Goal: Task Accomplishment & Management: Manage account settings

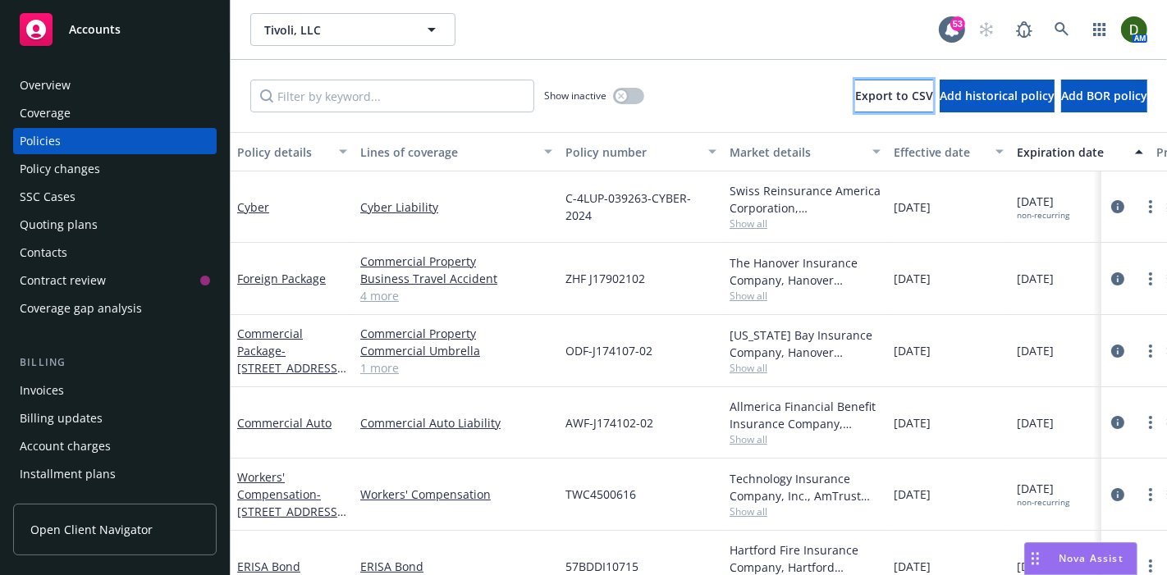
click at [855, 103] on button "Export to CSV" at bounding box center [894, 96] width 78 height 33
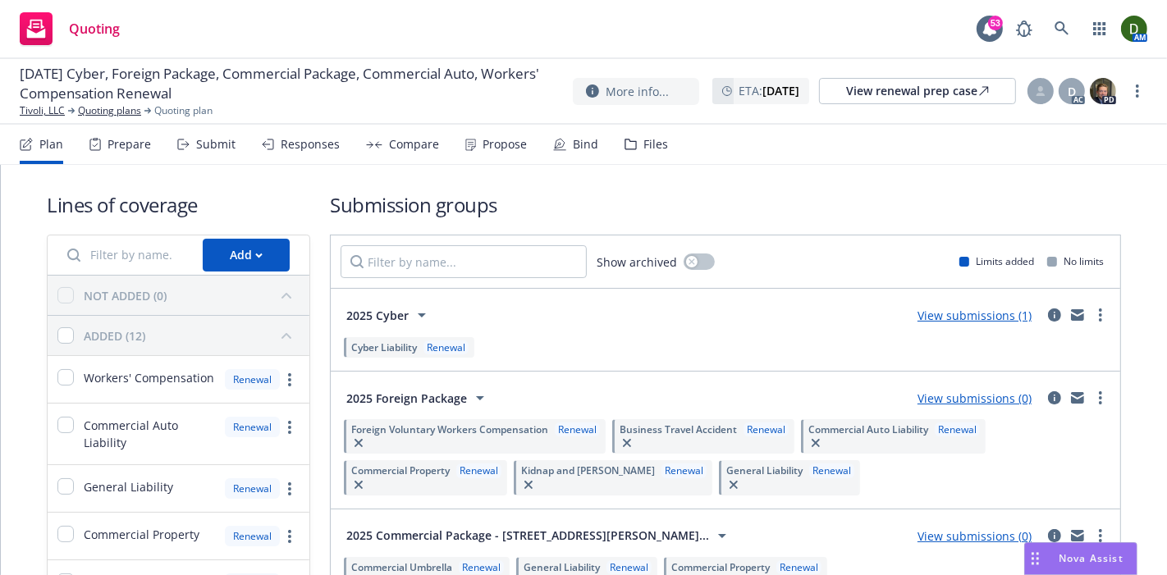
click at [634, 144] on div "Files" at bounding box center [646, 144] width 43 height 39
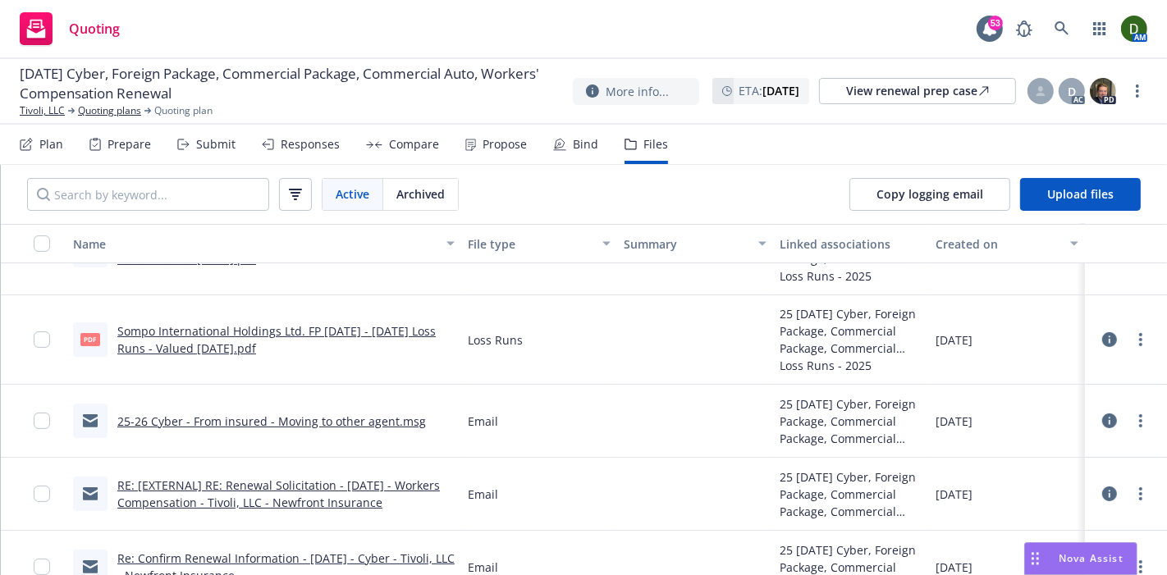
scroll to position [347, 0]
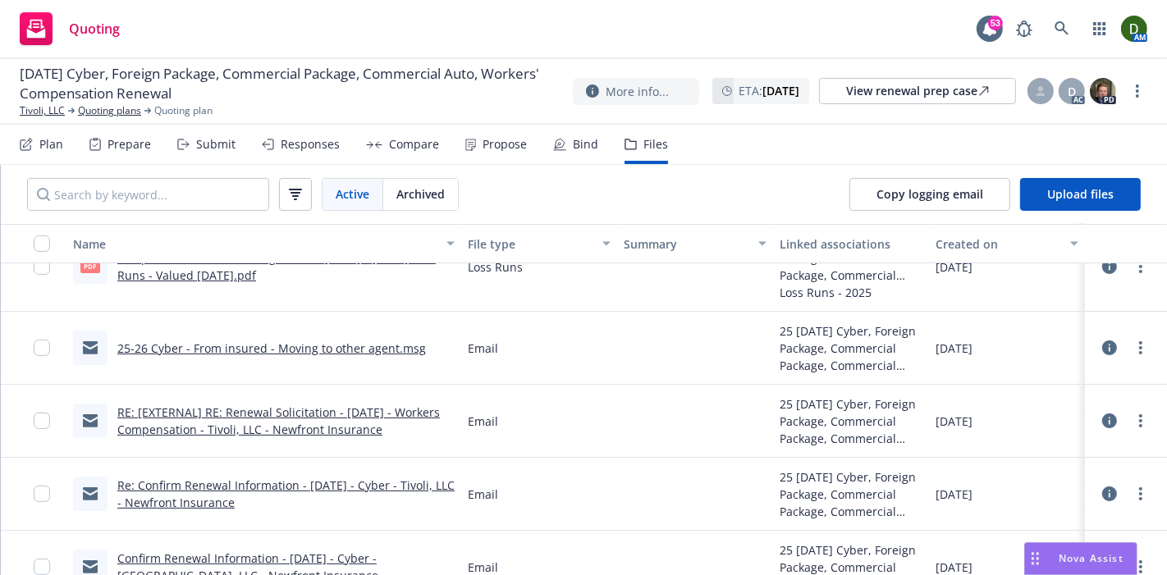
click at [391, 343] on link "25-26 Cyber - From insured - Moving to other agent.msg" at bounding box center [271, 349] width 309 height 16
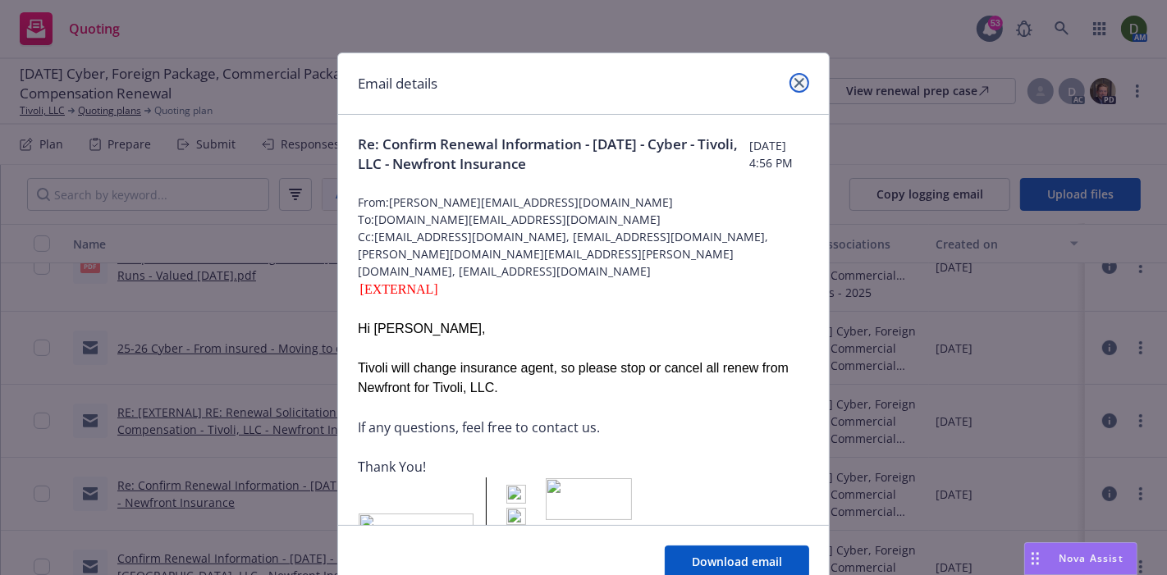
click at [794, 80] on icon "close" at bounding box center [799, 83] width 10 height 10
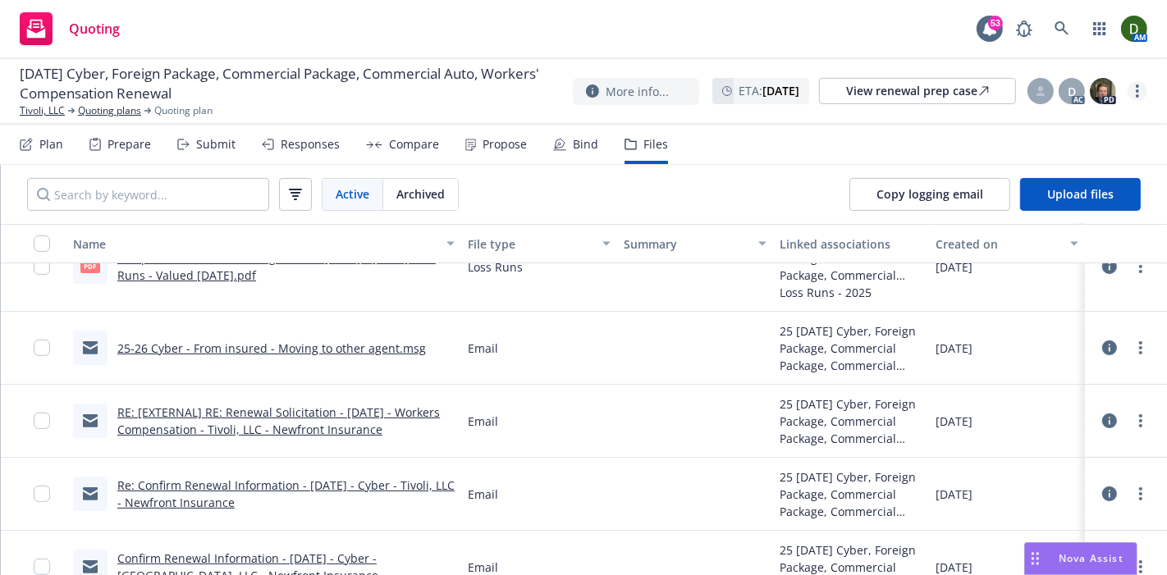
click at [1144, 95] on link "more" at bounding box center [1138, 91] width 20 height 20
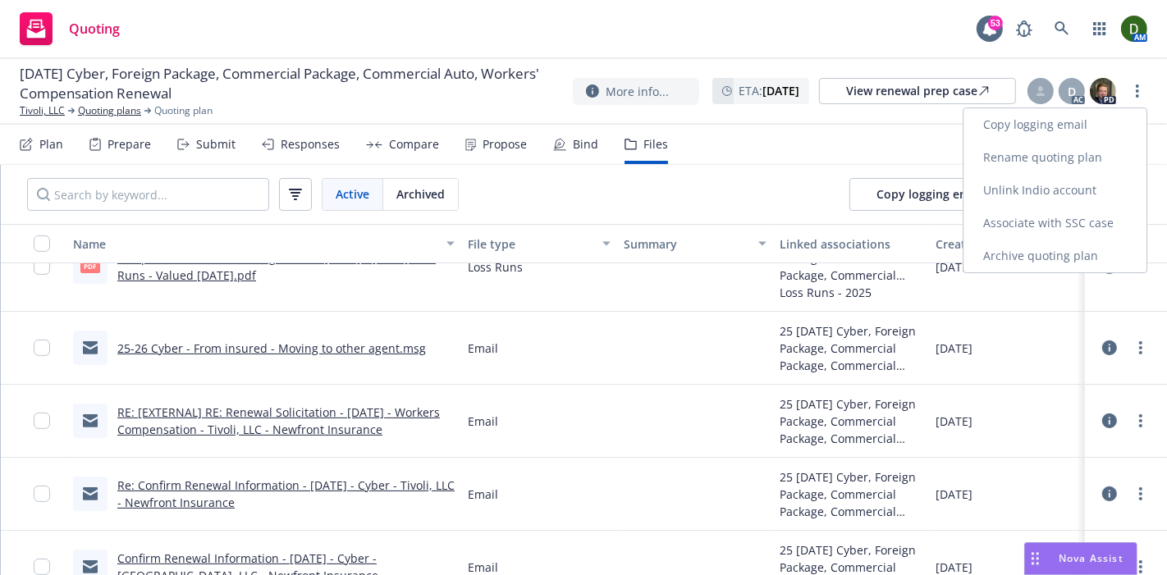
click at [1022, 252] on link "Archive quoting plan" at bounding box center [1055, 256] width 183 height 33
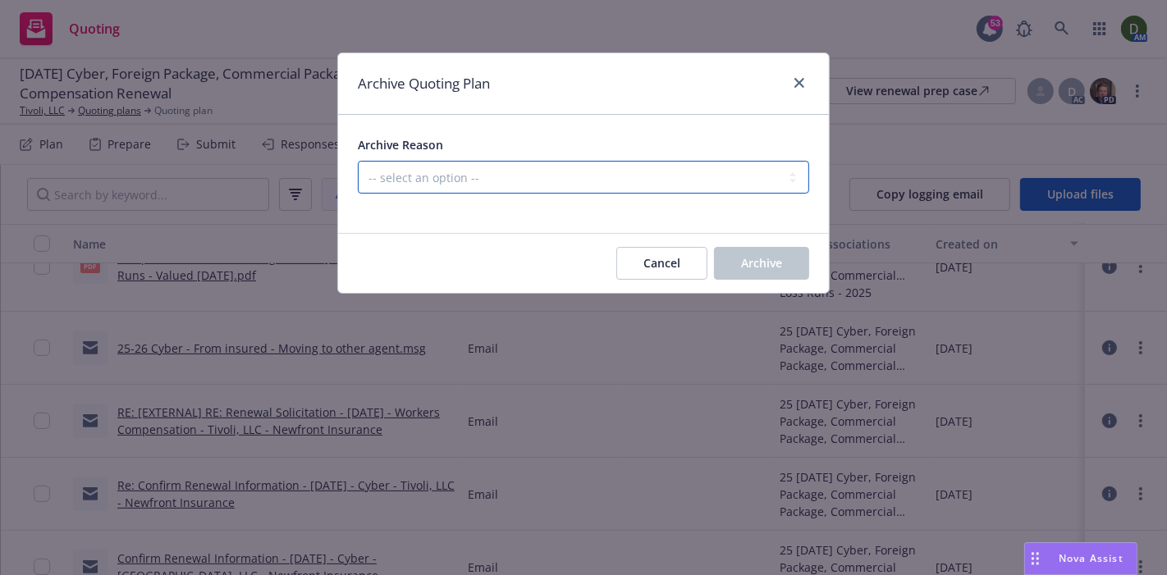
click at [718, 176] on select "-- select an option -- All policies in this renewal plan are auto-renewed Creat…" at bounding box center [583, 177] width 451 height 33
select select "ARCHIVED_RENEWAL_ACCOUNT_CHURNED"
click at [358, 161] on select "-- select an option -- All policies in this renewal plan are auto-renewed Creat…" at bounding box center [583, 177] width 451 height 33
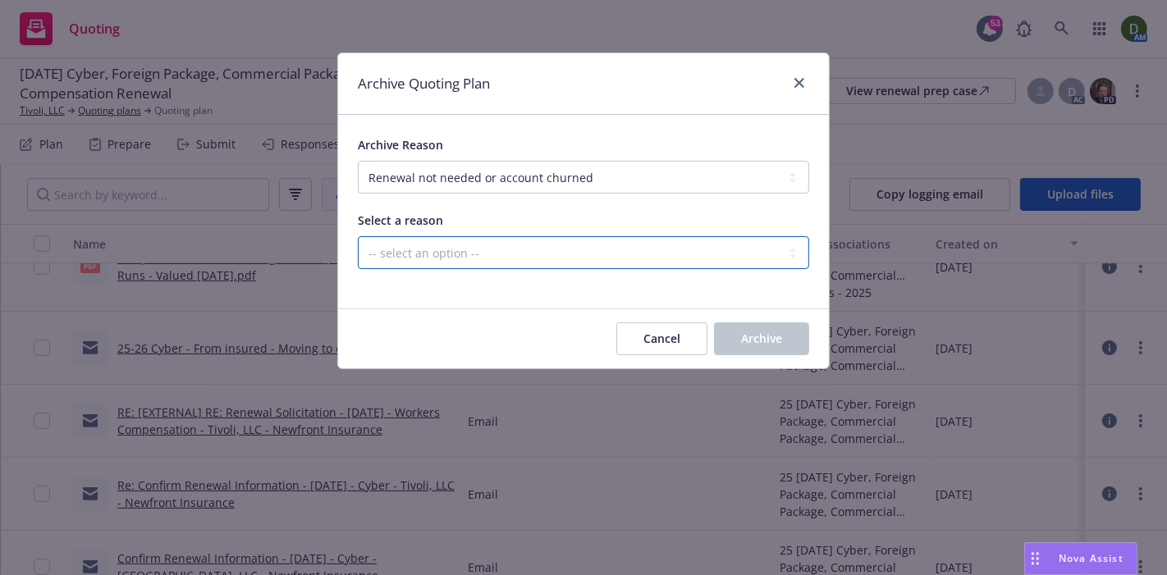
click at [531, 261] on select "-- select an option -- Blocked Client acquired, or no longer in business Client…" at bounding box center [583, 252] width 451 height 33
select select "ARCHIVED_RENEWAL_ACCOUNT_CHURNED_LOST_ON_BOR"
click at [358, 236] on select "-- select an option -- Blocked Client acquired, or no longer in business Client…" at bounding box center [583, 252] width 451 height 33
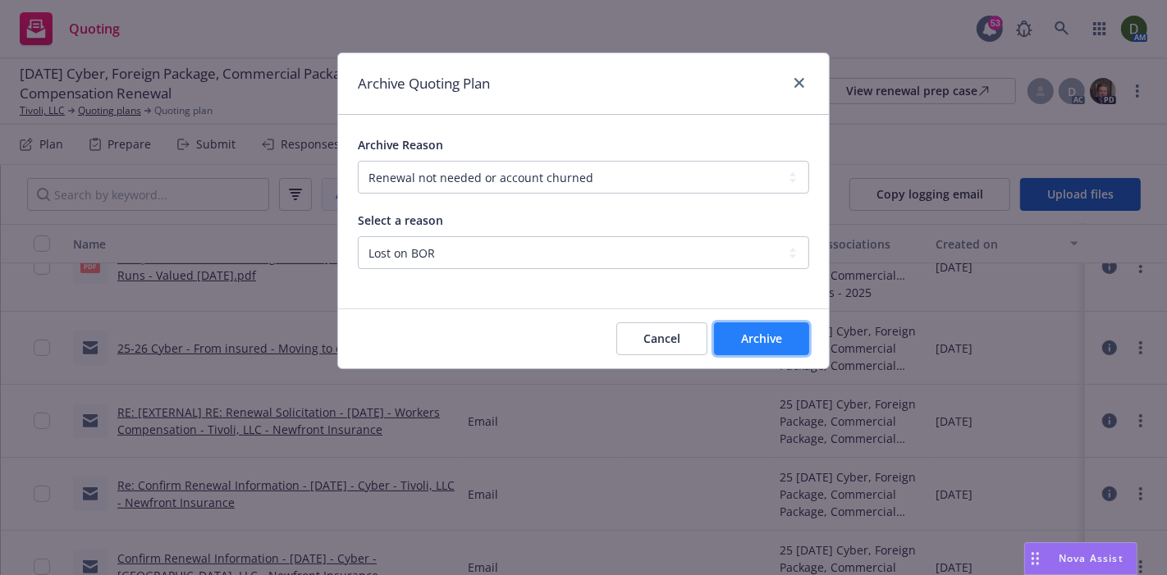
click at [750, 345] on span "Archive" at bounding box center [761, 339] width 41 height 16
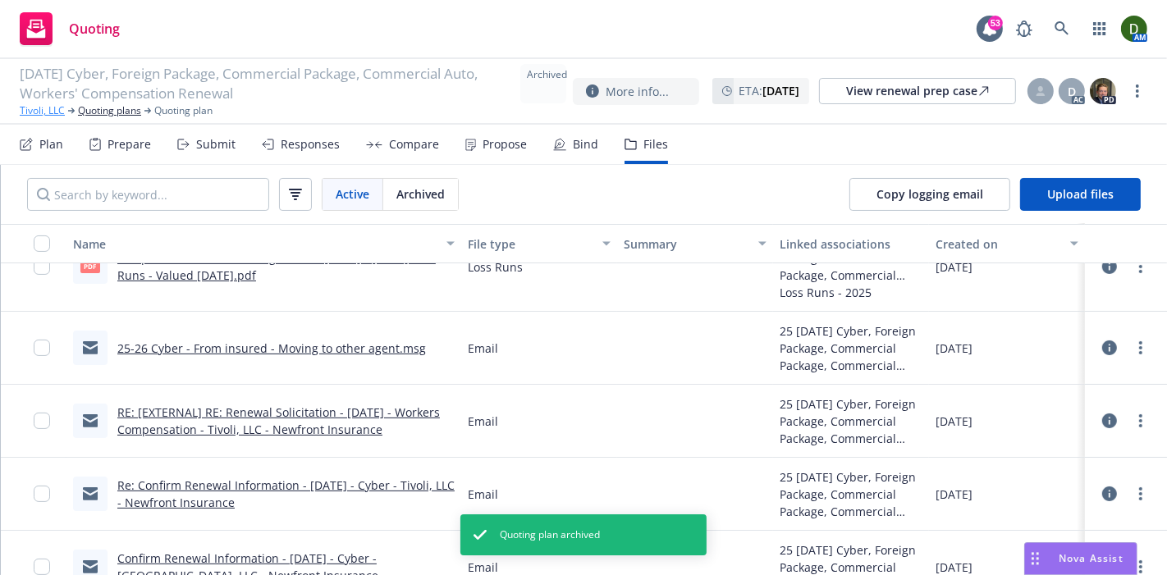
click at [34, 115] on link "Tivoli, LLC" at bounding box center [42, 110] width 45 height 15
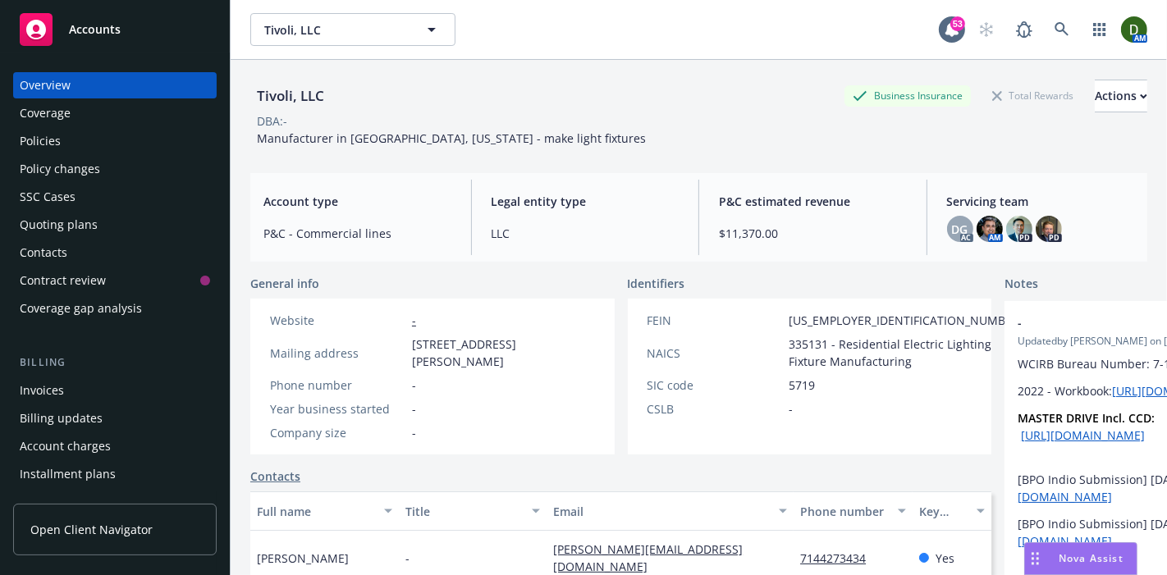
click at [50, 135] on div "Policies" at bounding box center [40, 141] width 41 height 26
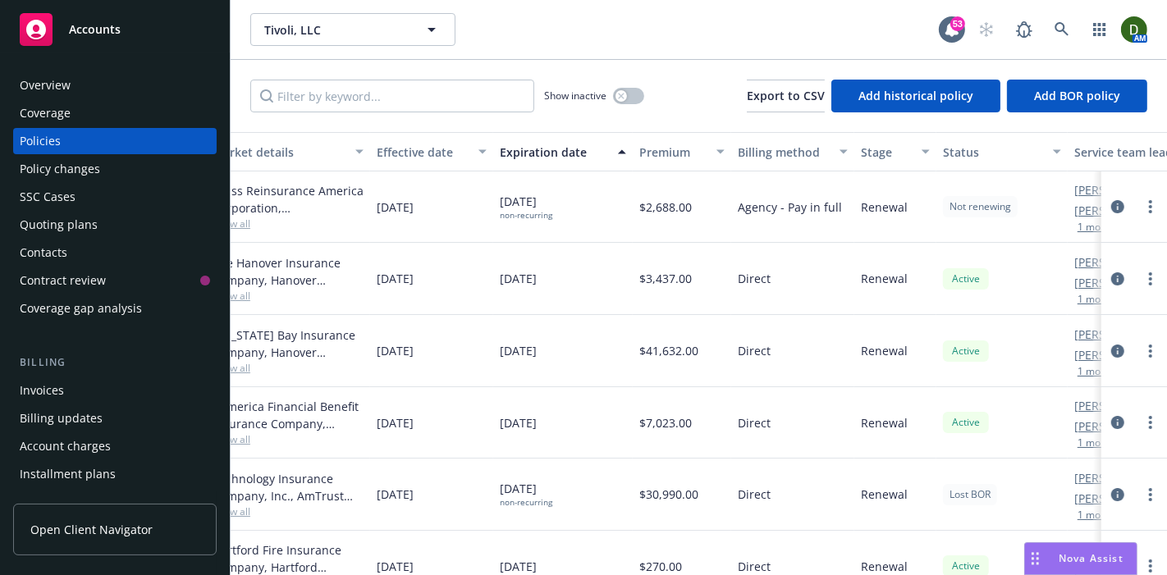
scroll to position [0, 634]
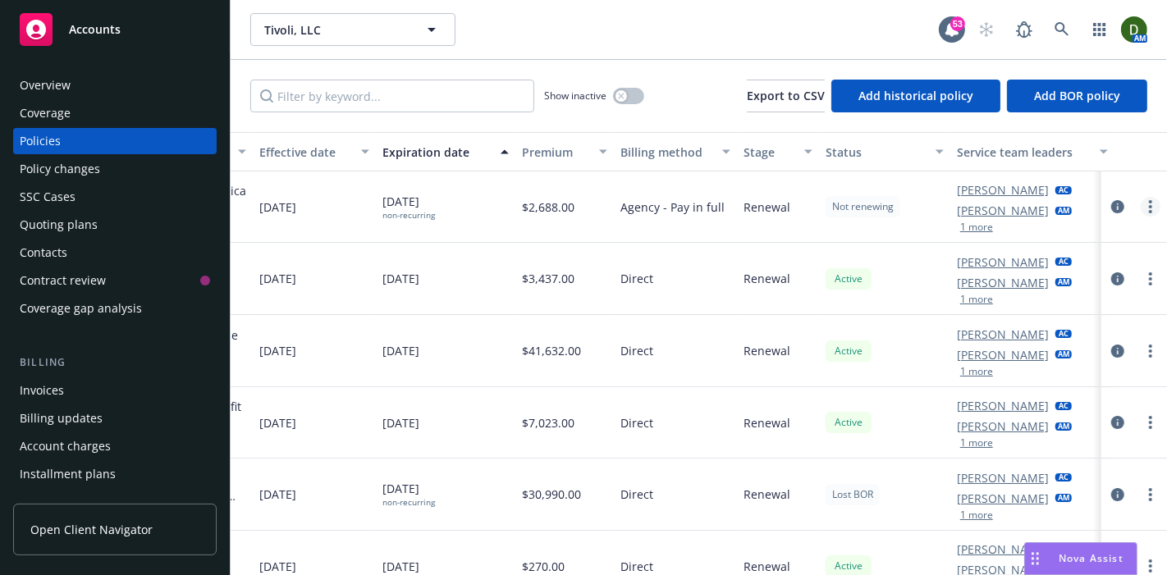
click at [1141, 208] on link "more" at bounding box center [1151, 207] width 20 height 20
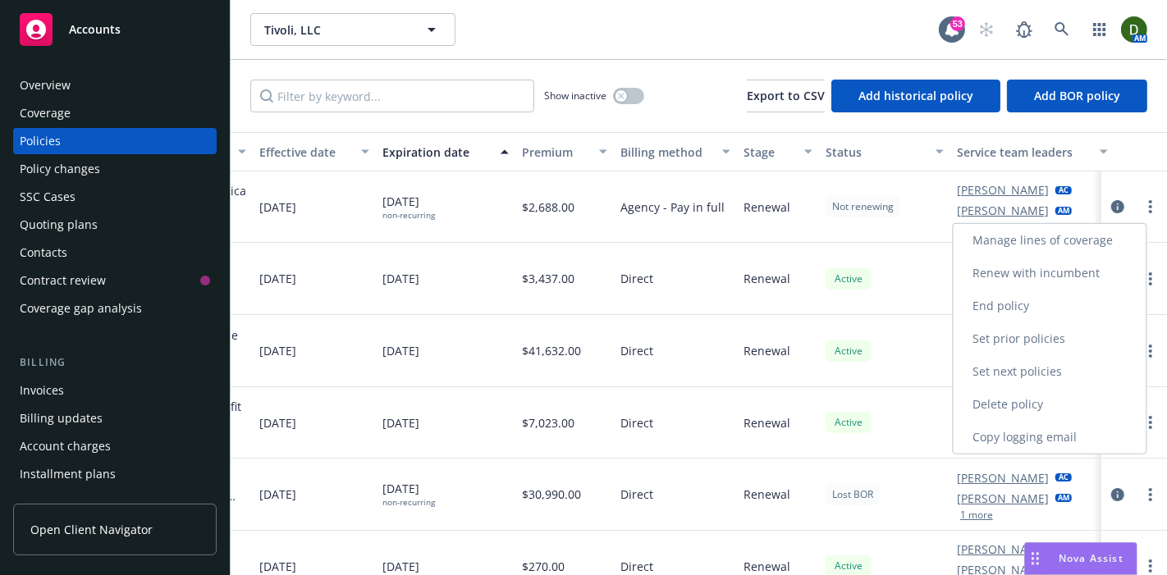
click at [1075, 296] on link "End policy" at bounding box center [1050, 306] width 193 height 33
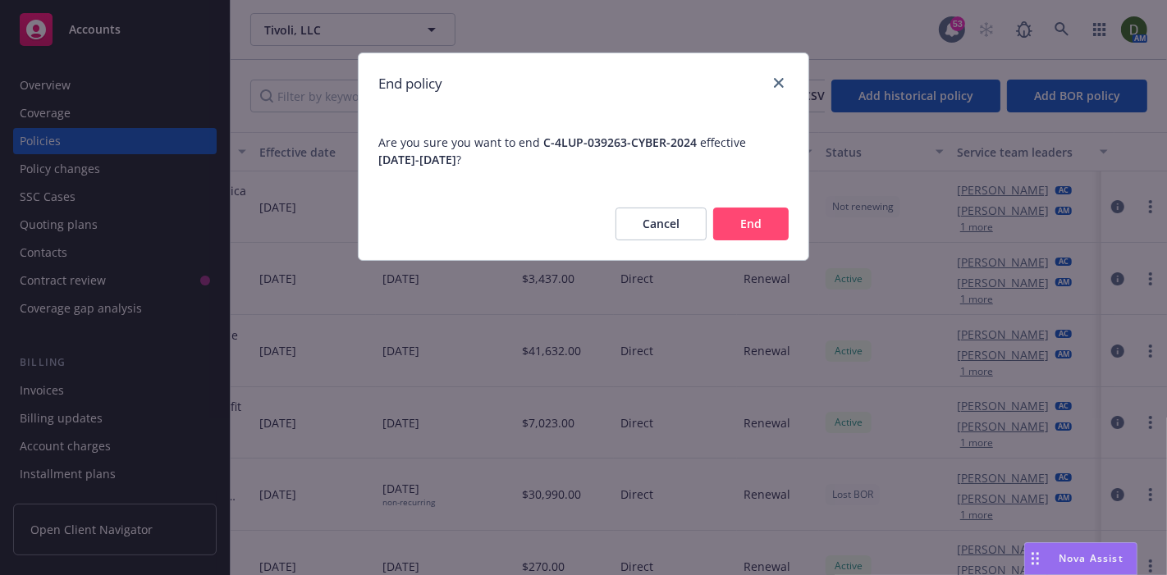
click at [729, 231] on button "End" at bounding box center [751, 224] width 76 height 33
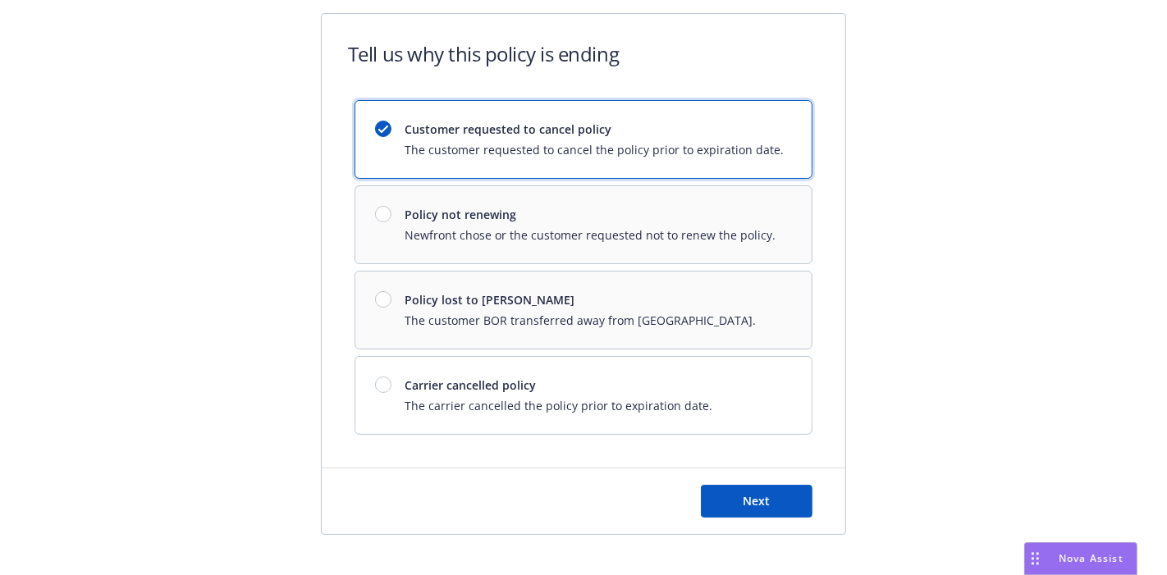
click at [506, 322] on div "Customer requested to cancel policy The customer requested to cancel the policy…" at bounding box center [584, 267] width 458 height 335
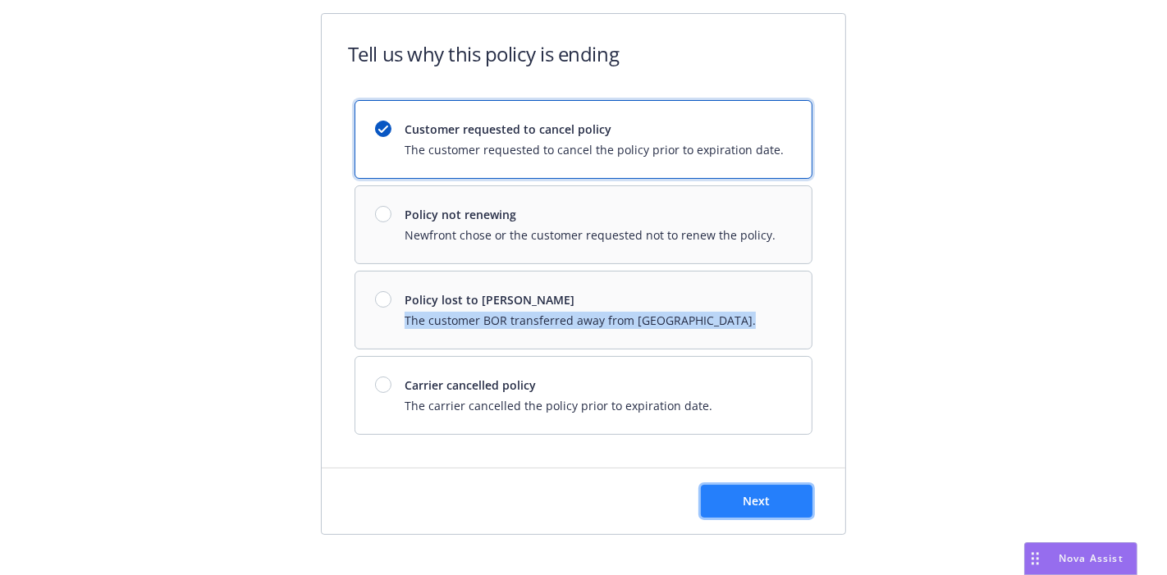
click at [767, 496] on button "Next" at bounding box center [757, 501] width 112 height 33
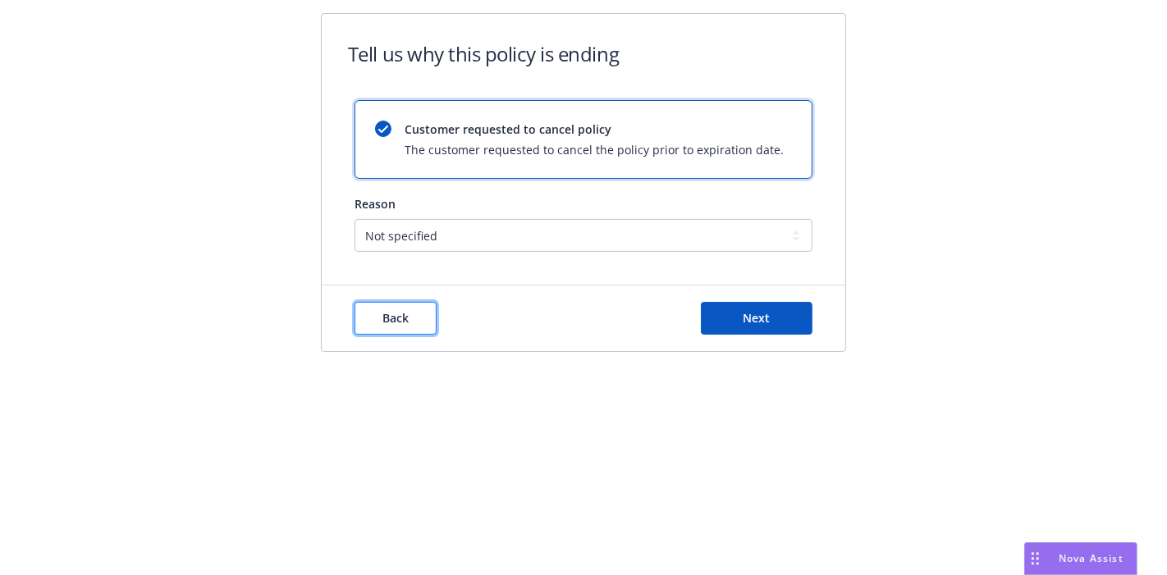
click at [396, 320] on span "Back" at bounding box center [395, 318] width 26 height 16
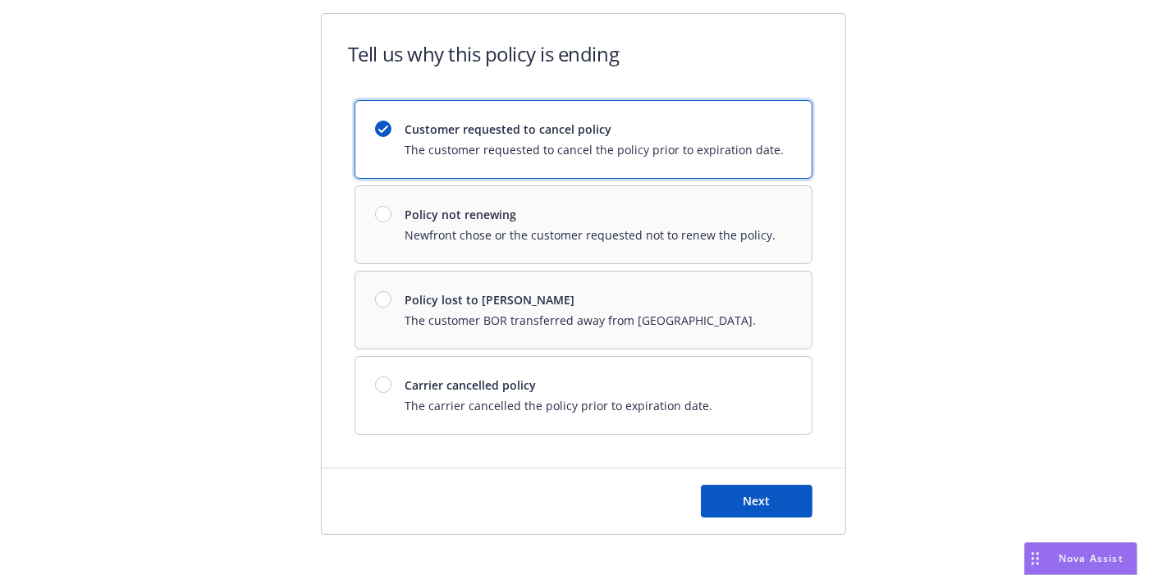
click at [403, 496] on div "Next" at bounding box center [584, 501] width 458 height 33
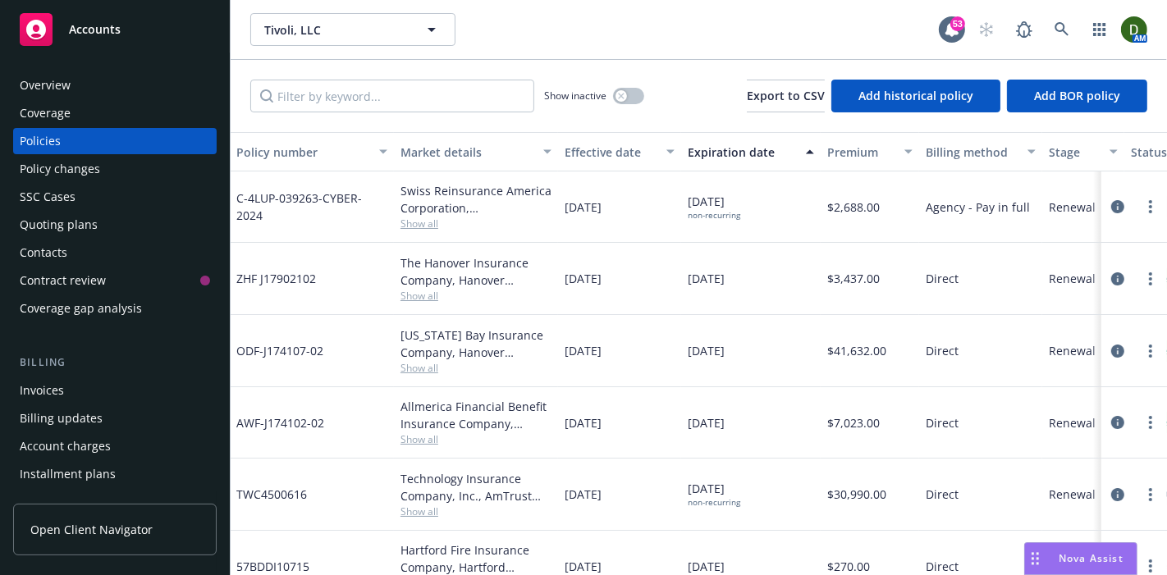
scroll to position [0, 336]
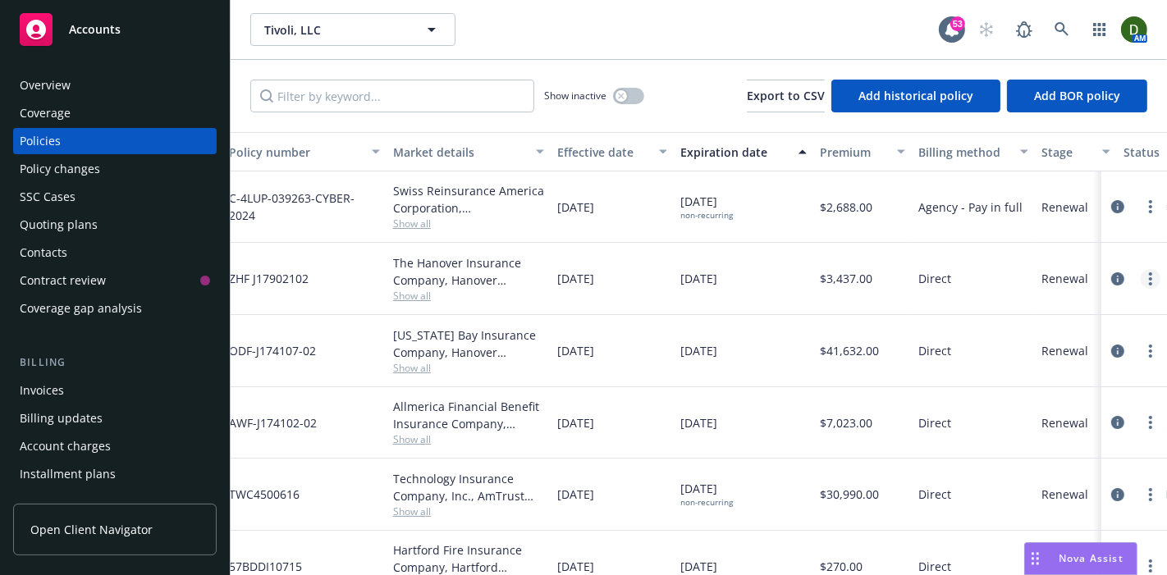
click at [1141, 280] on link "more" at bounding box center [1151, 279] width 20 height 20
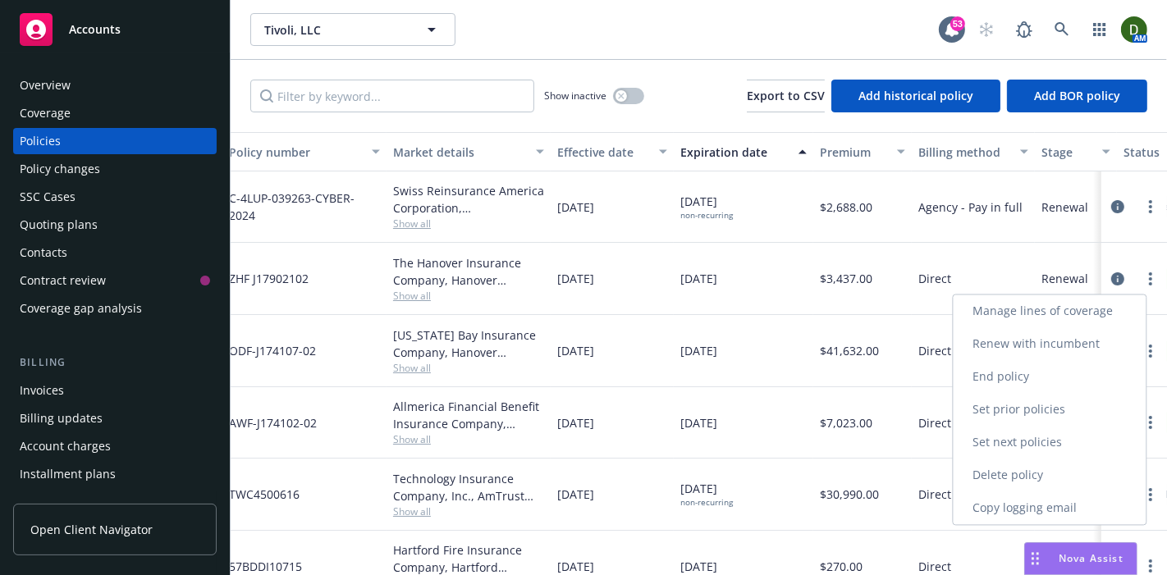
click at [1027, 373] on link "End policy" at bounding box center [1050, 377] width 193 height 33
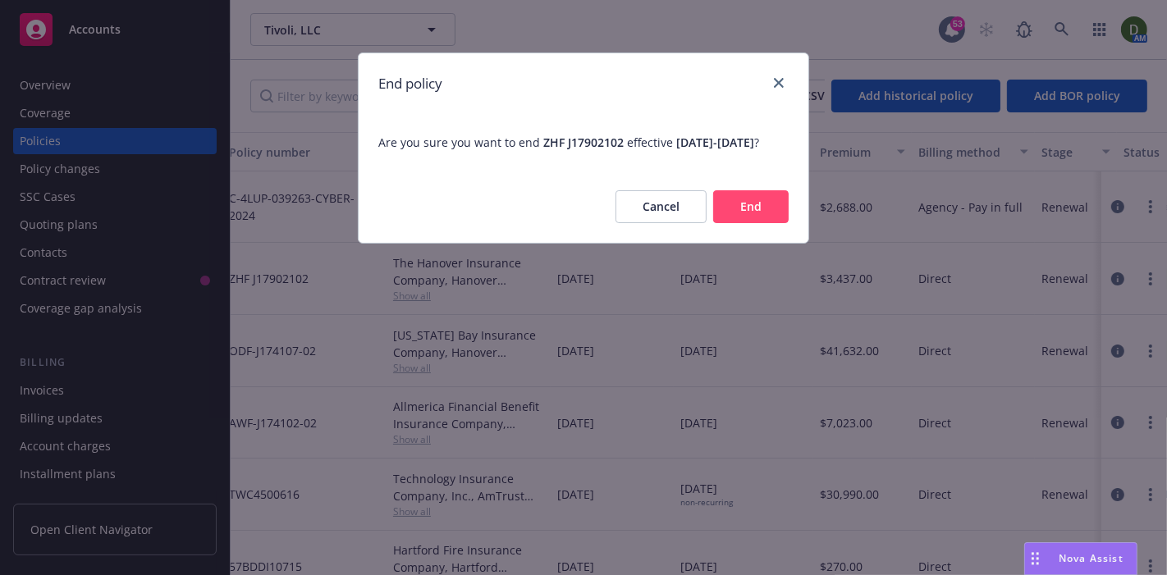
click at [757, 223] on button "End" at bounding box center [751, 206] width 76 height 33
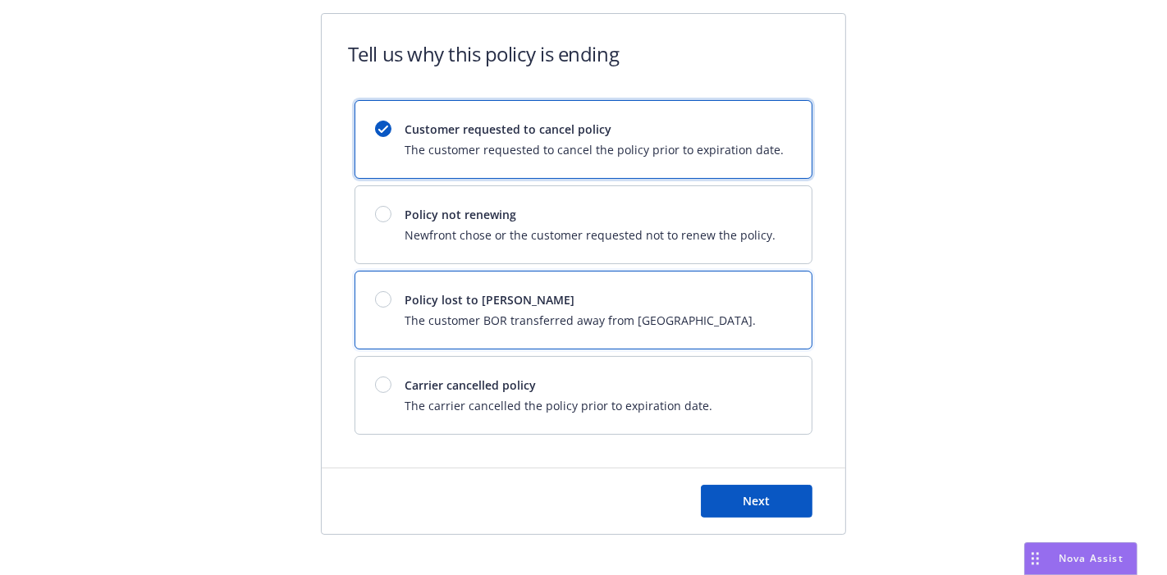
click at [539, 305] on span "Policy lost to BOR" at bounding box center [580, 299] width 351 height 17
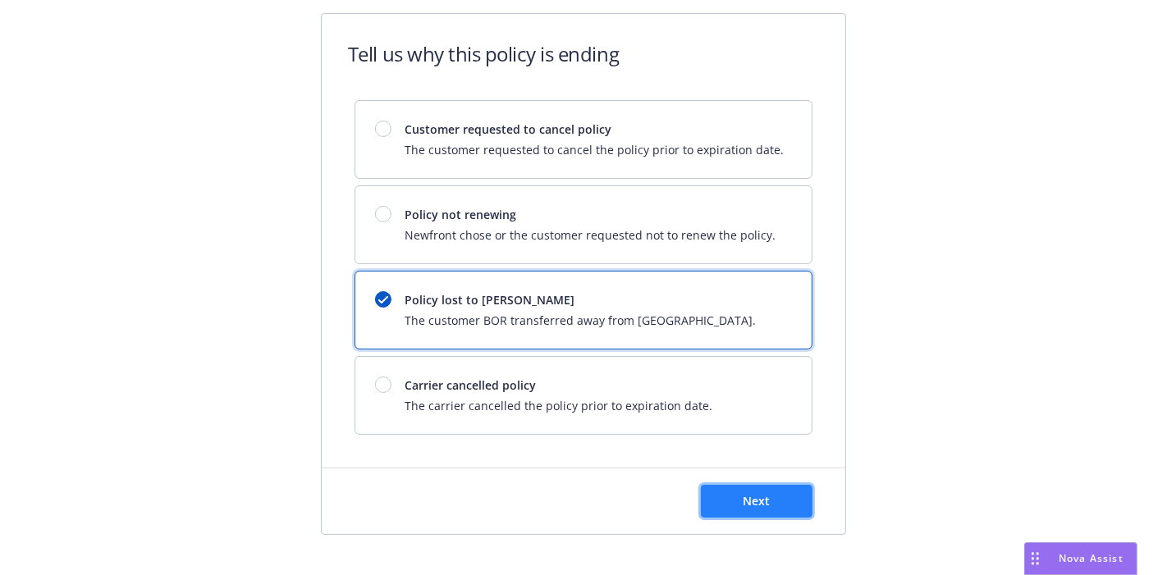
click at [710, 493] on button "Next" at bounding box center [757, 501] width 112 height 33
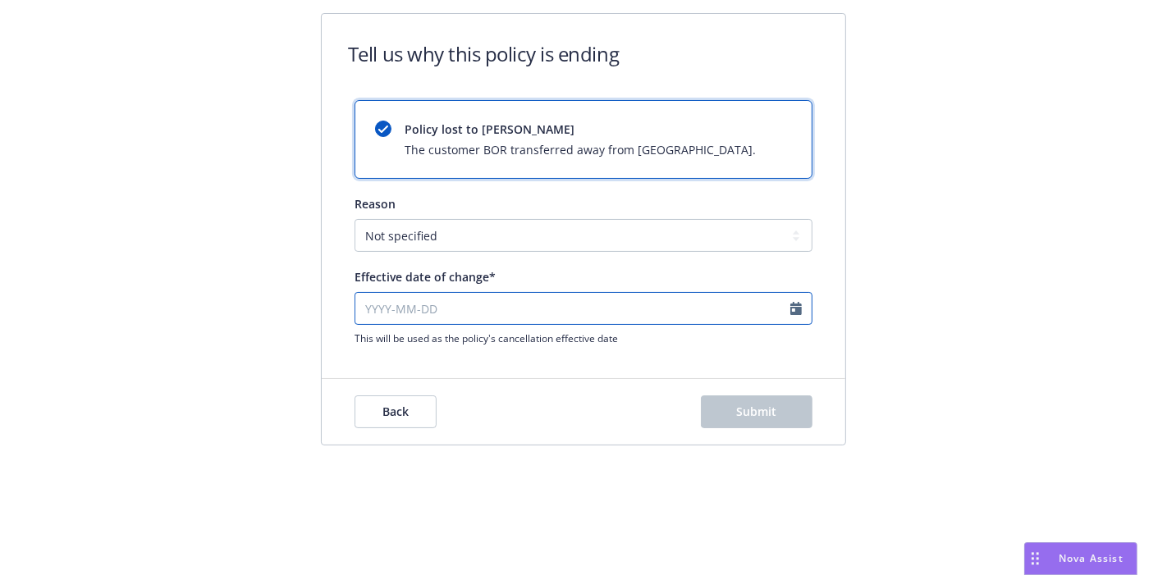
click at [533, 304] on input "Effective date of change*" at bounding box center [584, 308] width 458 height 33
select select "August"
select select "2025"
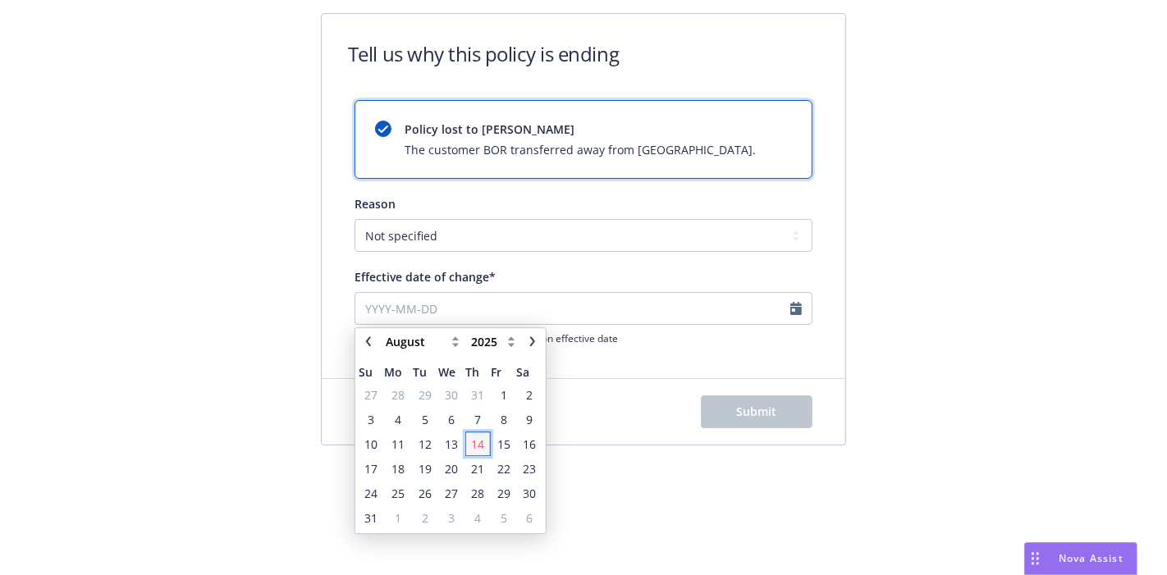
click at [474, 442] on span "14" at bounding box center [478, 444] width 13 height 17
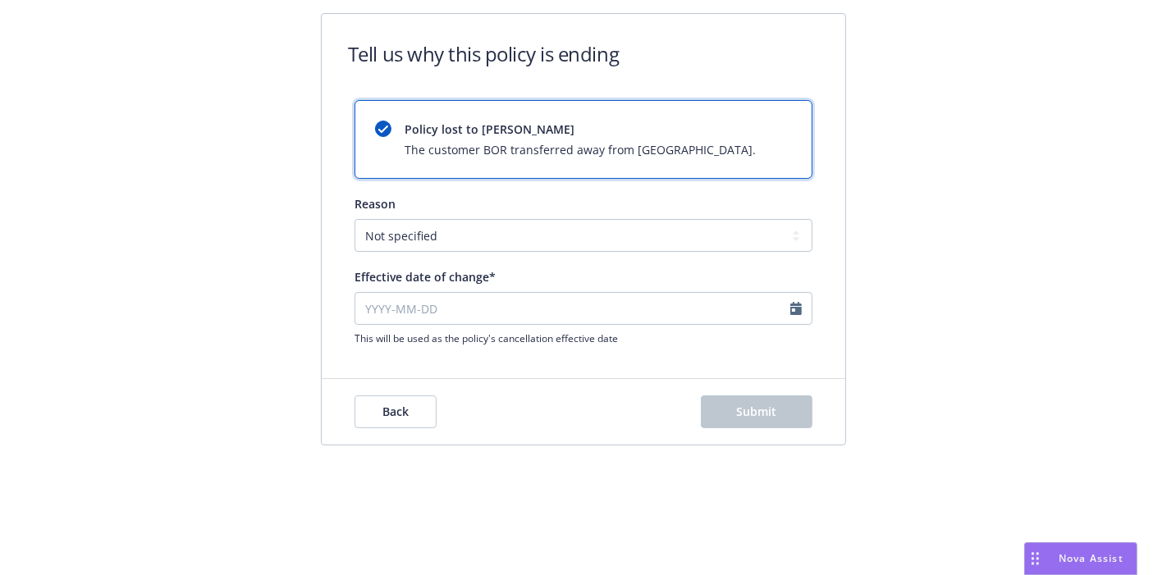
type input "2025-08-14"
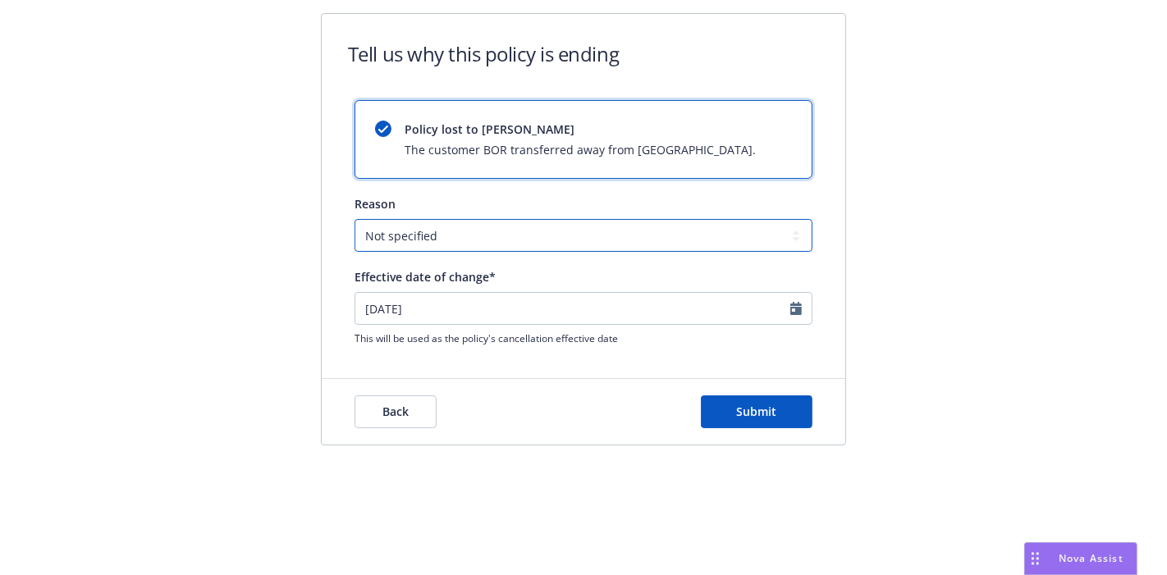
click at [509, 240] on select "Not specified Service Pricing Buyer change M&A, Bankruptcy, or Out of business …" at bounding box center [584, 235] width 458 height 33
select select "Producer left Newfront"
click at [355, 219] on select "Not specified Service Pricing Buyer change M&A, Bankruptcy, or Out of business …" at bounding box center [584, 235] width 458 height 33
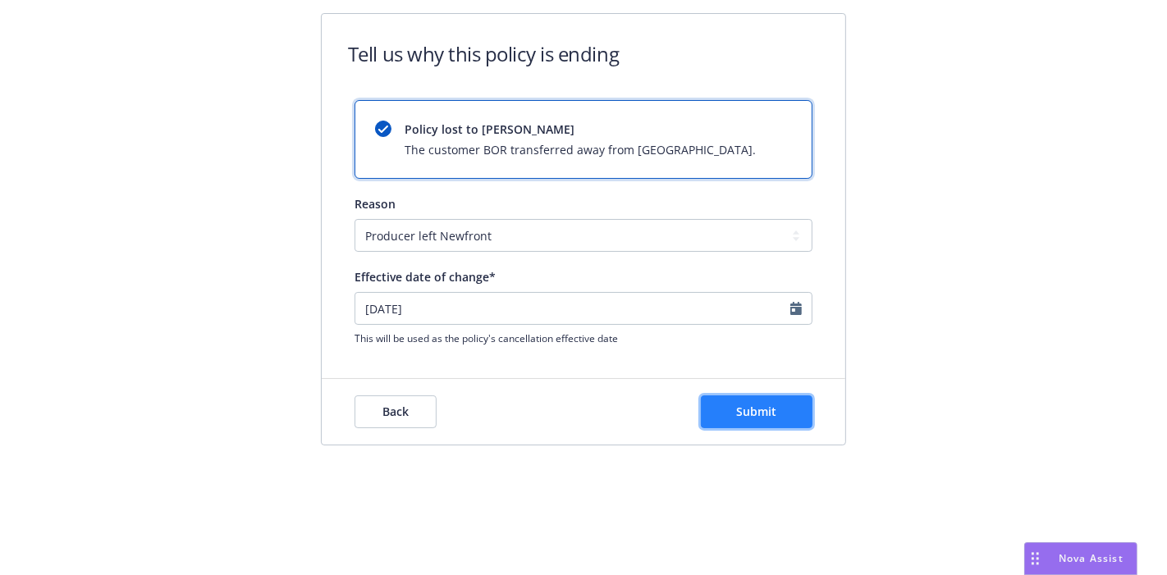
click at [718, 409] on button "Submit" at bounding box center [757, 412] width 112 height 33
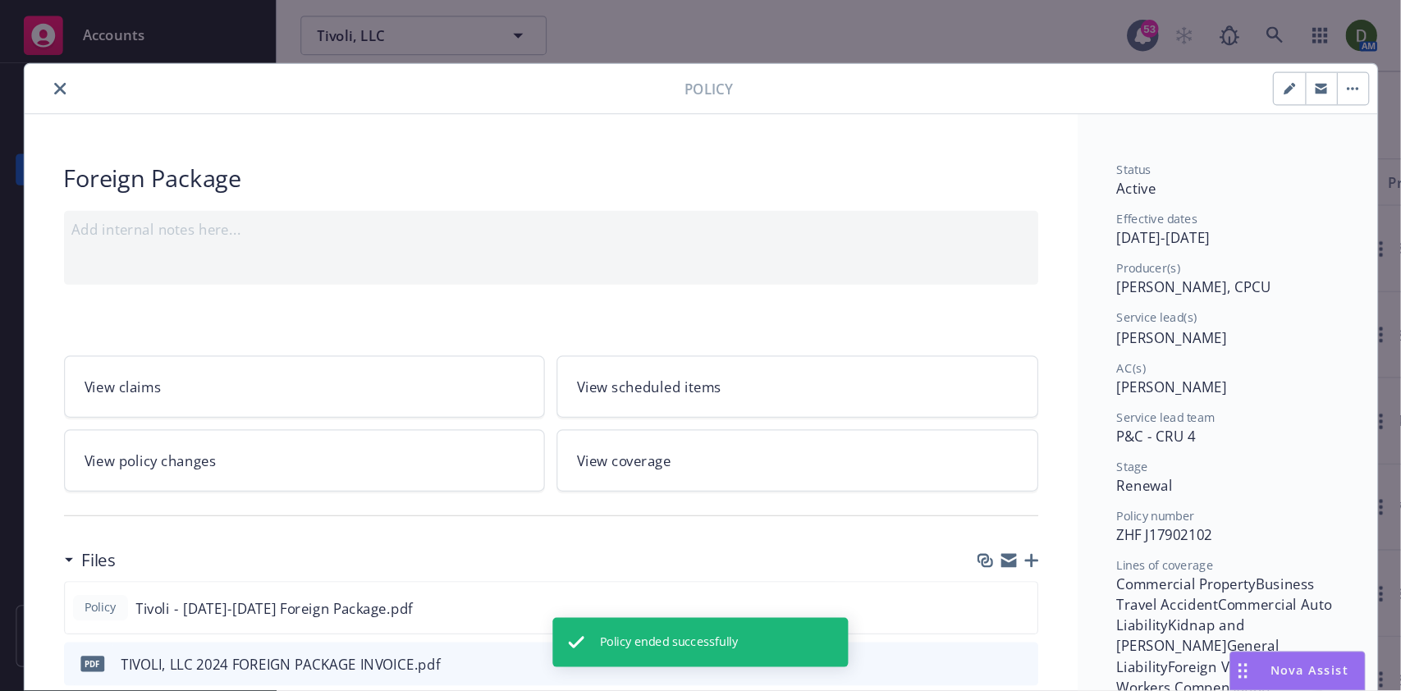
scroll to position [49, 0]
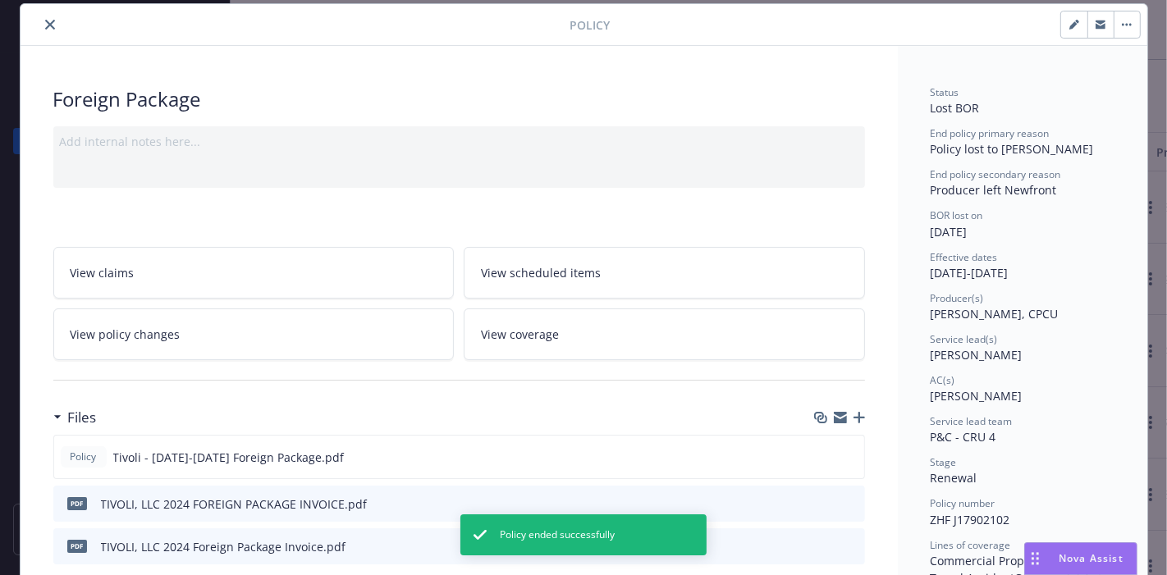
click at [45, 28] on icon "close" at bounding box center [50, 25] width 10 height 10
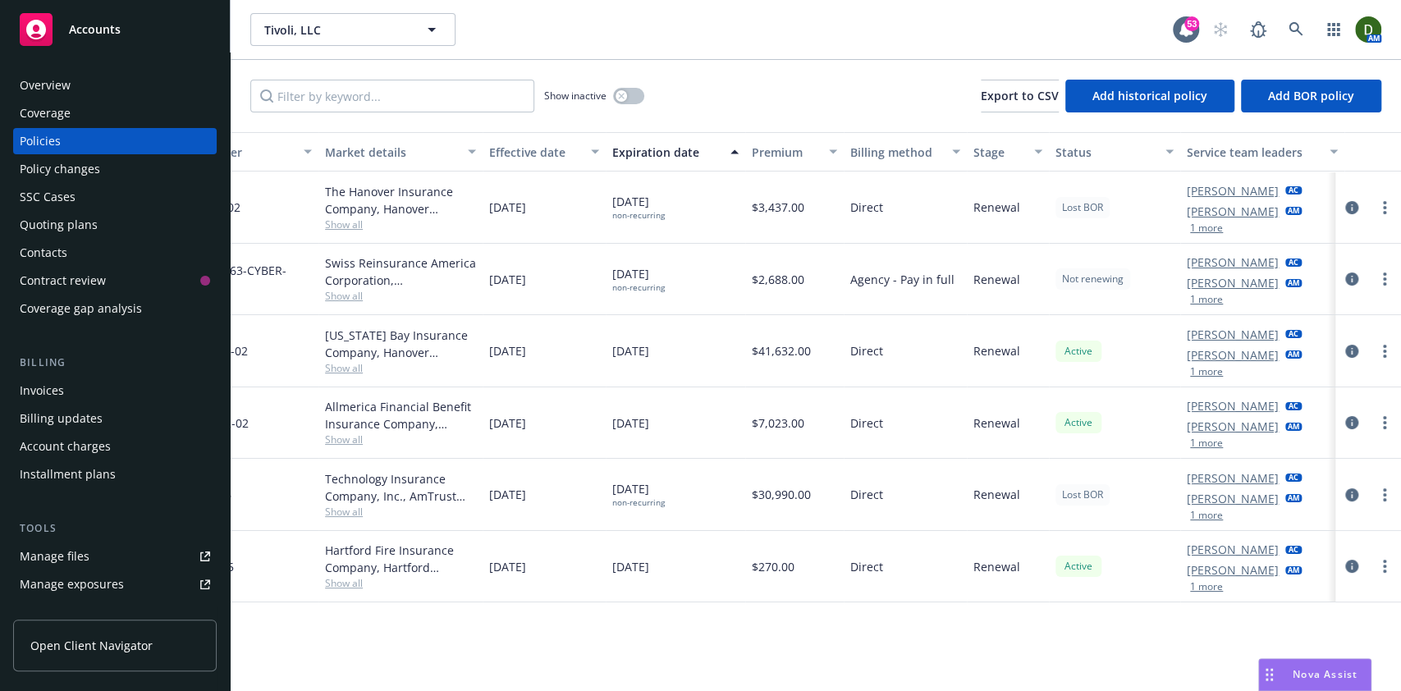
scroll to position [0, 405]
click at [1166, 345] on icon "more" at bounding box center [1384, 351] width 3 height 13
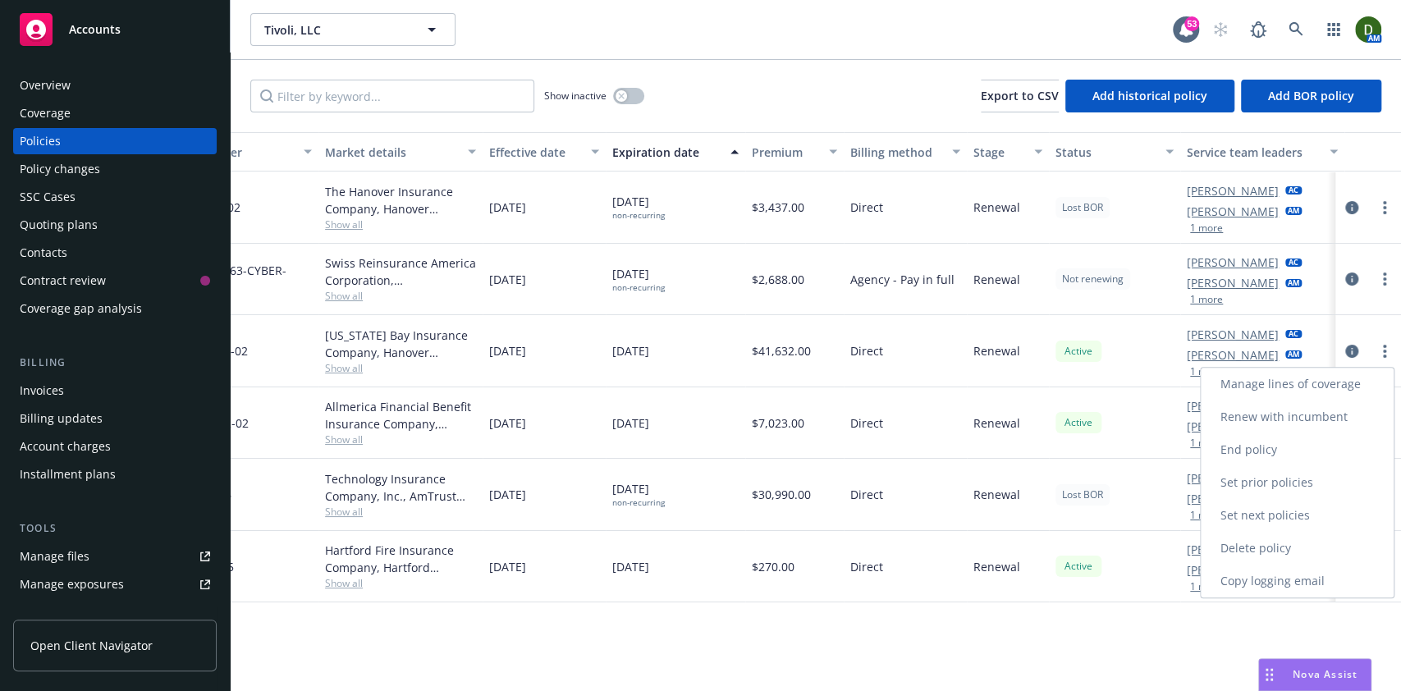
click at [1166, 454] on link "End policy" at bounding box center [1297, 449] width 193 height 33
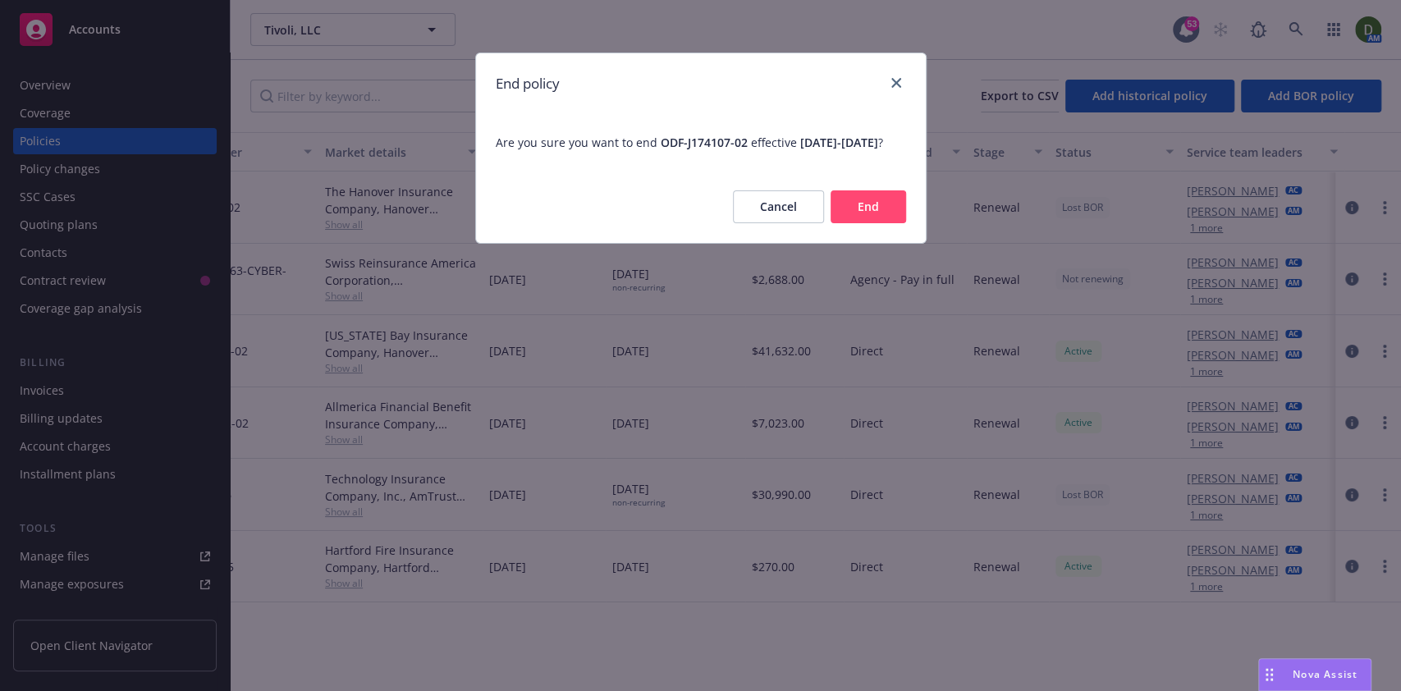
click at [880, 223] on button "End" at bounding box center [869, 206] width 76 height 33
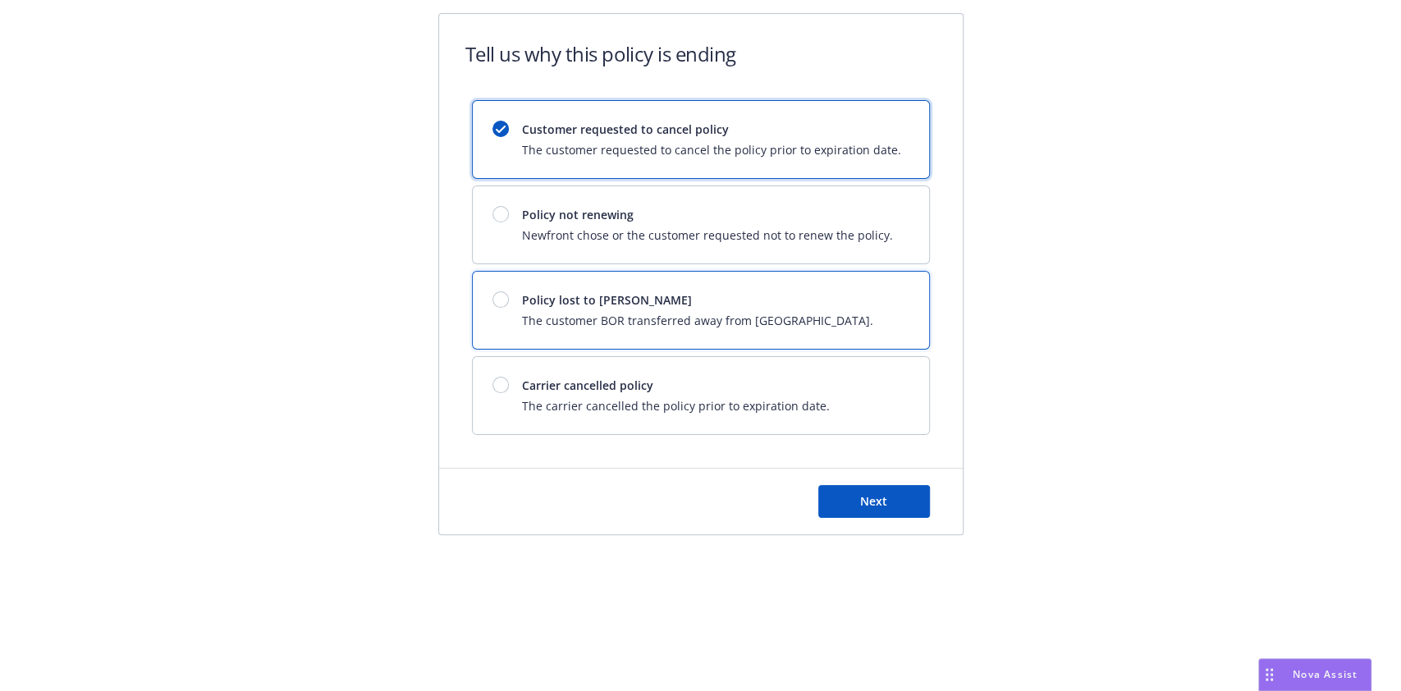
click at [699, 290] on div "Policy lost to BOR The customer BOR transferred away from Newfront." at bounding box center [701, 310] width 456 height 77
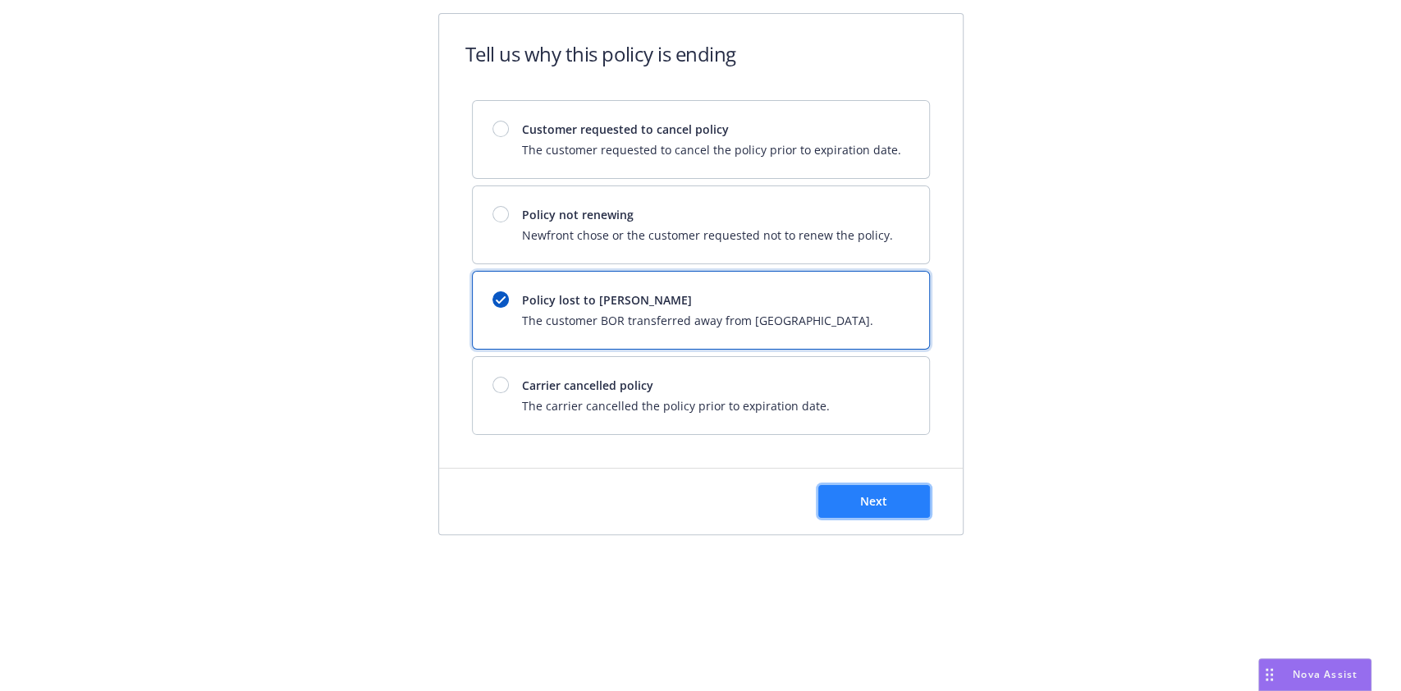
click at [866, 507] on span "Next" at bounding box center [873, 501] width 27 height 16
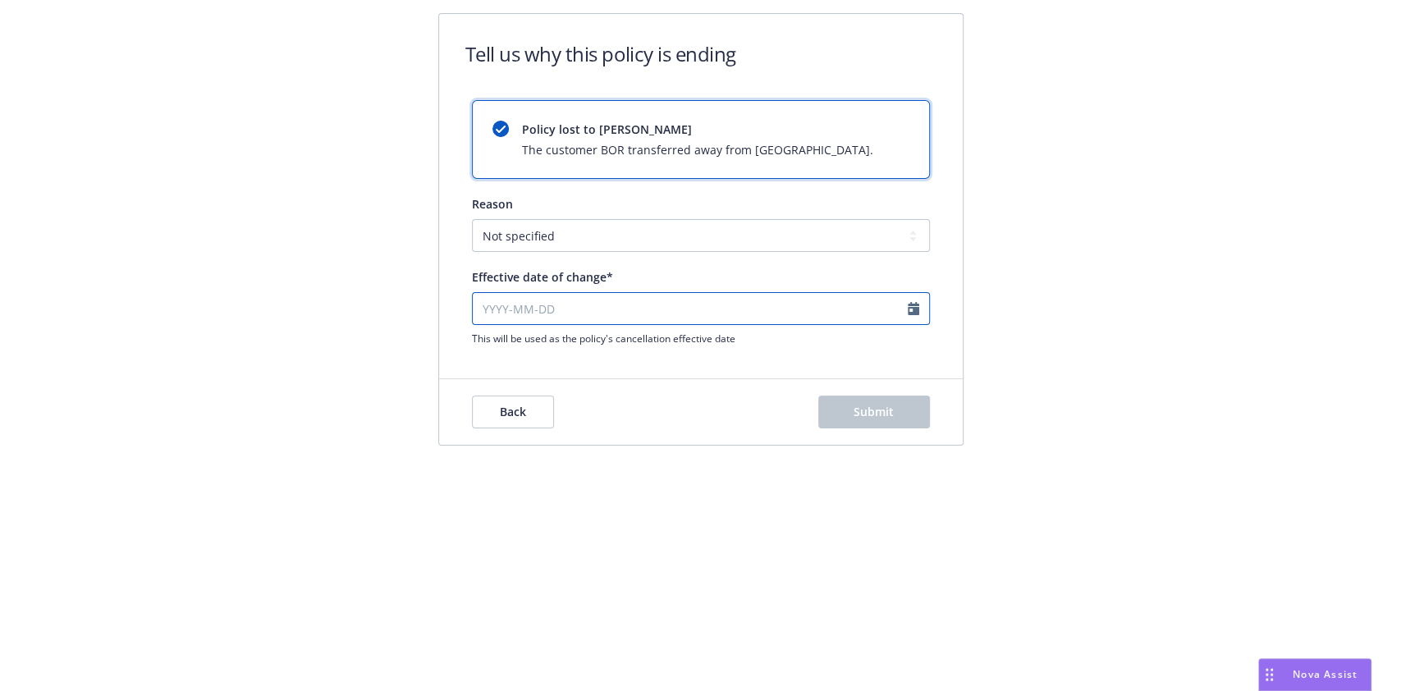
click at [660, 322] on input "Effective date of change*" at bounding box center [701, 308] width 458 height 33
select select "August"
select select "2025"
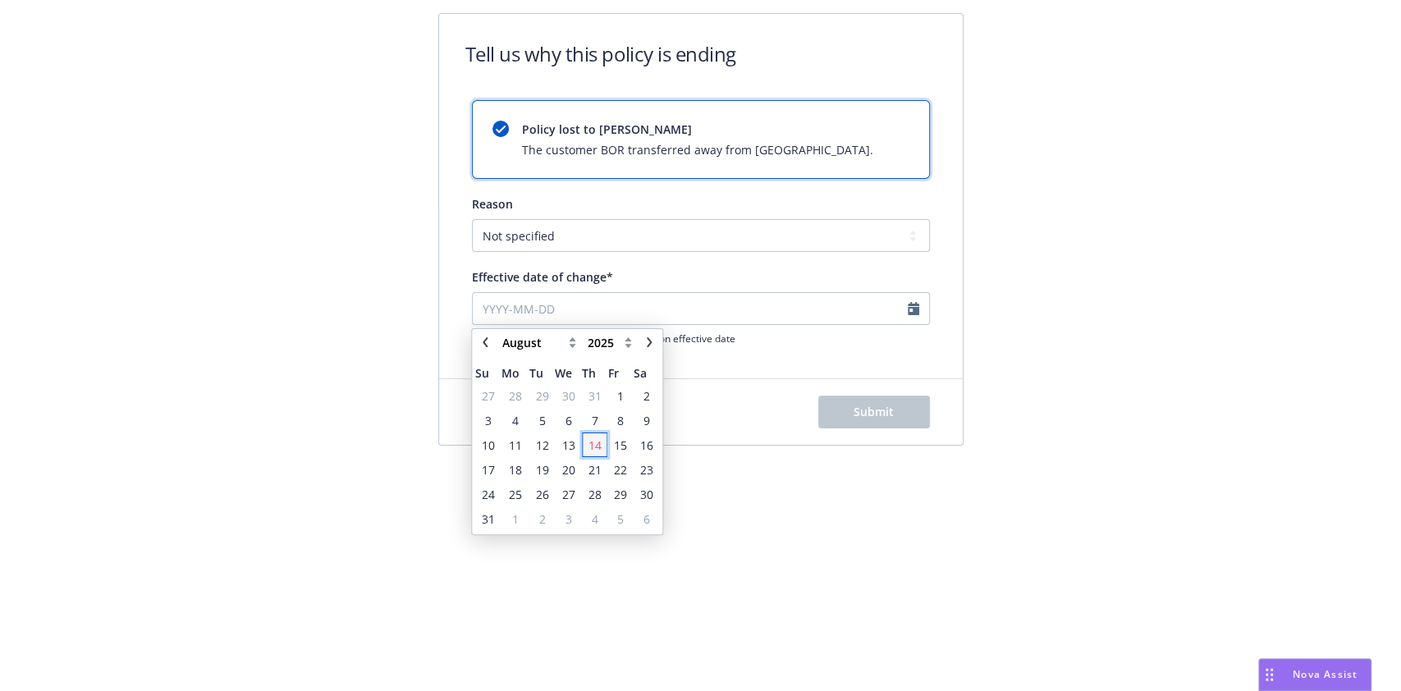
click at [597, 442] on span "14" at bounding box center [594, 445] width 13 height 17
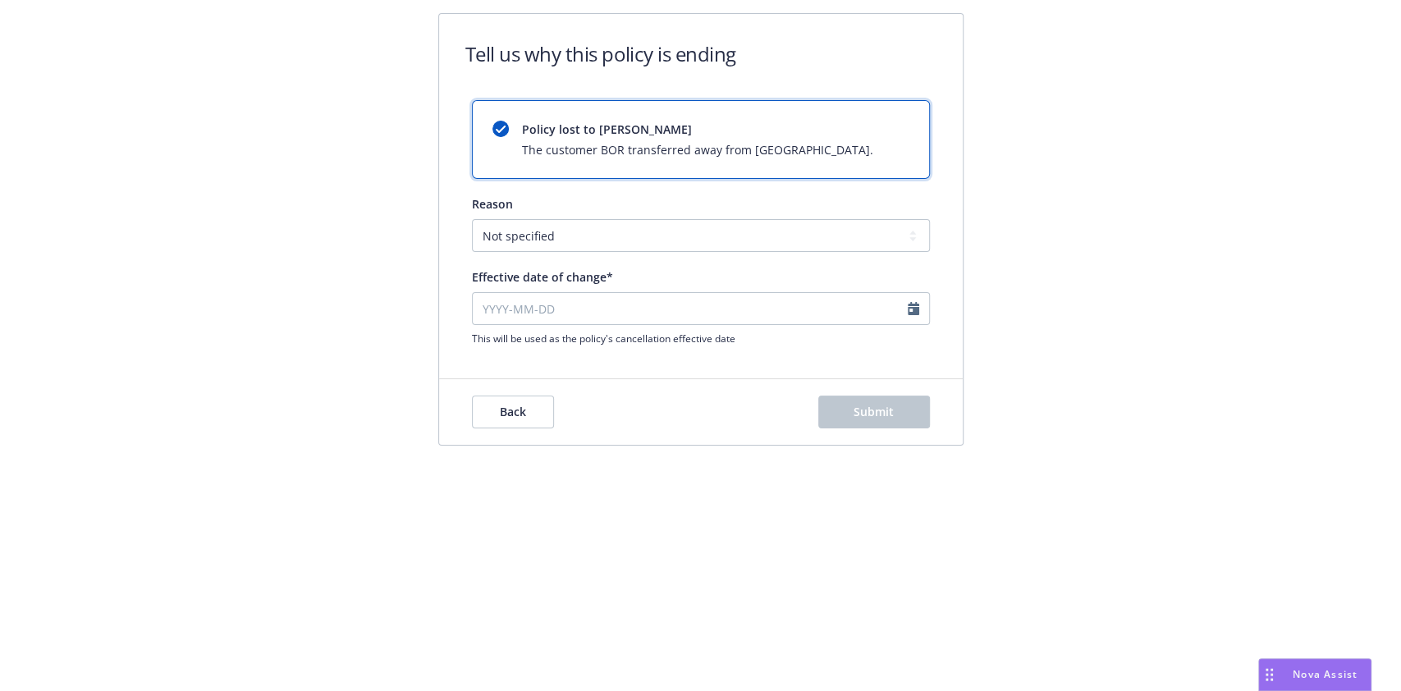
type input "2025-08-14"
click at [650, 242] on select "Not specified Service Pricing Buyer change M&A, Bankruptcy, or Out of business …" at bounding box center [701, 235] width 458 height 33
select select "Producer left Newfront"
click at [472, 219] on select "Not specified Service Pricing Buyer change M&A, Bankruptcy, or Out of business …" at bounding box center [701, 235] width 458 height 33
click at [845, 401] on button "Submit" at bounding box center [874, 412] width 112 height 33
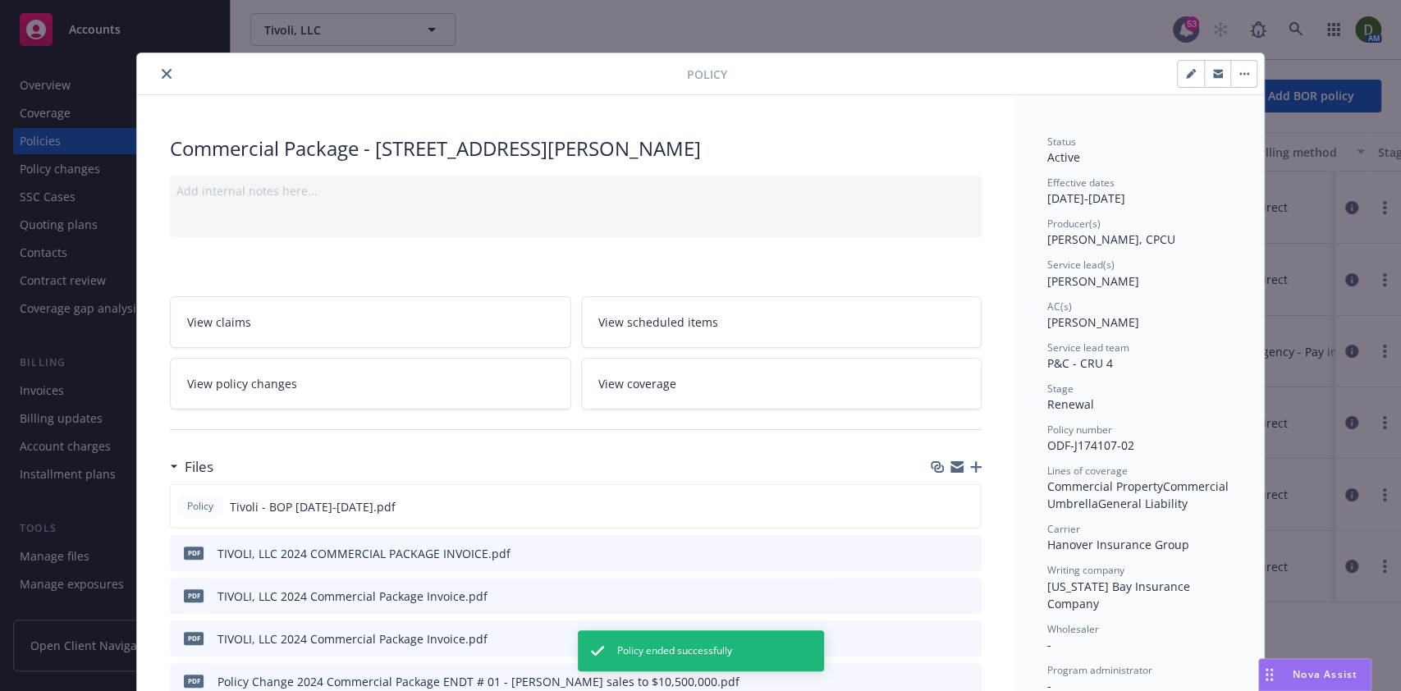
scroll to position [48, 0]
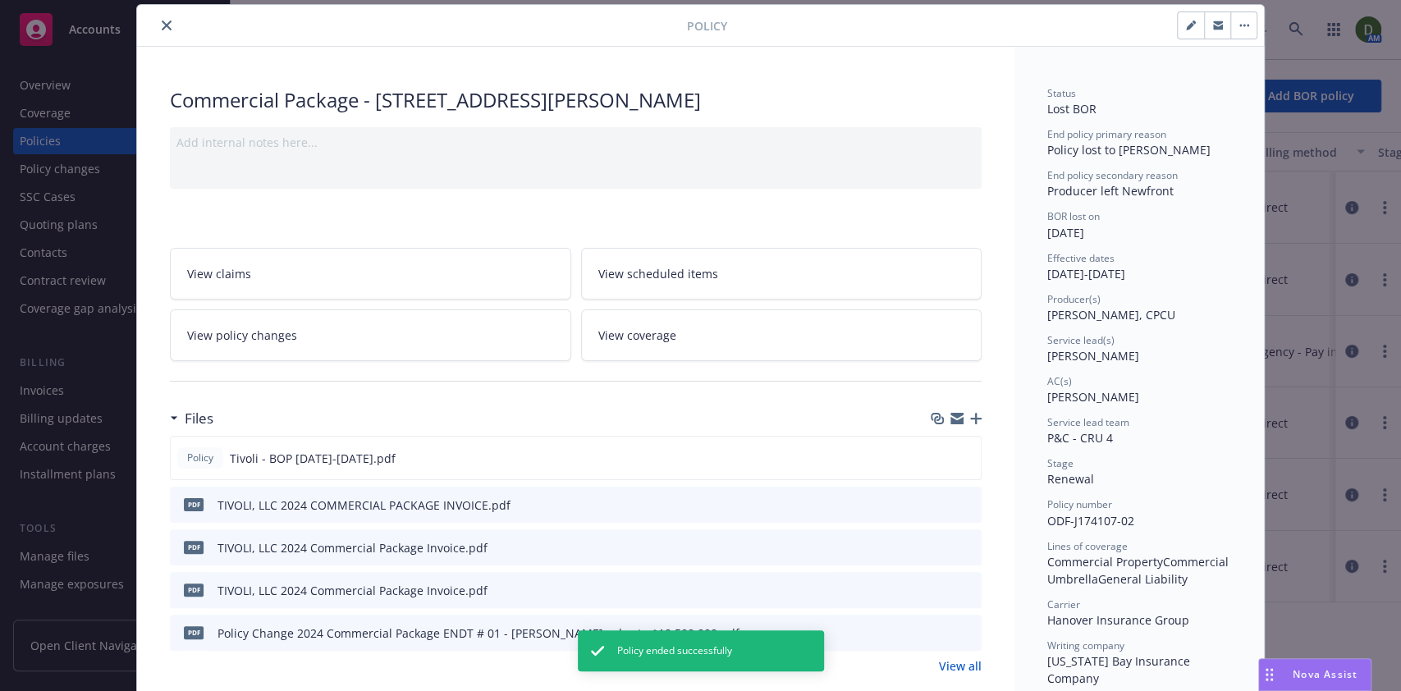
click at [158, 32] on button "close" at bounding box center [167, 26] width 20 height 20
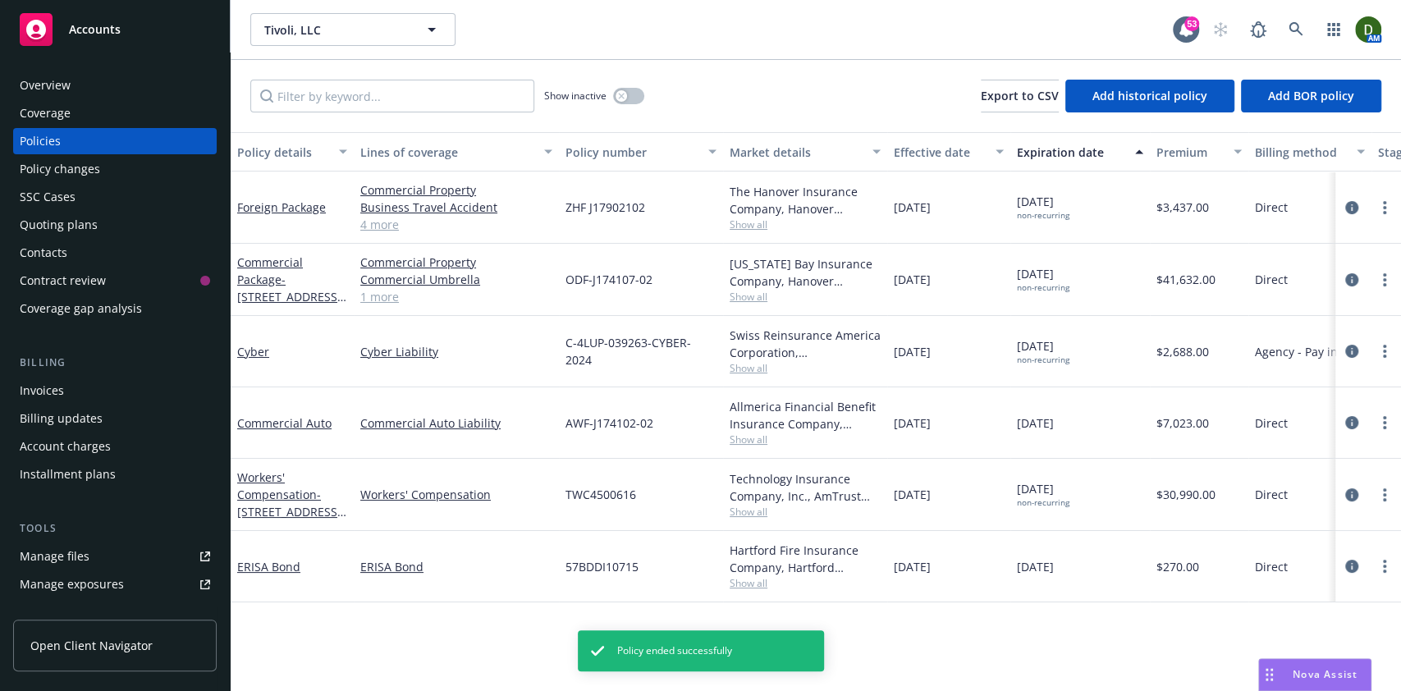
scroll to position [0, 414]
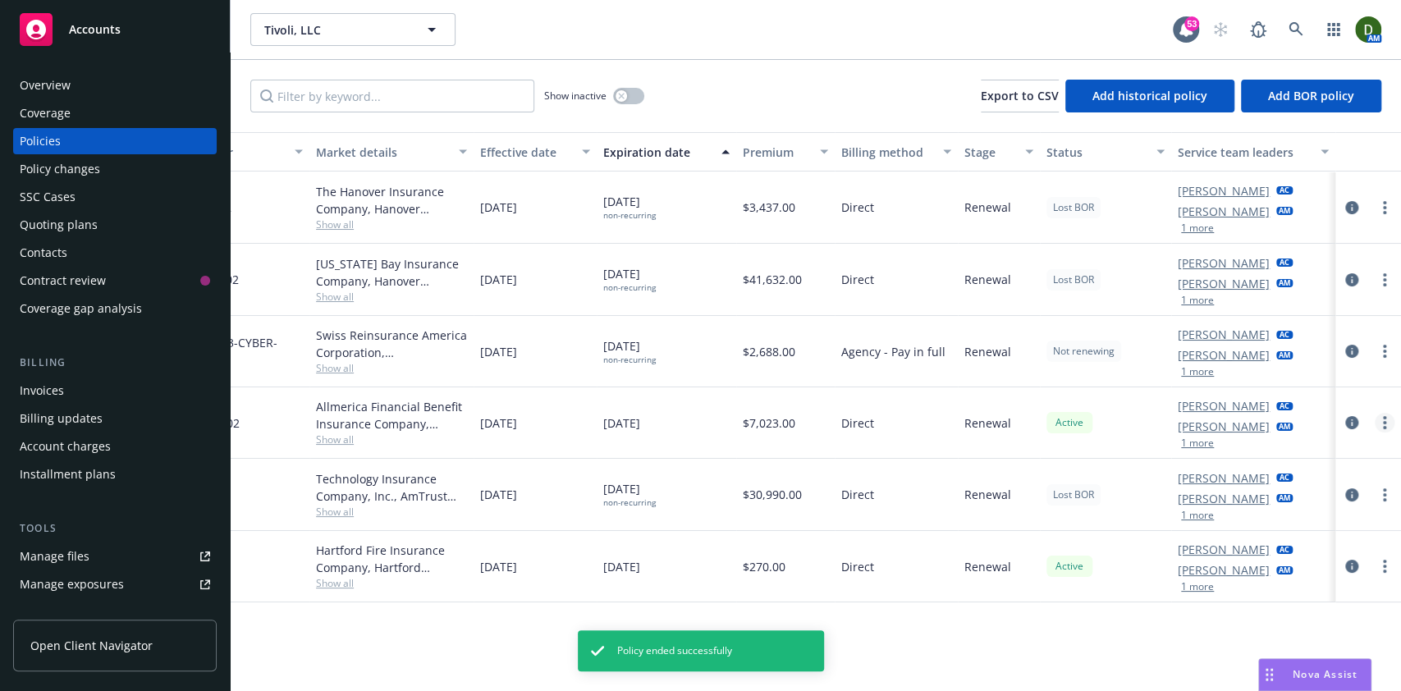
click at [1166, 422] on link "more" at bounding box center [1385, 423] width 20 height 20
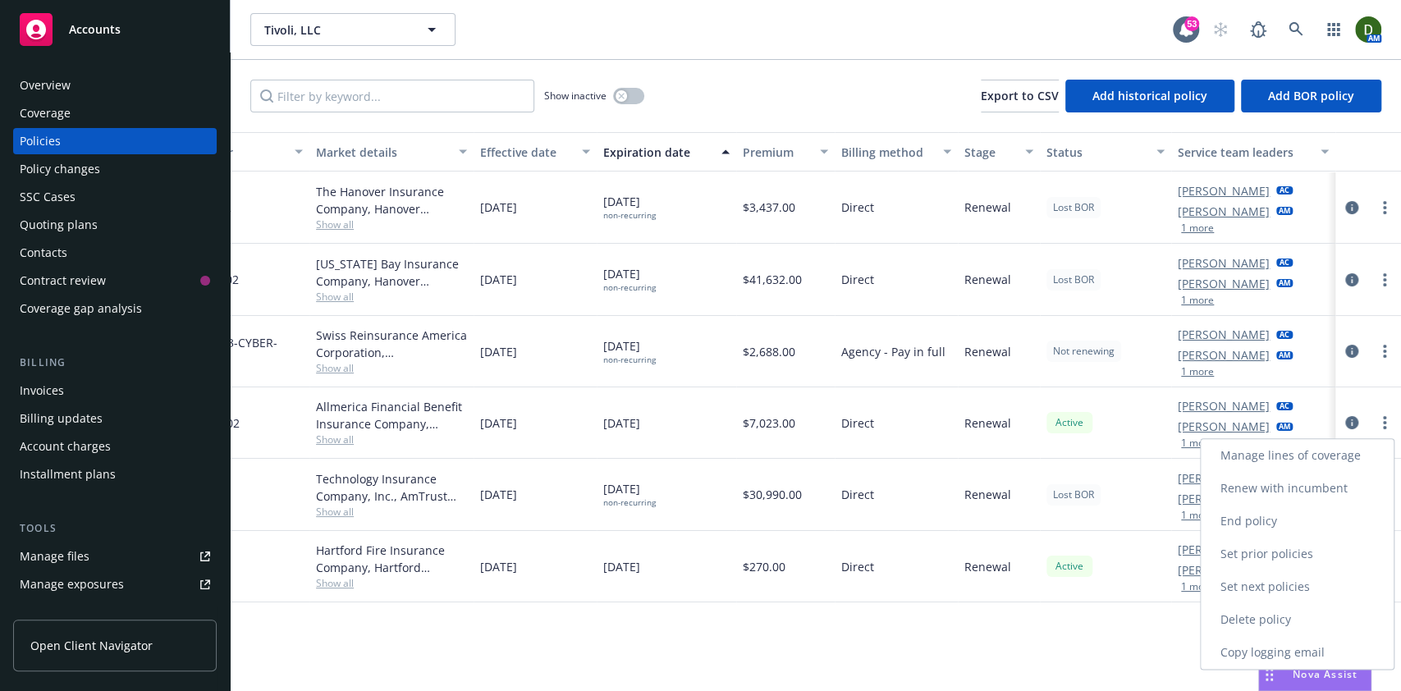
click at [1166, 515] on div "Denisse Gonzales AC Marlowe Milo AM 1 more" at bounding box center [1253, 495] width 164 height 72
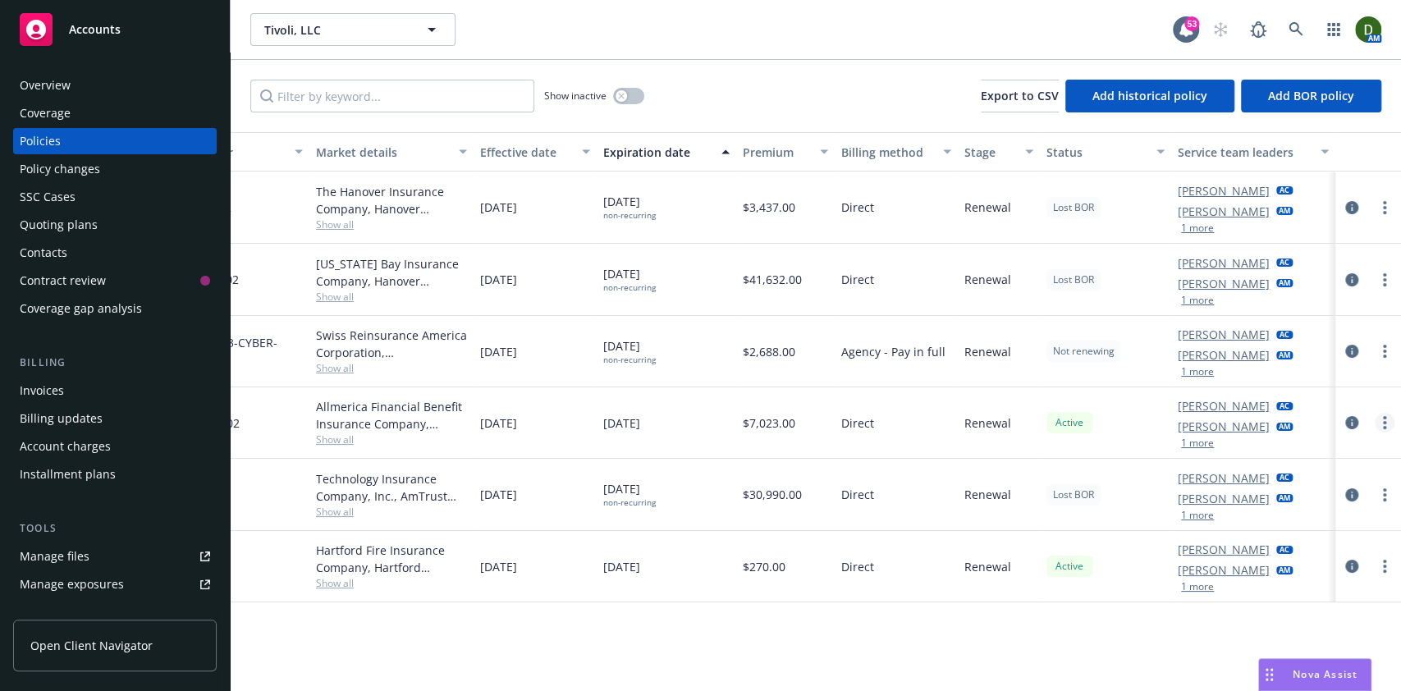
click at [1166, 430] on link "more" at bounding box center [1385, 423] width 20 height 20
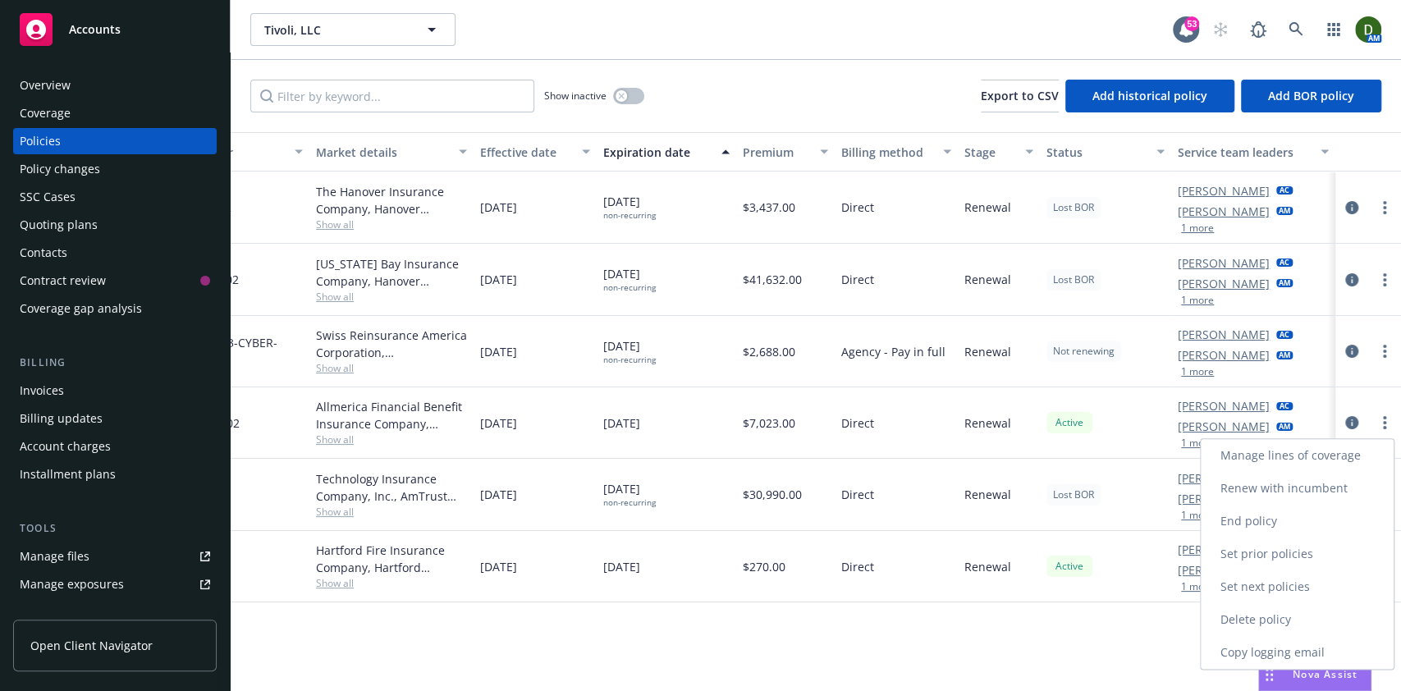
click at [1166, 515] on link "End policy" at bounding box center [1297, 521] width 193 height 33
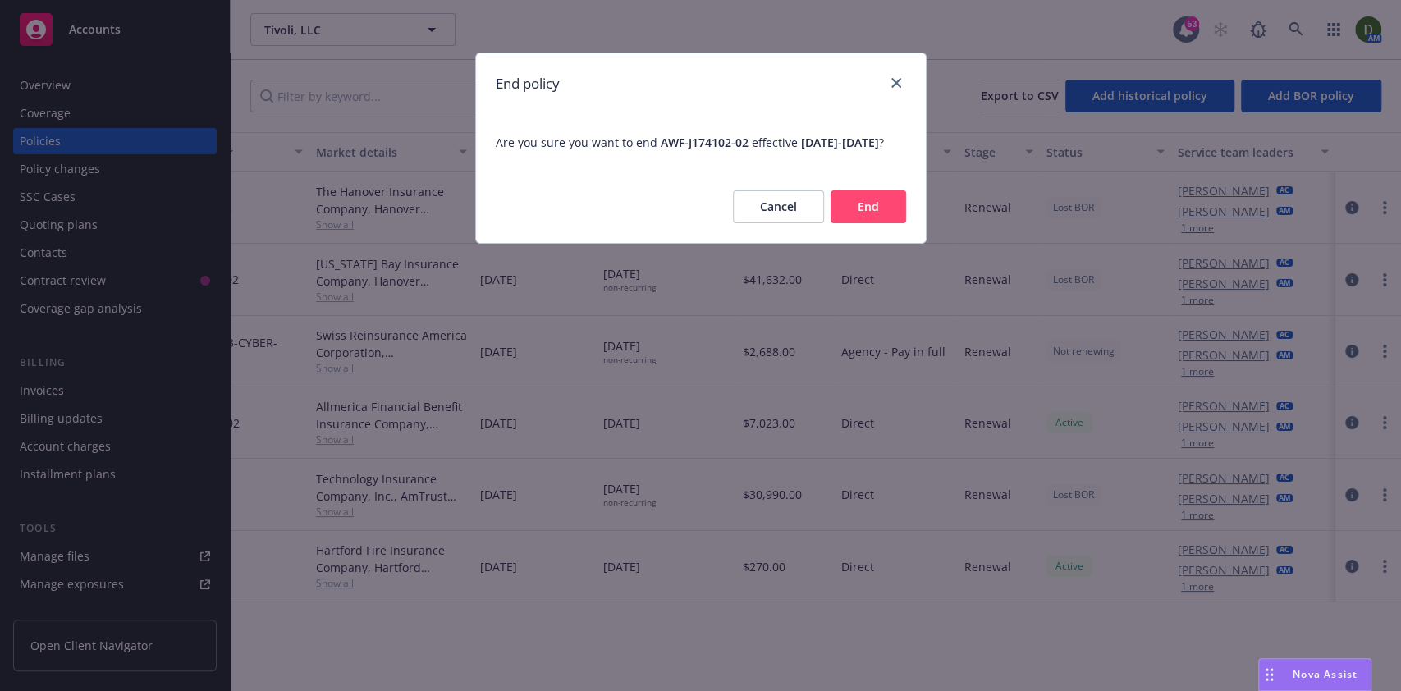
click at [854, 223] on button "End" at bounding box center [869, 206] width 76 height 33
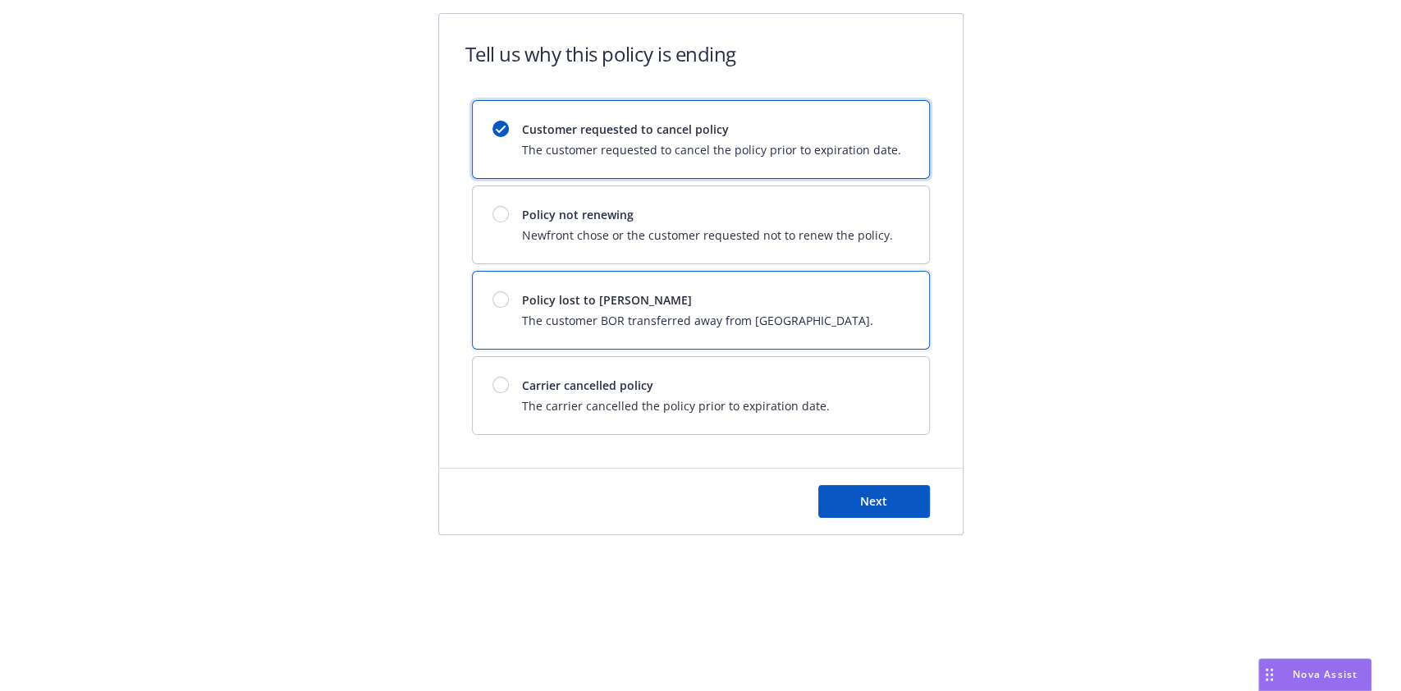
click at [786, 300] on span "Policy lost to BOR" at bounding box center [697, 299] width 351 height 17
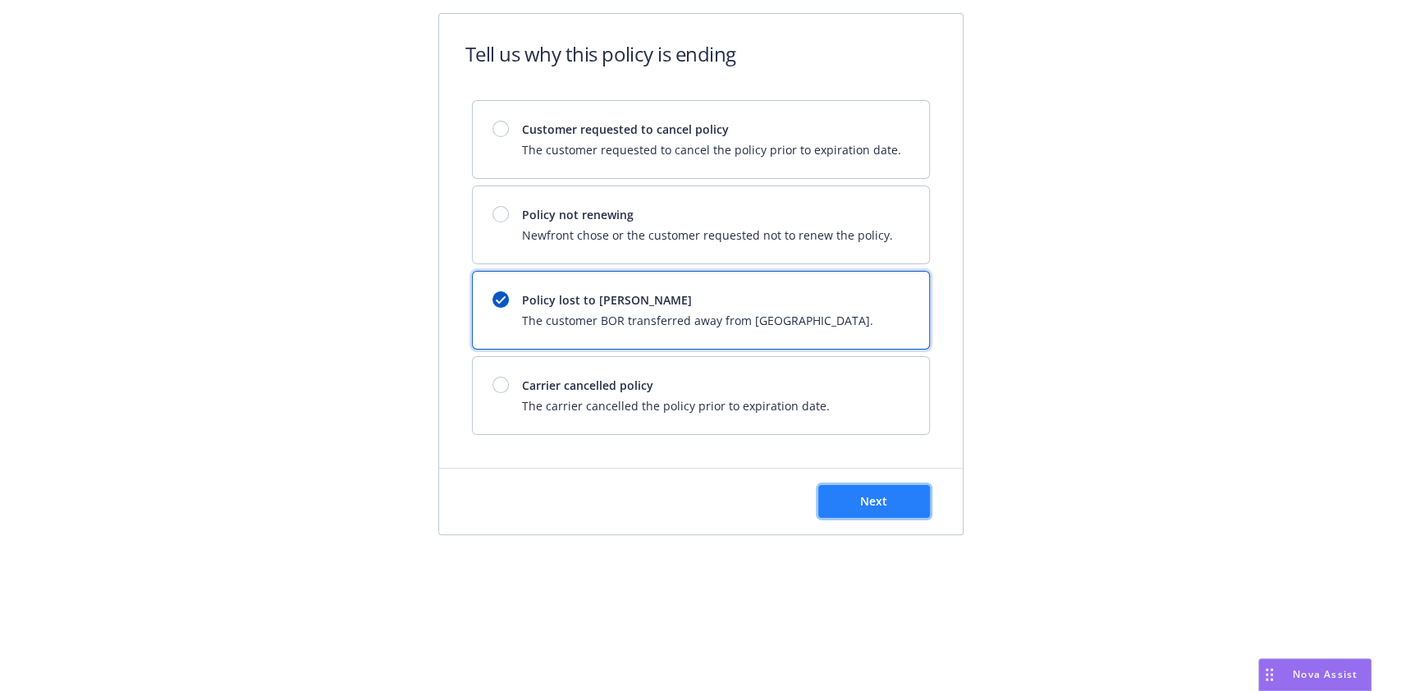
click at [868, 485] on button "Next" at bounding box center [874, 501] width 112 height 33
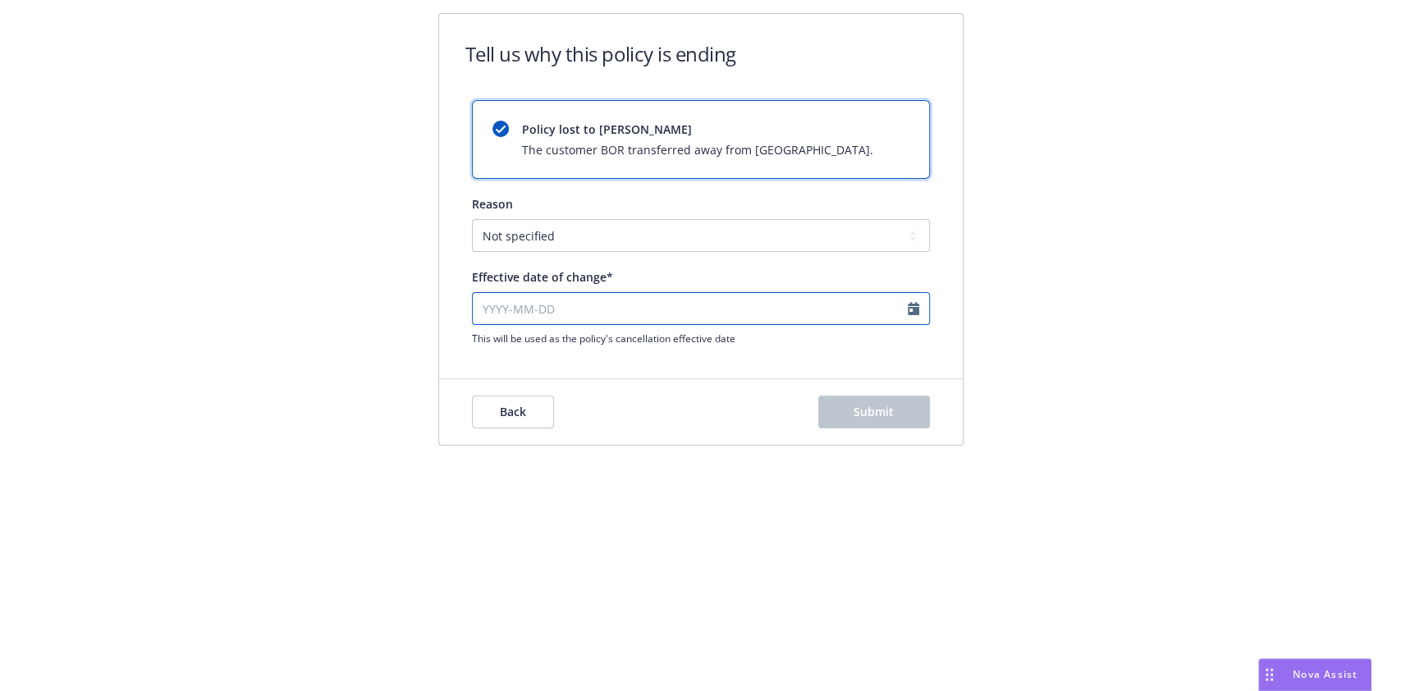
click at [731, 311] on input "Effective date of change*" at bounding box center [701, 308] width 458 height 33
select select "August"
select select "2025"
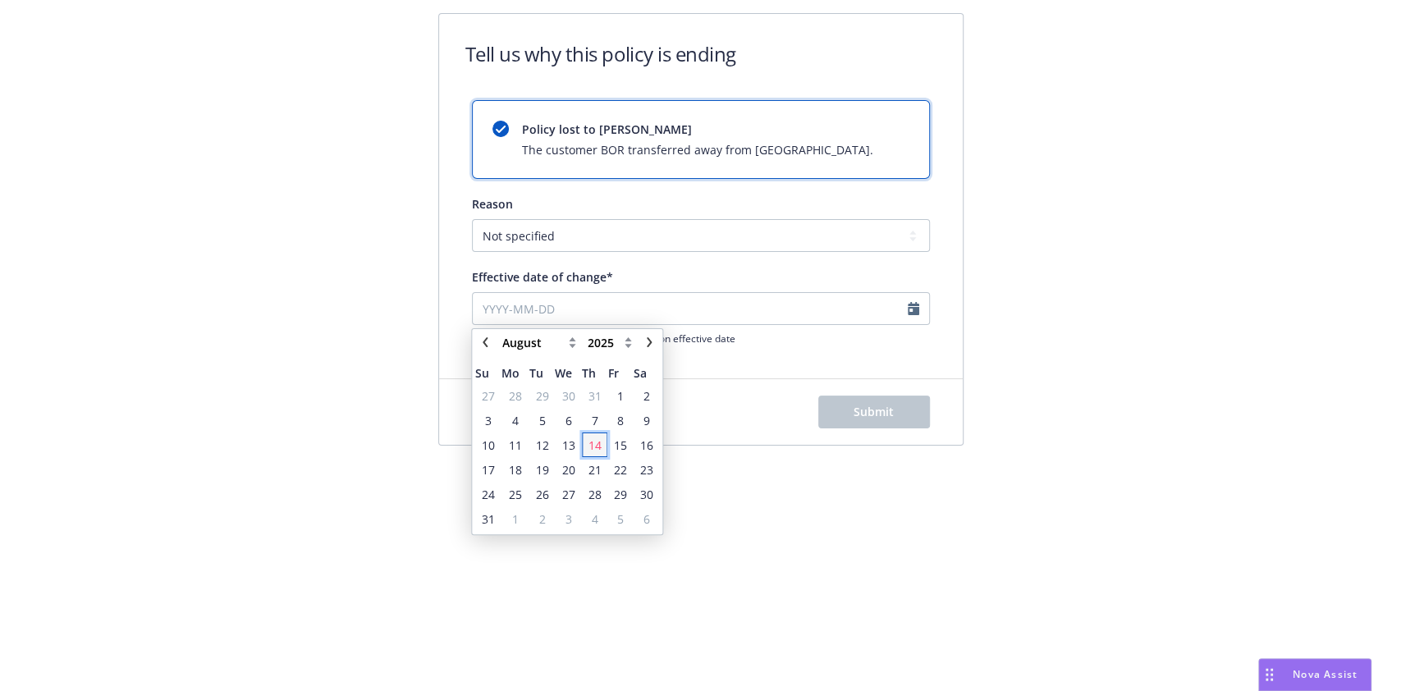
click at [591, 446] on span "14" at bounding box center [594, 445] width 13 height 17
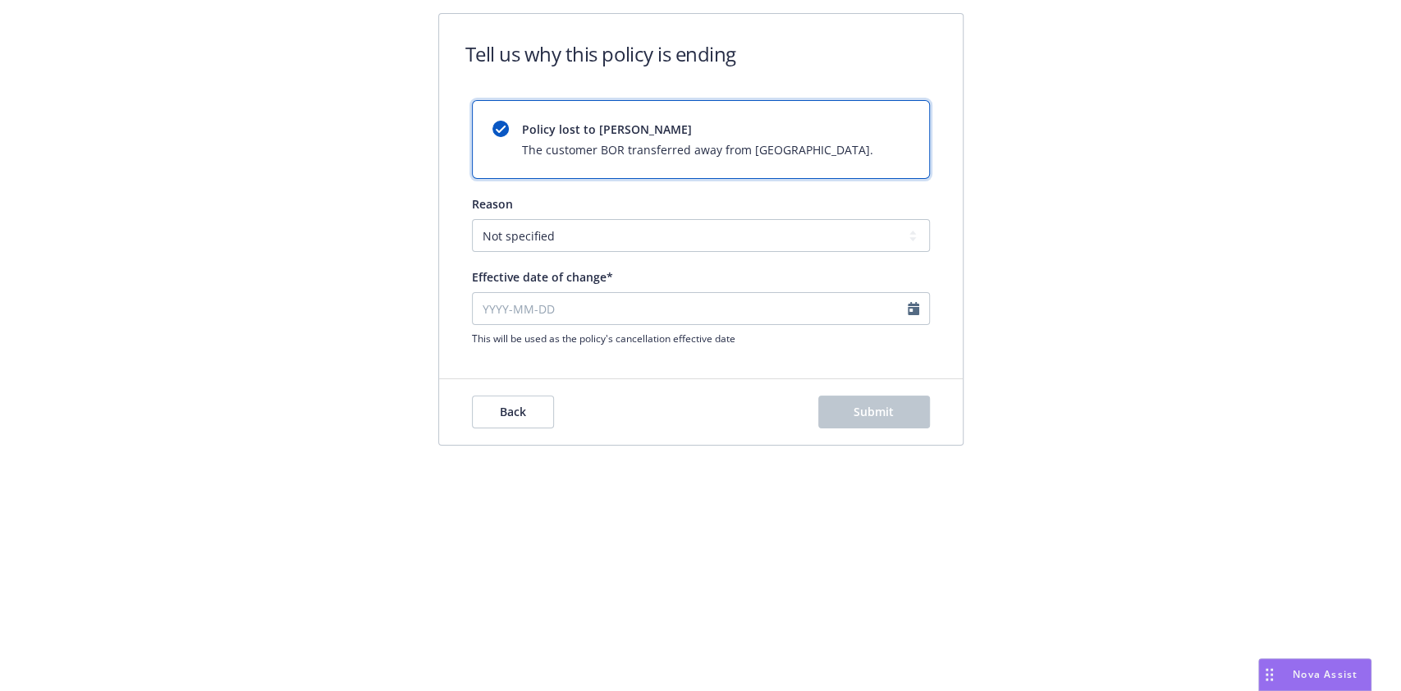
type input "2025-08-14"
click at [738, 231] on select "Not specified Service Pricing Buyer change M&A, Bankruptcy, or Out of business …" at bounding box center [701, 235] width 458 height 33
select select "Producer left Newfront"
click at [472, 219] on select "Not specified Service Pricing Buyer change M&A, Bankruptcy, or Out of business …" at bounding box center [701, 235] width 458 height 33
click at [849, 410] on button "Submit" at bounding box center [874, 412] width 112 height 33
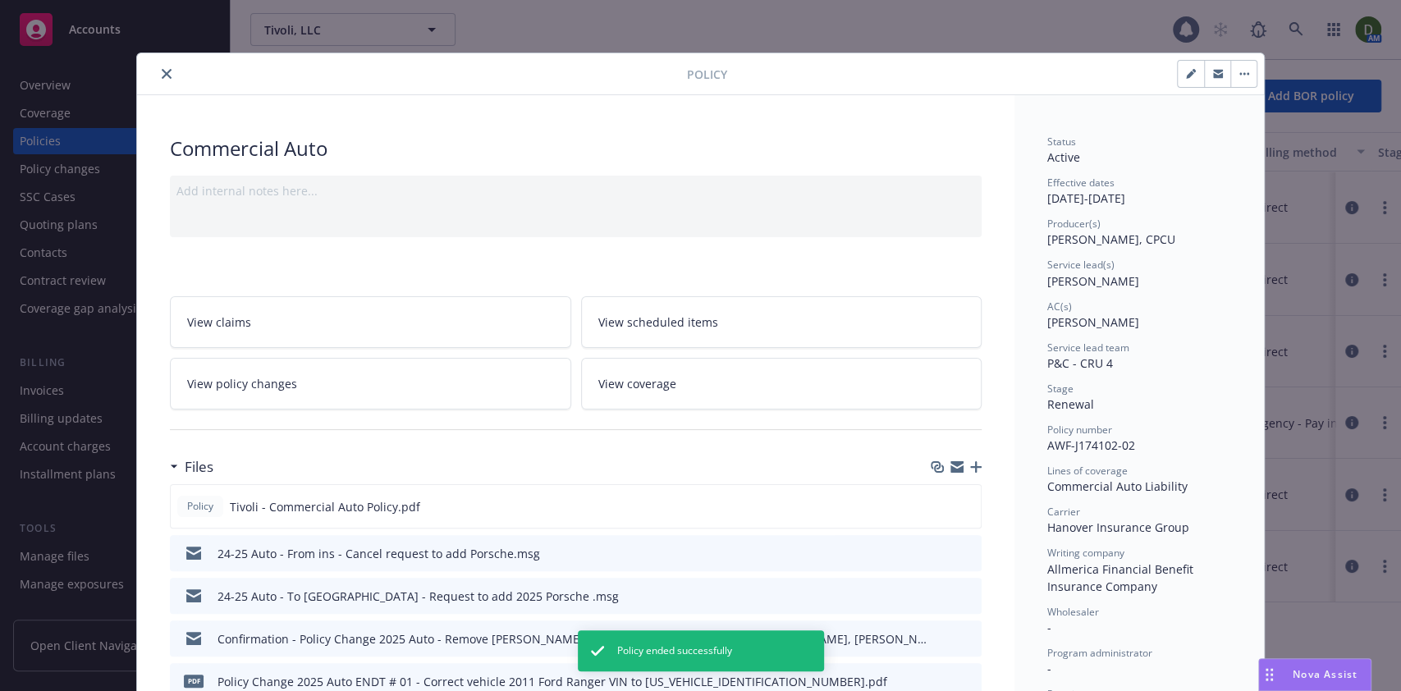
scroll to position [48, 0]
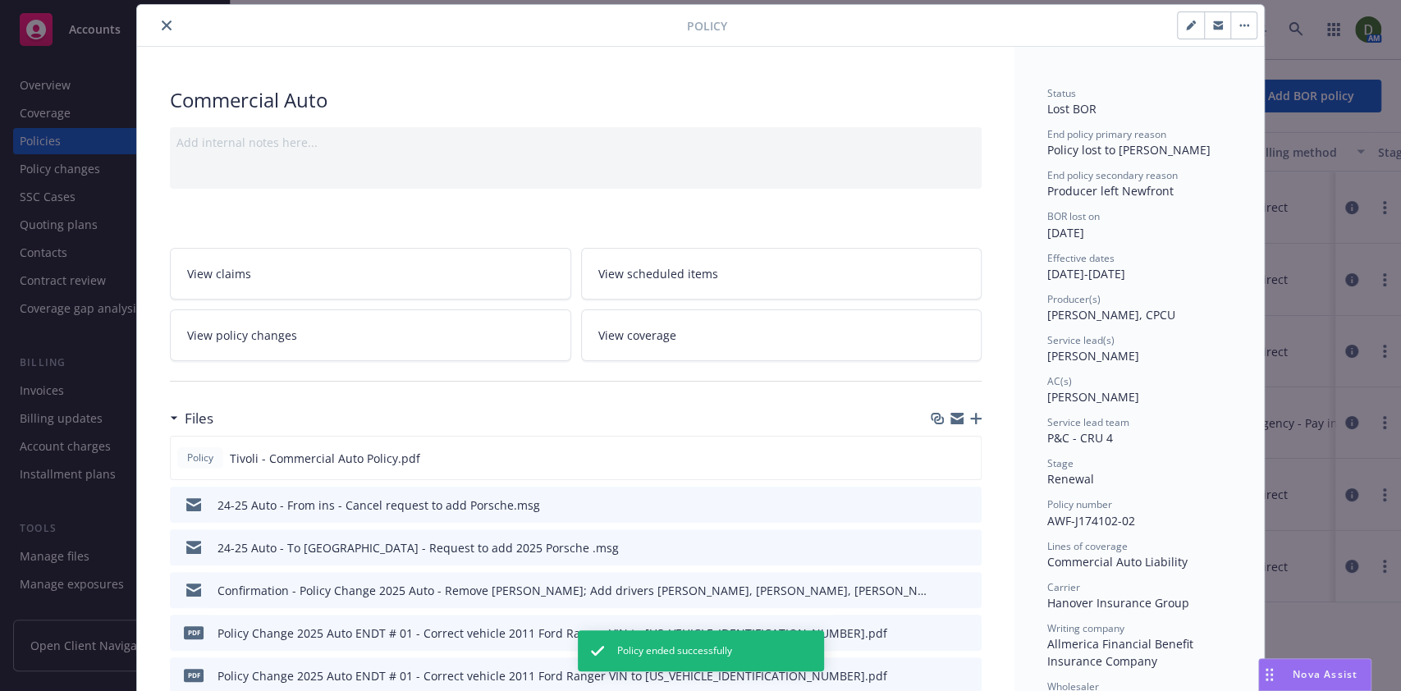
click at [162, 23] on icon "close" at bounding box center [167, 26] width 10 height 10
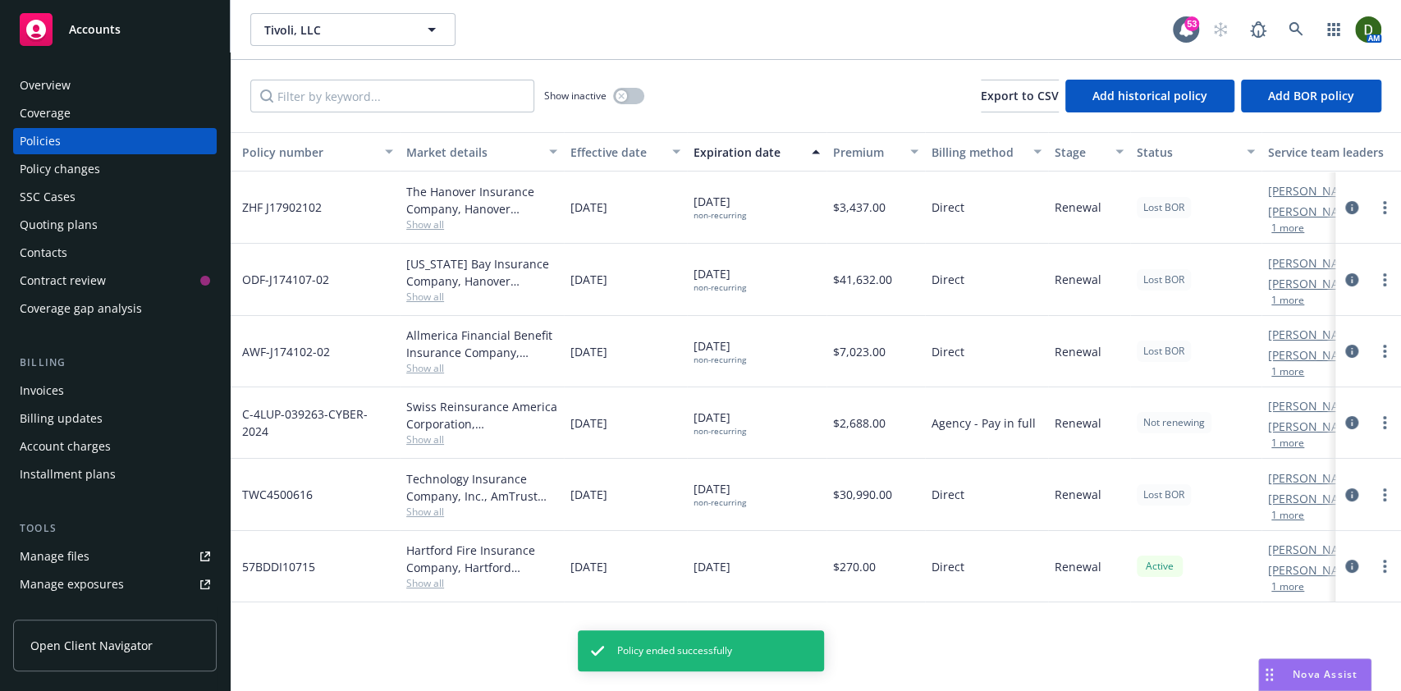
scroll to position [0, 414]
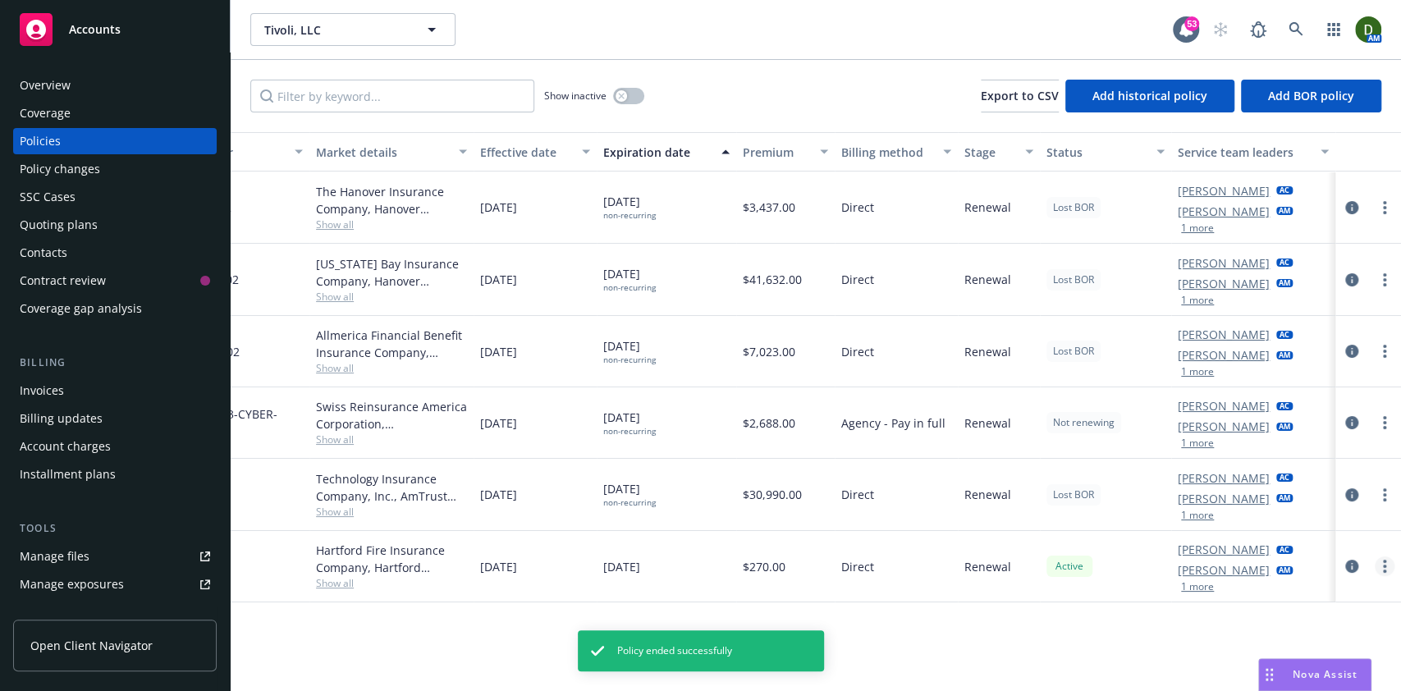
click at [1166, 561] on circle "more" at bounding box center [1384, 561] width 3 height 3
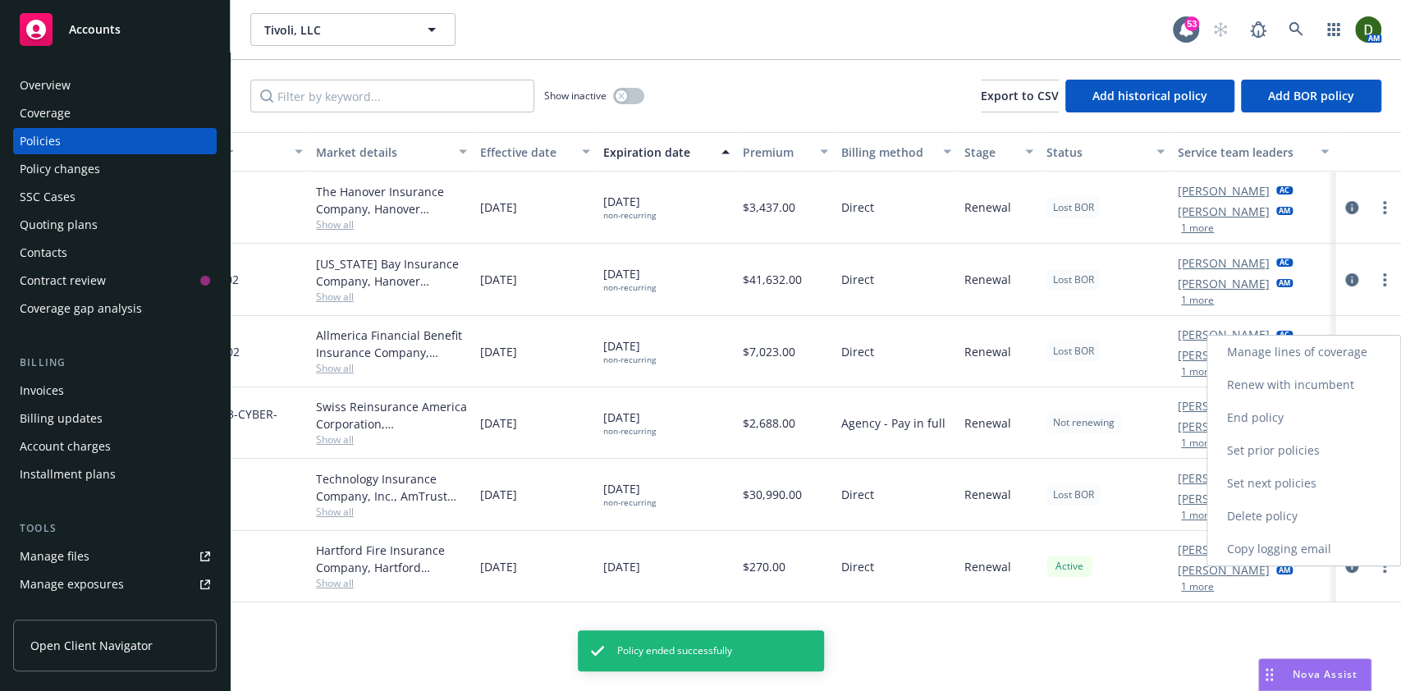
click at [1166, 420] on link "End policy" at bounding box center [1303, 417] width 193 height 33
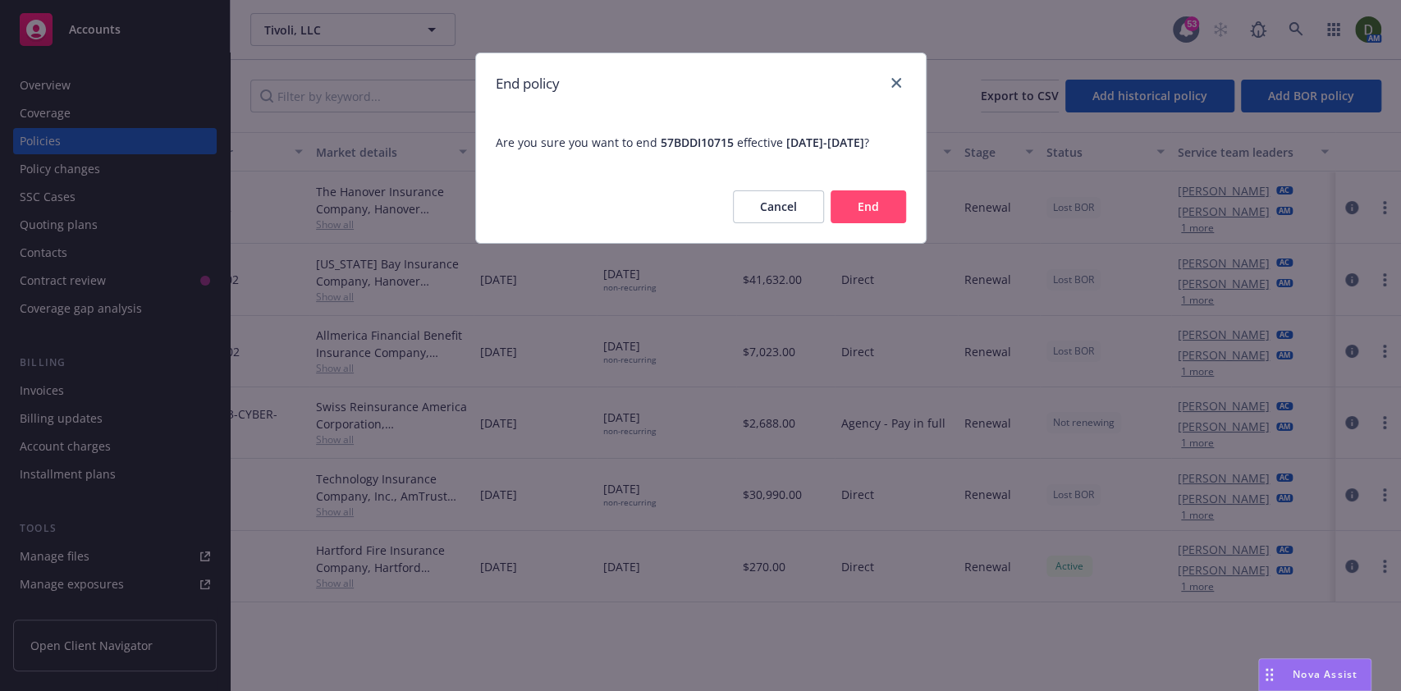
click at [879, 223] on button "End" at bounding box center [869, 206] width 76 height 33
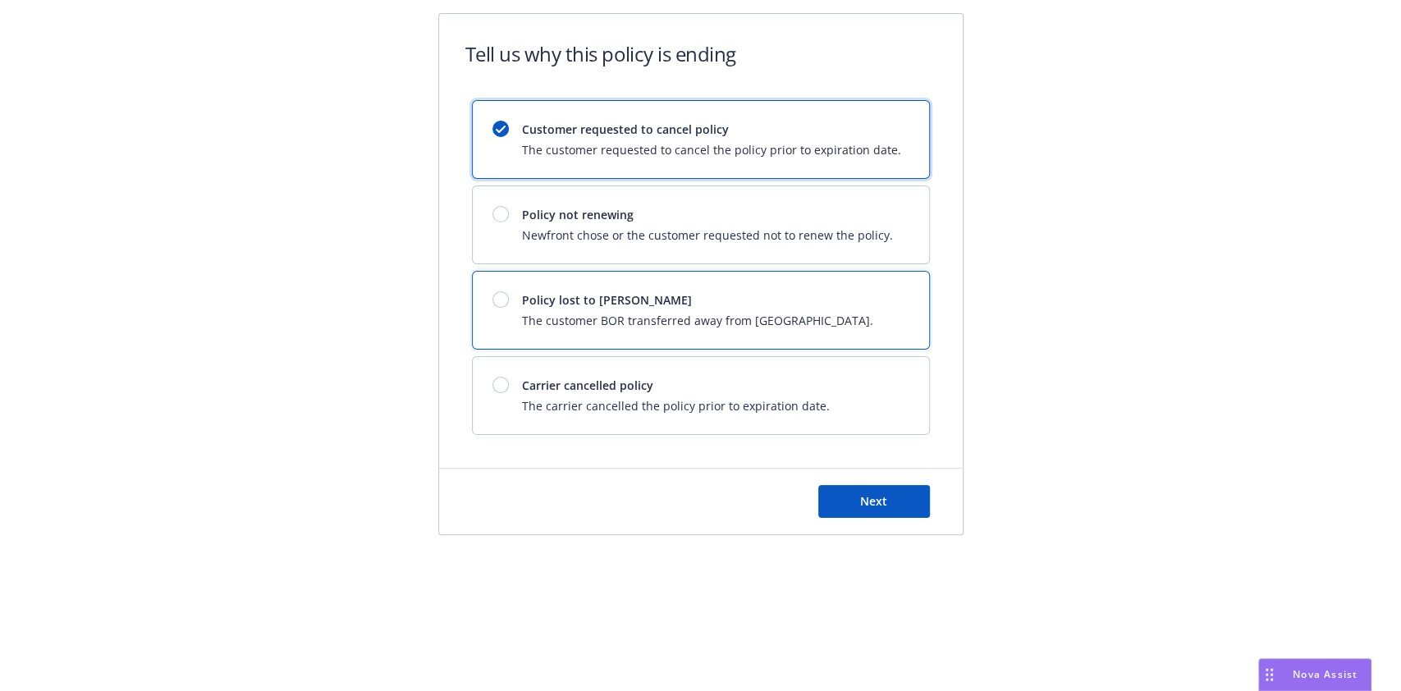
click at [795, 339] on div "Policy lost to BOR The customer BOR transferred away from Newfront." at bounding box center [701, 310] width 456 height 77
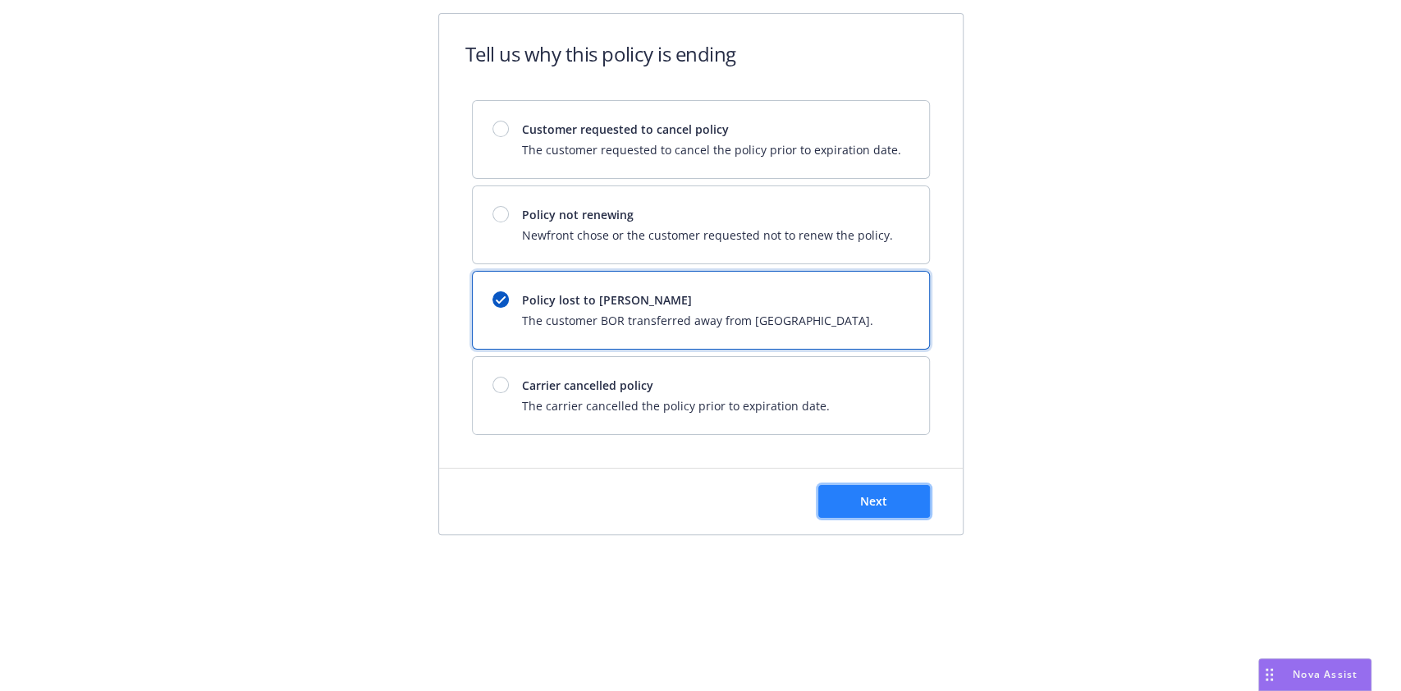
click at [859, 493] on button "Next" at bounding box center [874, 501] width 112 height 33
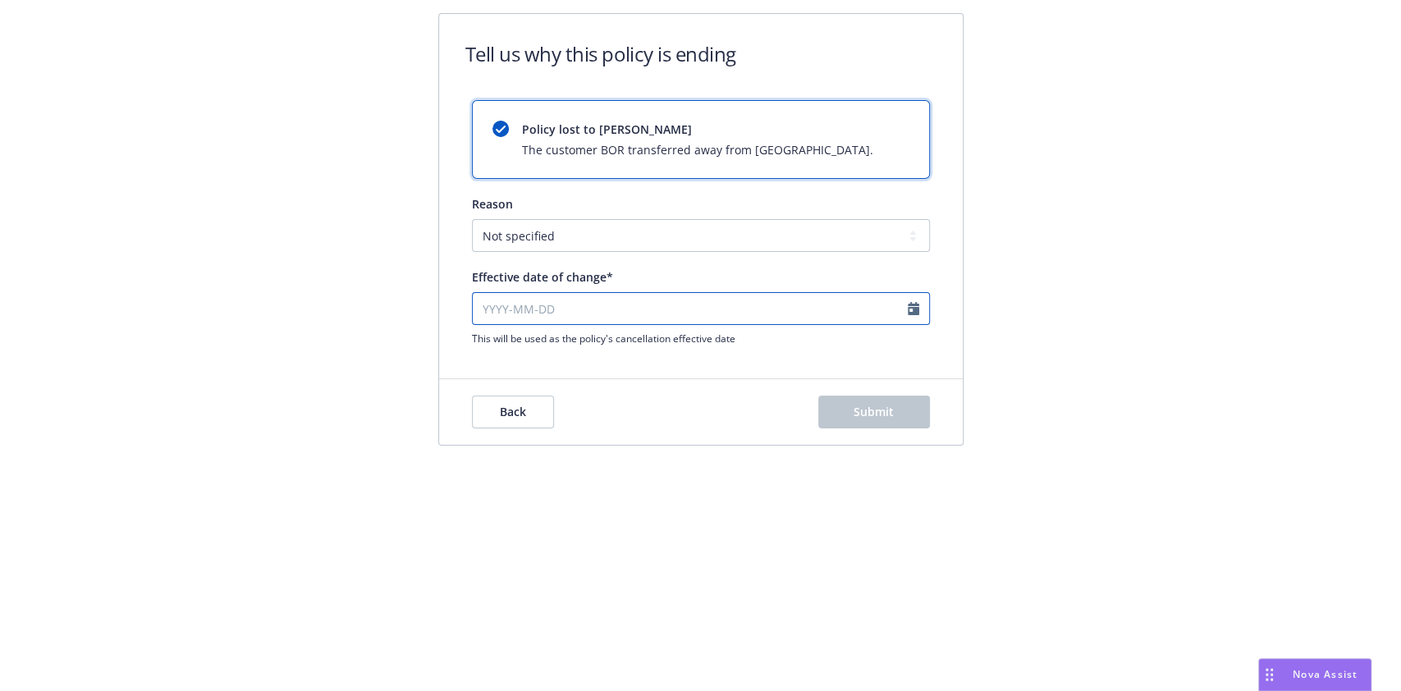
click at [665, 318] on input "Effective date of change*" at bounding box center [701, 308] width 458 height 33
select select "August"
select select "2025"
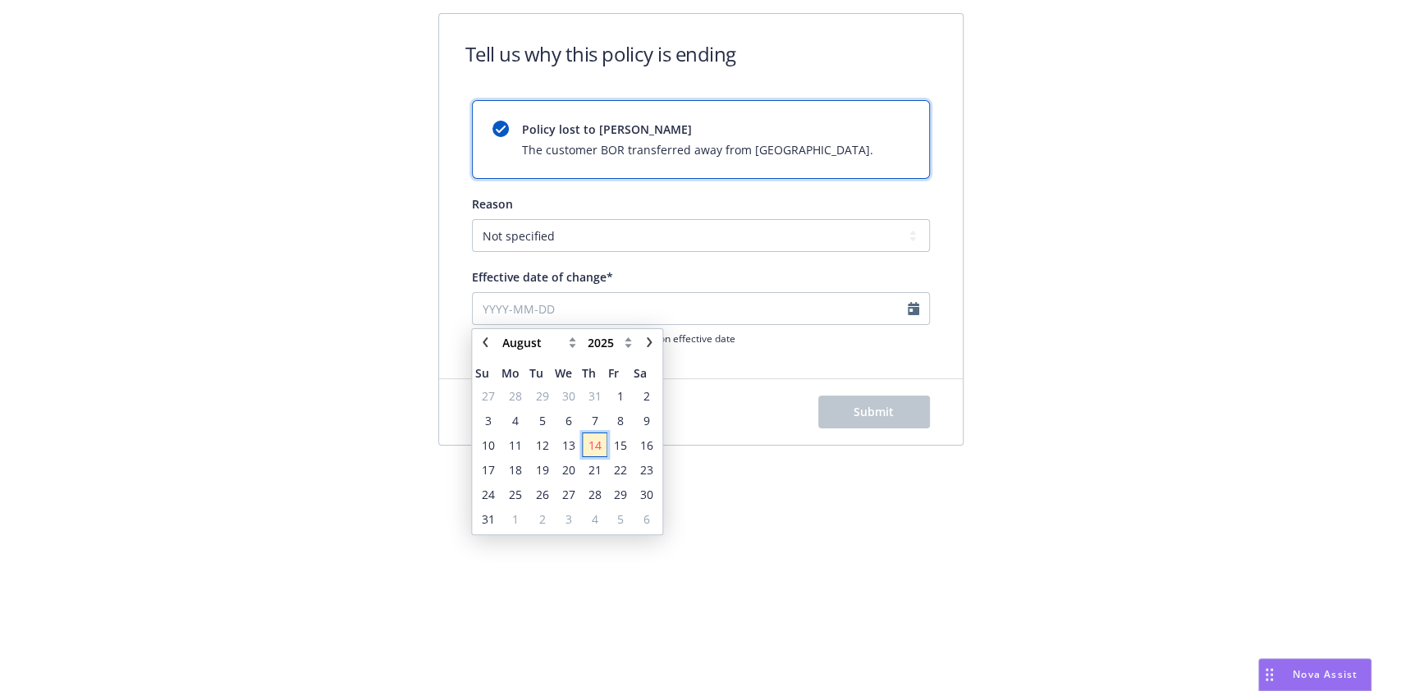
click at [598, 446] on span "14" at bounding box center [594, 445] width 13 height 17
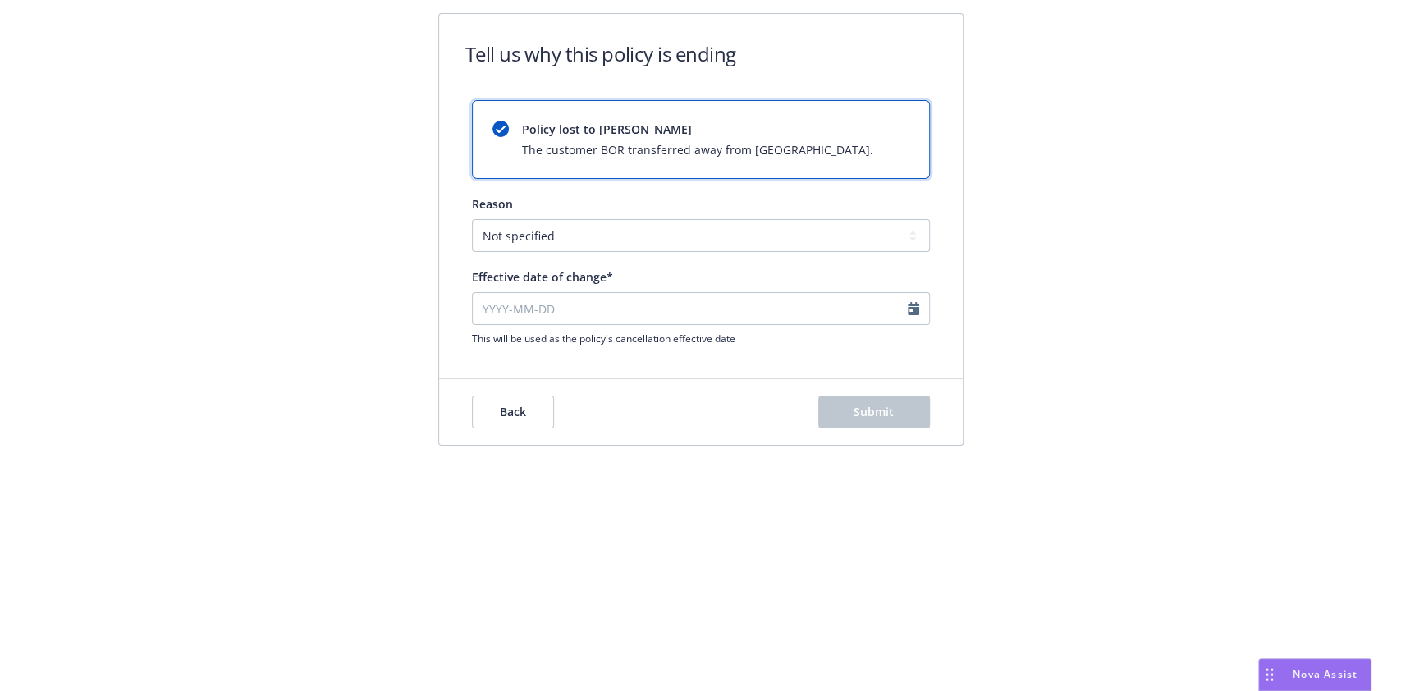
type input "2025-08-14"
click at [634, 245] on select "Not specified Service Pricing Buyer change M&A, Bankruptcy, or Out of business …" at bounding box center [701, 235] width 458 height 33
select select "Producer left Newfront"
click at [472, 219] on select "Not specified Service Pricing Buyer change M&A, Bankruptcy, or Out of business …" at bounding box center [701, 235] width 458 height 33
click at [872, 411] on span "Submit" at bounding box center [874, 412] width 40 height 16
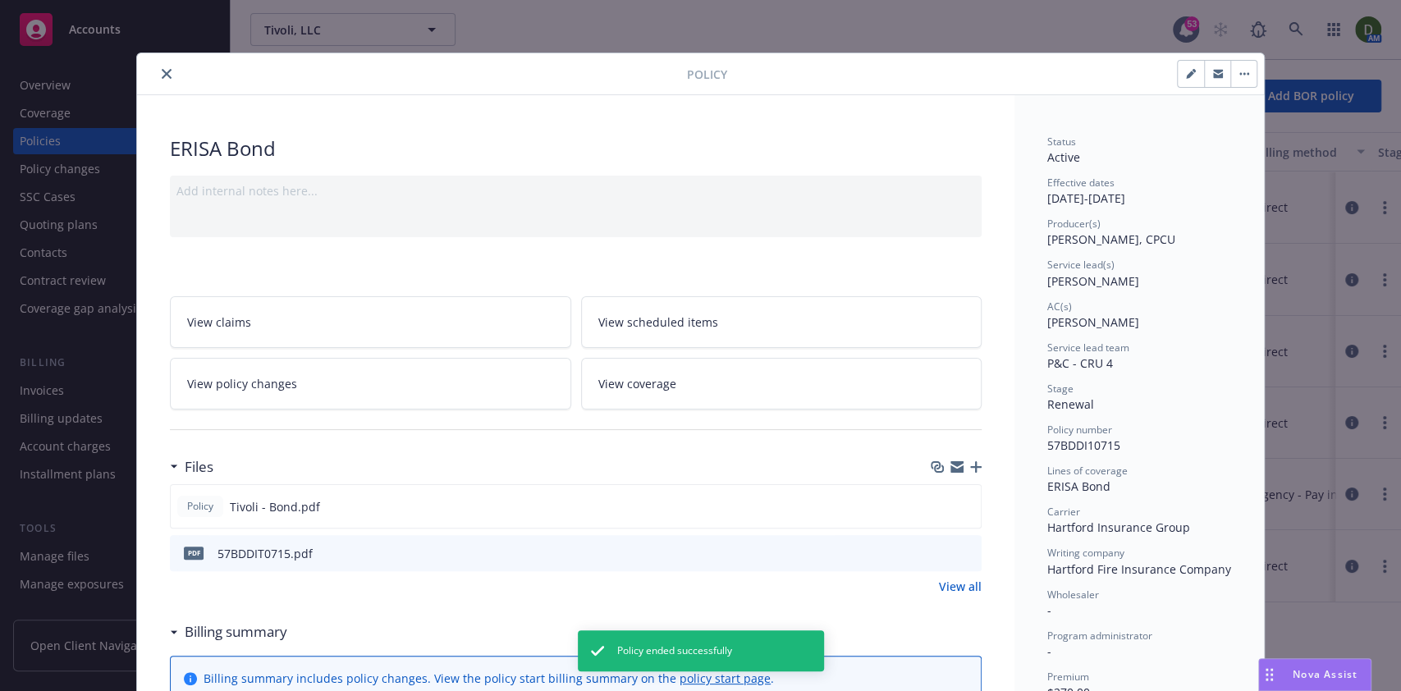
scroll to position [48, 0]
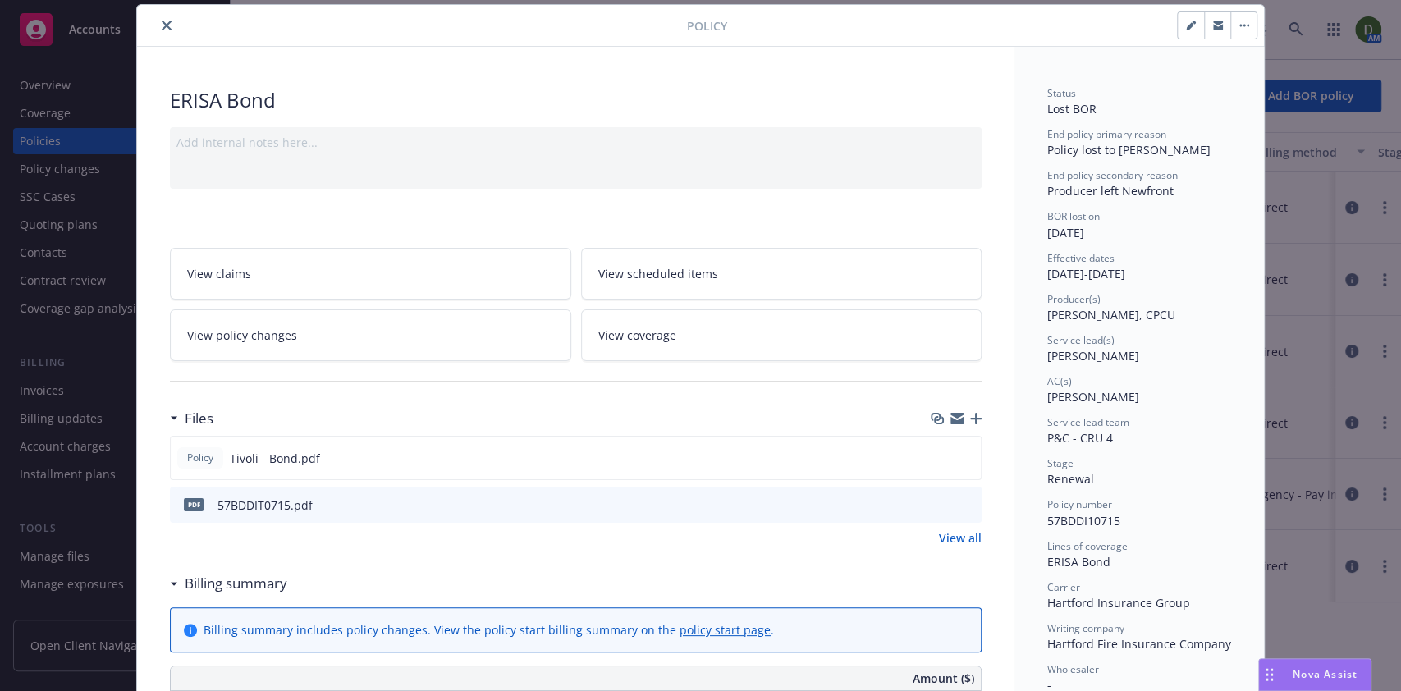
click at [162, 26] on icon "close" at bounding box center [167, 26] width 10 height 10
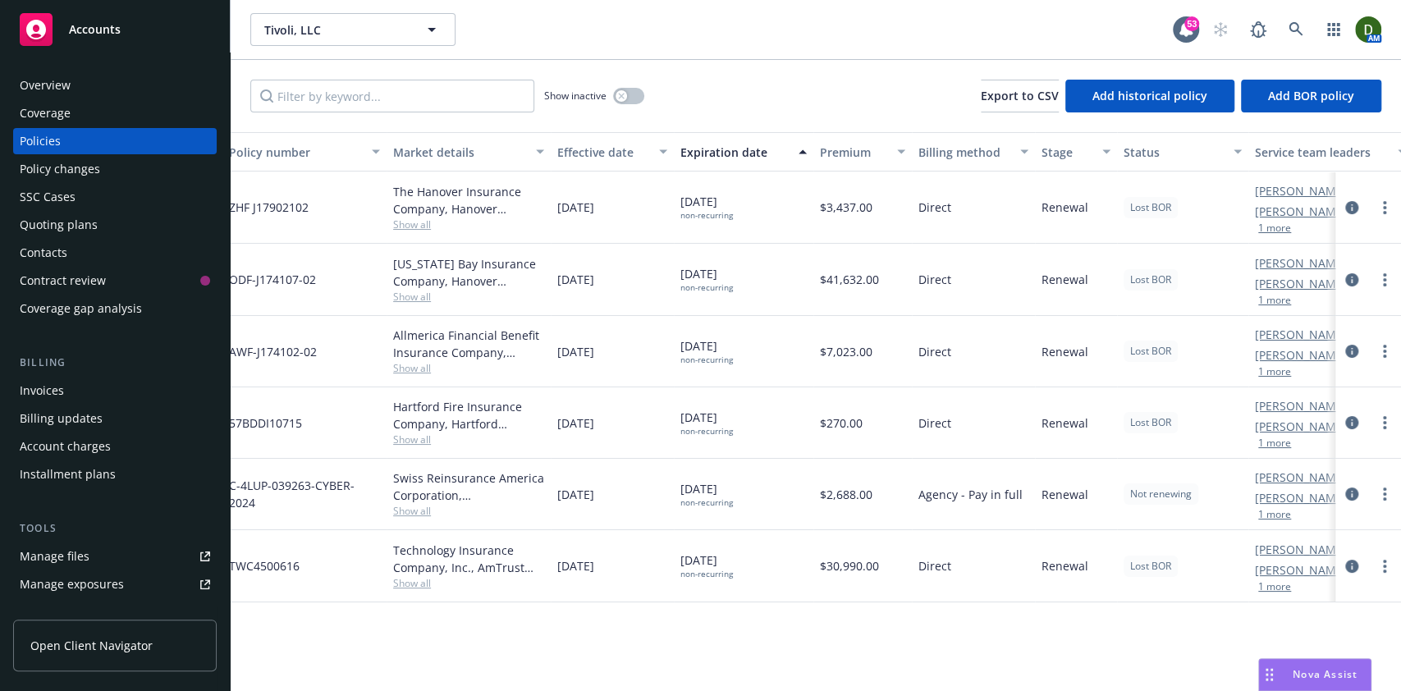
scroll to position [0, 414]
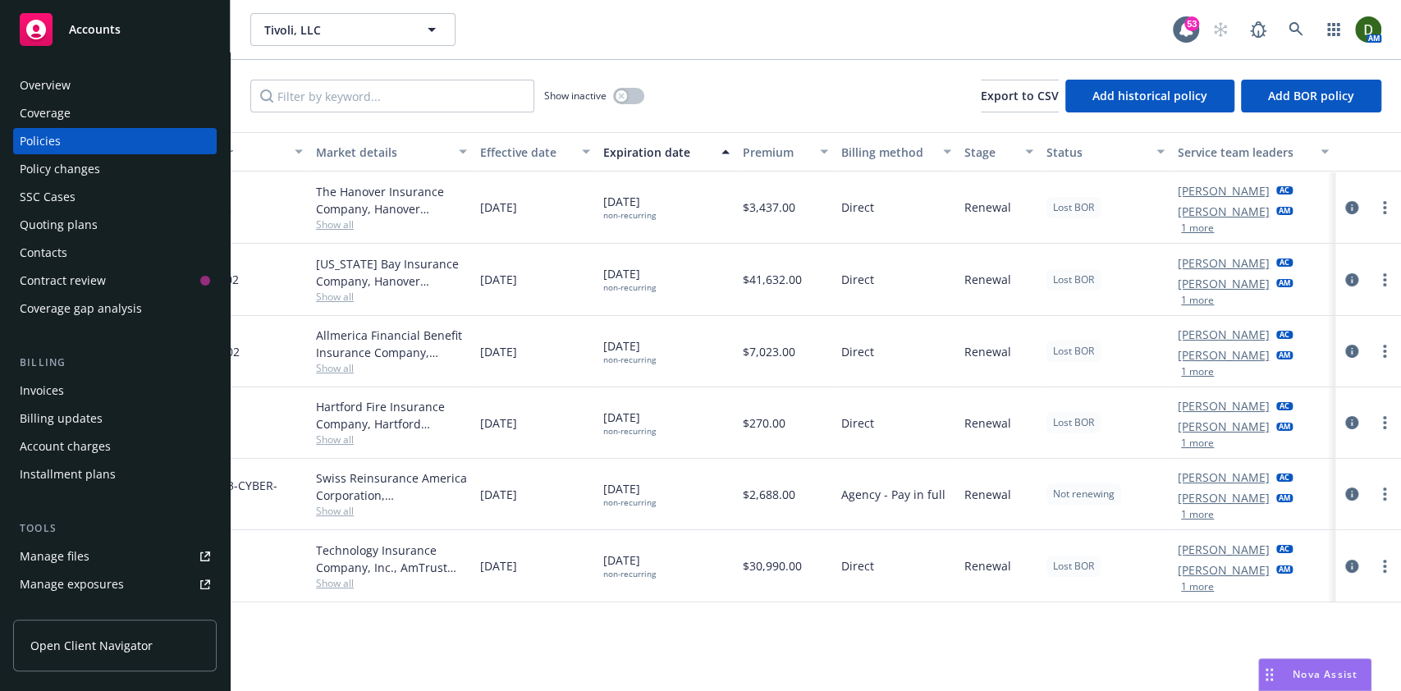
click at [119, 384] on div "Invoices" at bounding box center [115, 391] width 190 height 26
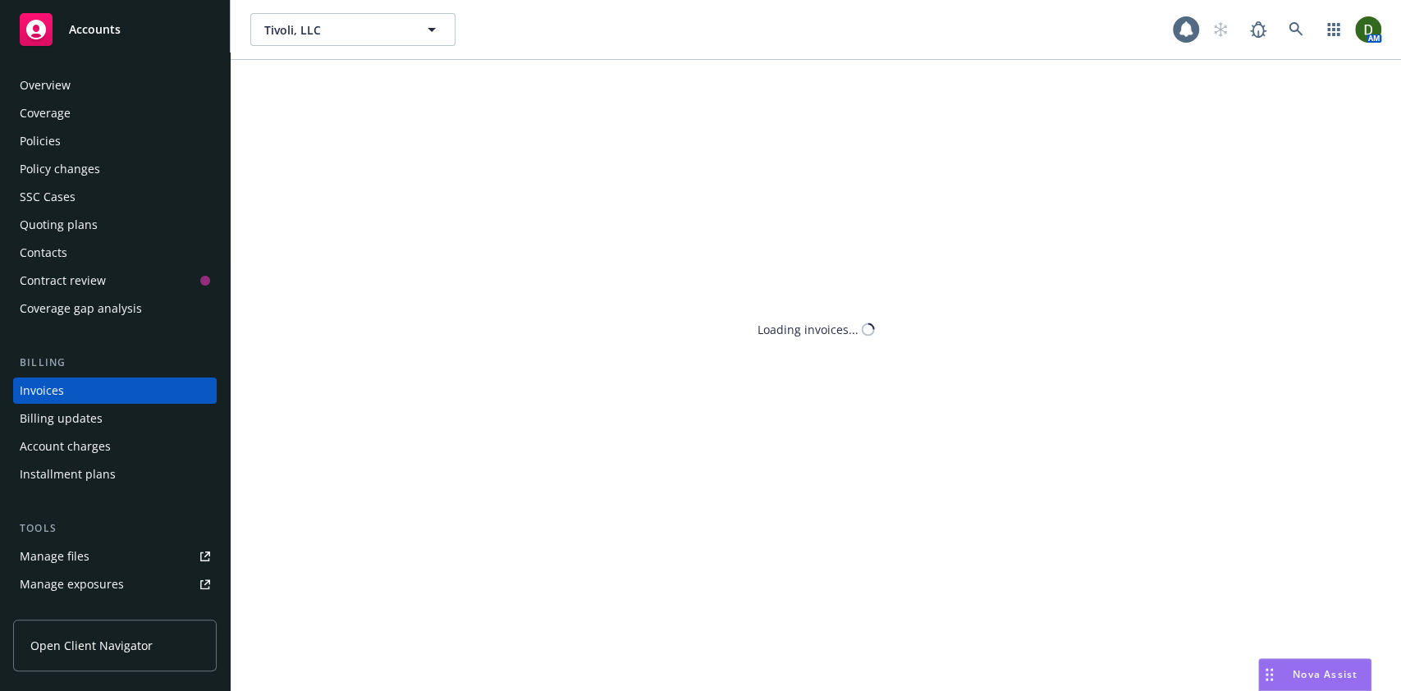
scroll to position [19, 0]
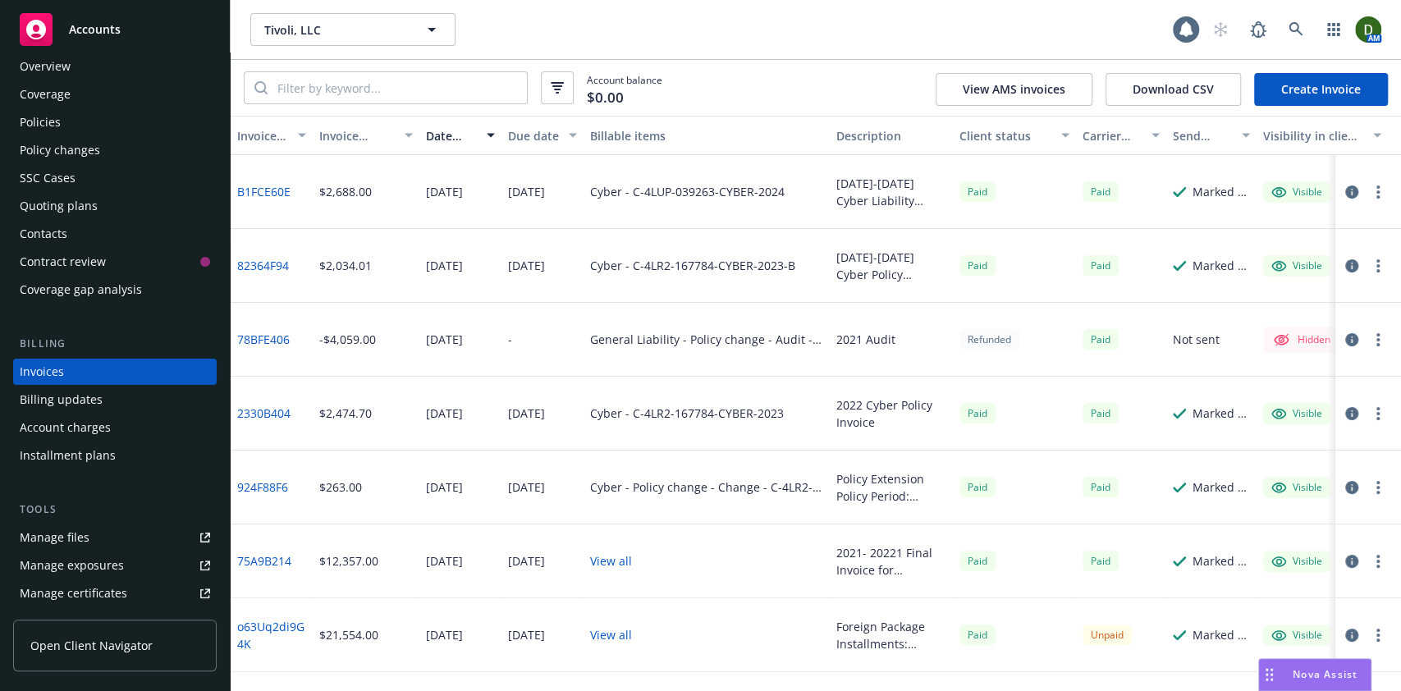
click at [112, 536] on link "Manage files" at bounding box center [115, 537] width 204 height 26
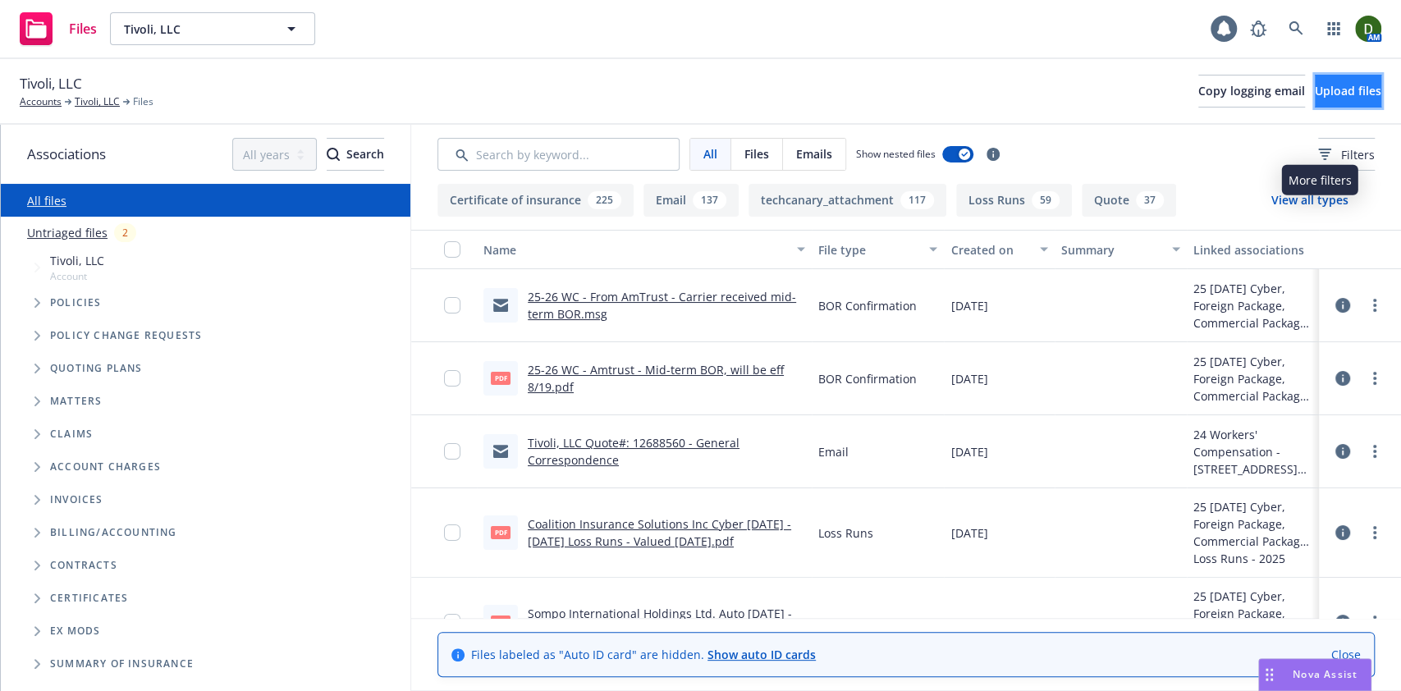
click at [1327, 90] on span "Upload files" at bounding box center [1348, 91] width 66 height 16
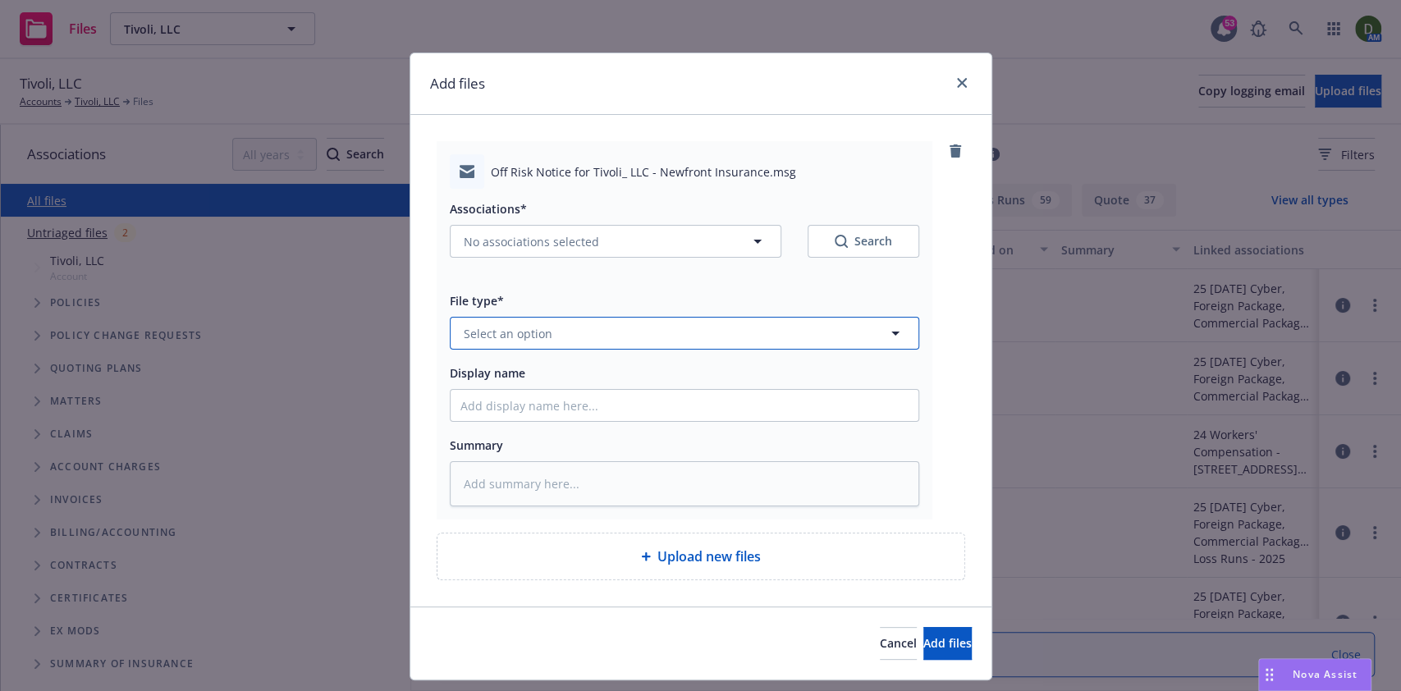
click at [593, 349] on button "Select an option" at bounding box center [684, 333] width 469 height 33
type input "off ri"
click at [597, 390] on div "Off risk letter" at bounding box center [684, 379] width 448 height 24
click at [570, 236] on span "No associations selected" at bounding box center [531, 241] width 135 height 17
type textarea "x"
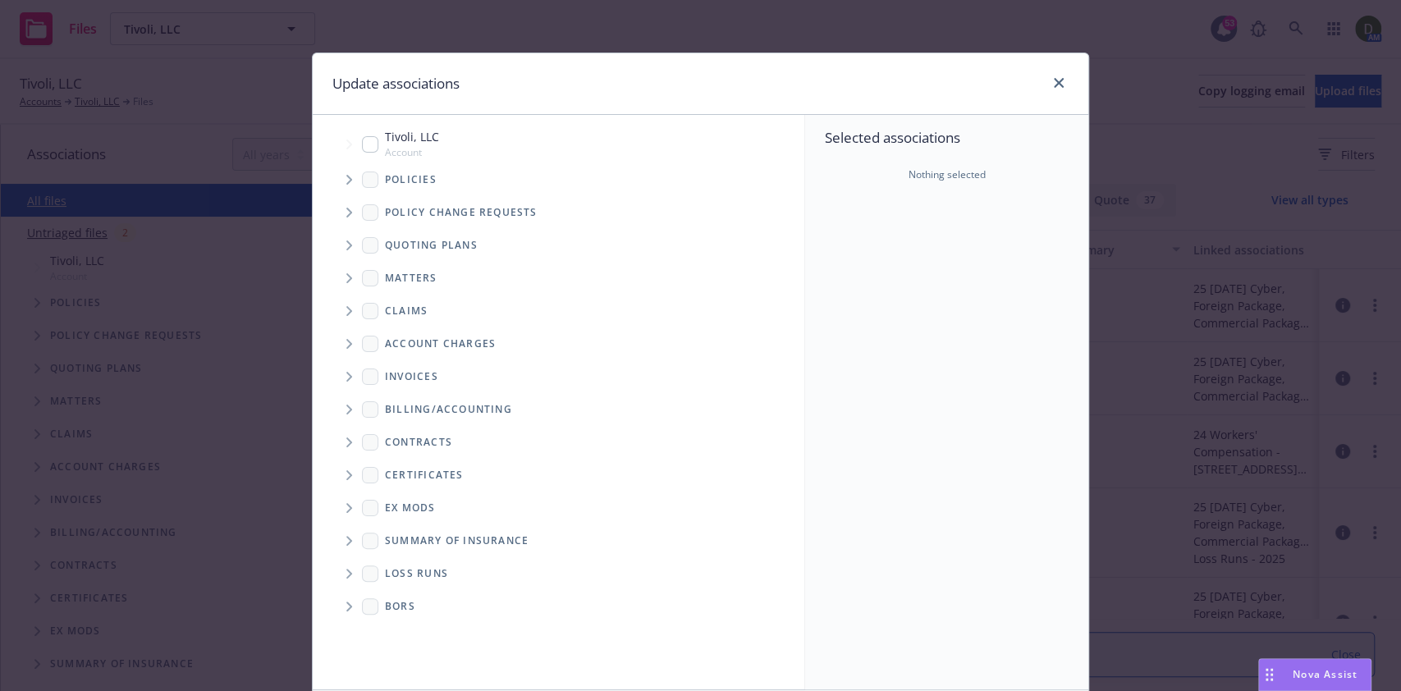
click at [338, 185] on span "Tree Example" at bounding box center [349, 180] width 26 height 26
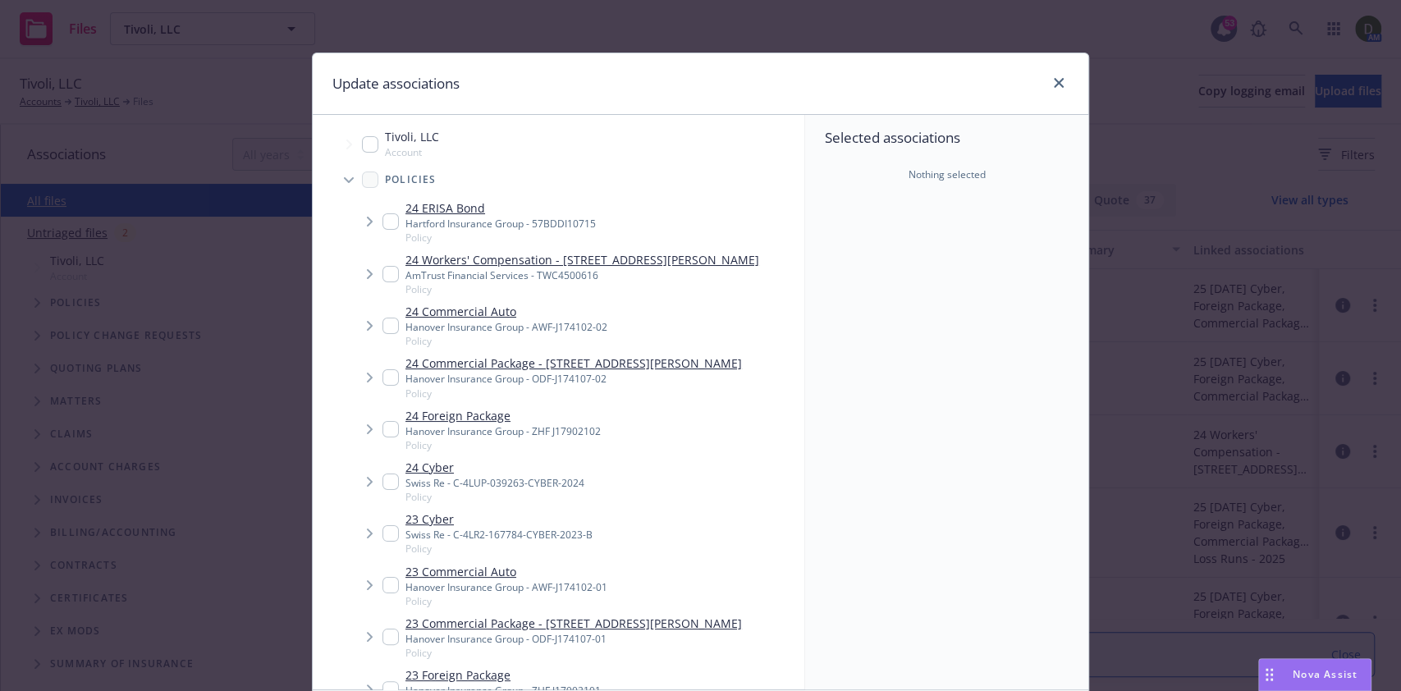
click at [382, 226] on input "Tree Example" at bounding box center [390, 221] width 16 height 16
checkbox input "true"
click at [387, 280] on input "Tree Example" at bounding box center [390, 274] width 16 height 16
checkbox input "true"
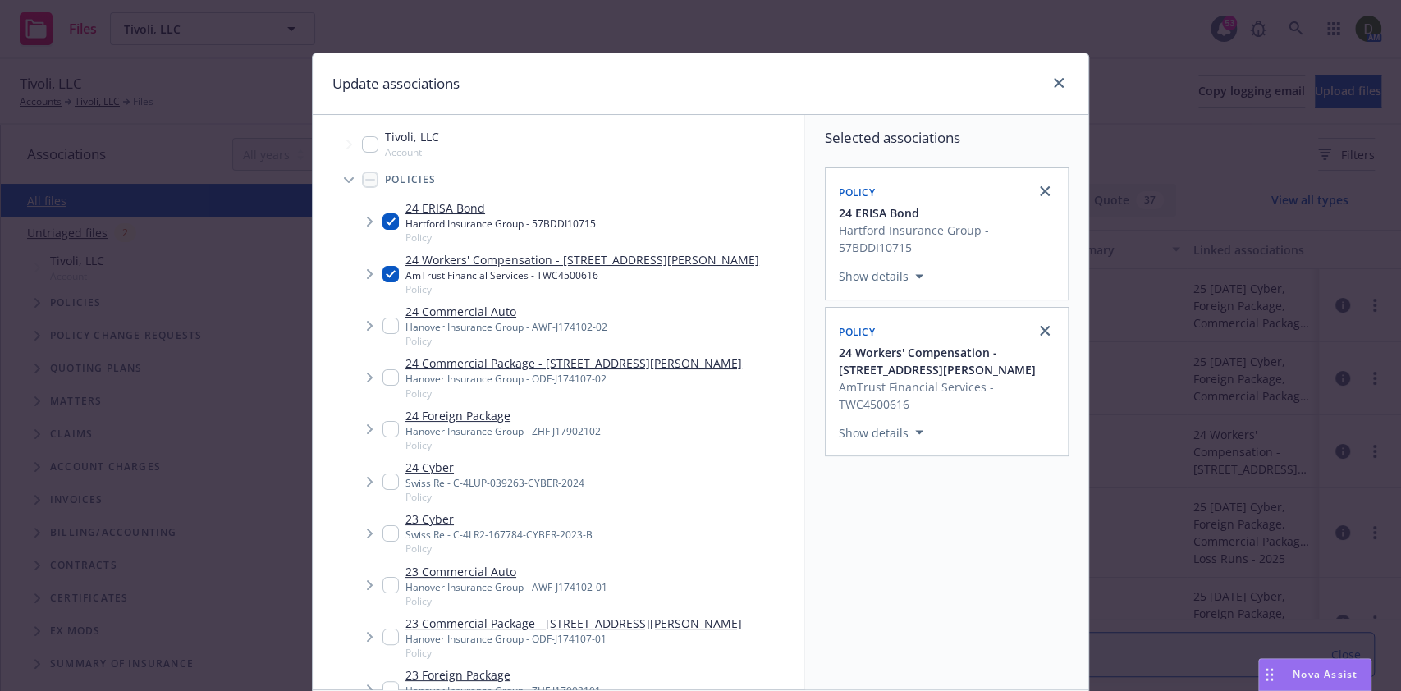
click at [387, 325] on input "Tree Example" at bounding box center [390, 326] width 16 height 16
checkbox input "true"
click at [382, 385] on div "24 Commercial Package - 17110 ARMSTRONG AVE IRVINE, CA 92614 Hanover Insurance …" at bounding box center [561, 377] width 359 height 45
checkbox input "true"
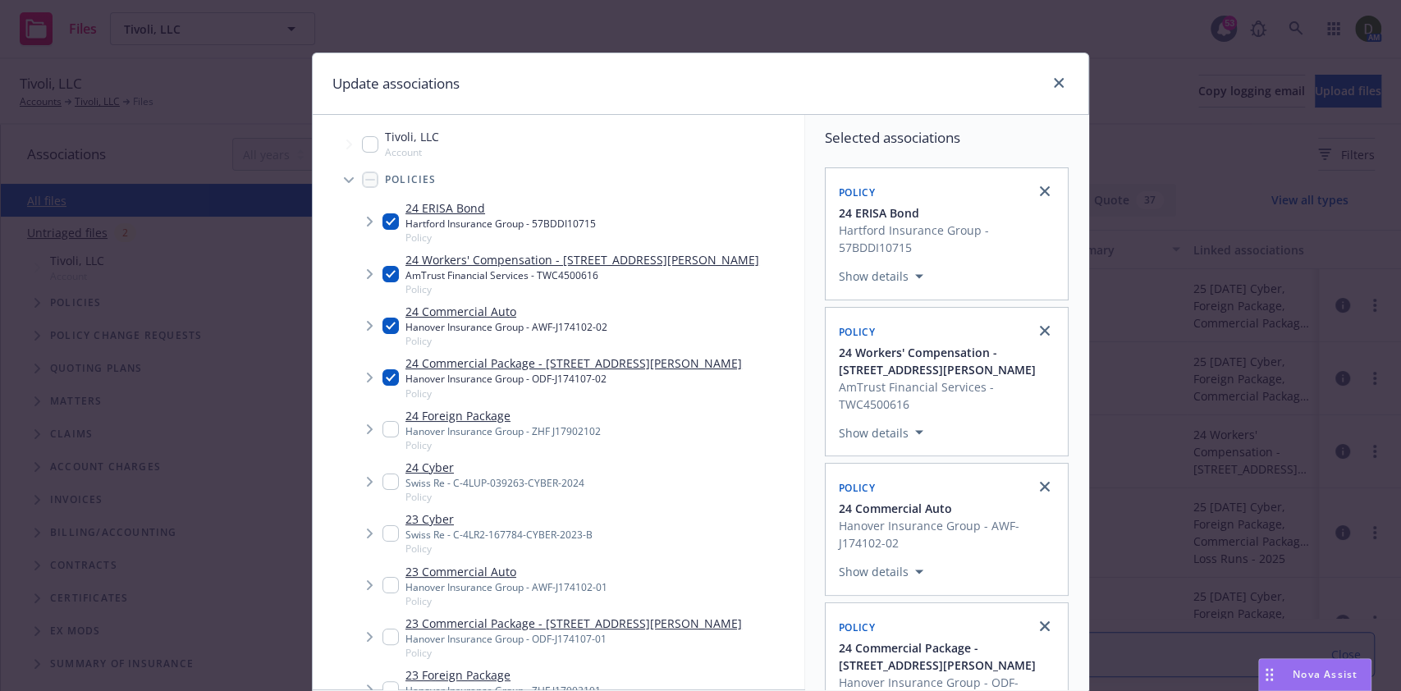
drag, startPoint x: 382, startPoint y: 479, endPoint x: 383, endPoint y: 465, distance: 14.0
click at [383, 325] on div "Policy 23 Cyber Swiss Re - C-4LR2-167784-CYBER-2023-B Client Tivoli, LLC Policy…" at bounding box center [558, 205] width 351 height 240
click at [385, 535] on input "Tree Example" at bounding box center [390, 533] width 16 height 16
checkbox input "false"
click at [386, 478] on input "Tree Example" at bounding box center [390, 482] width 16 height 16
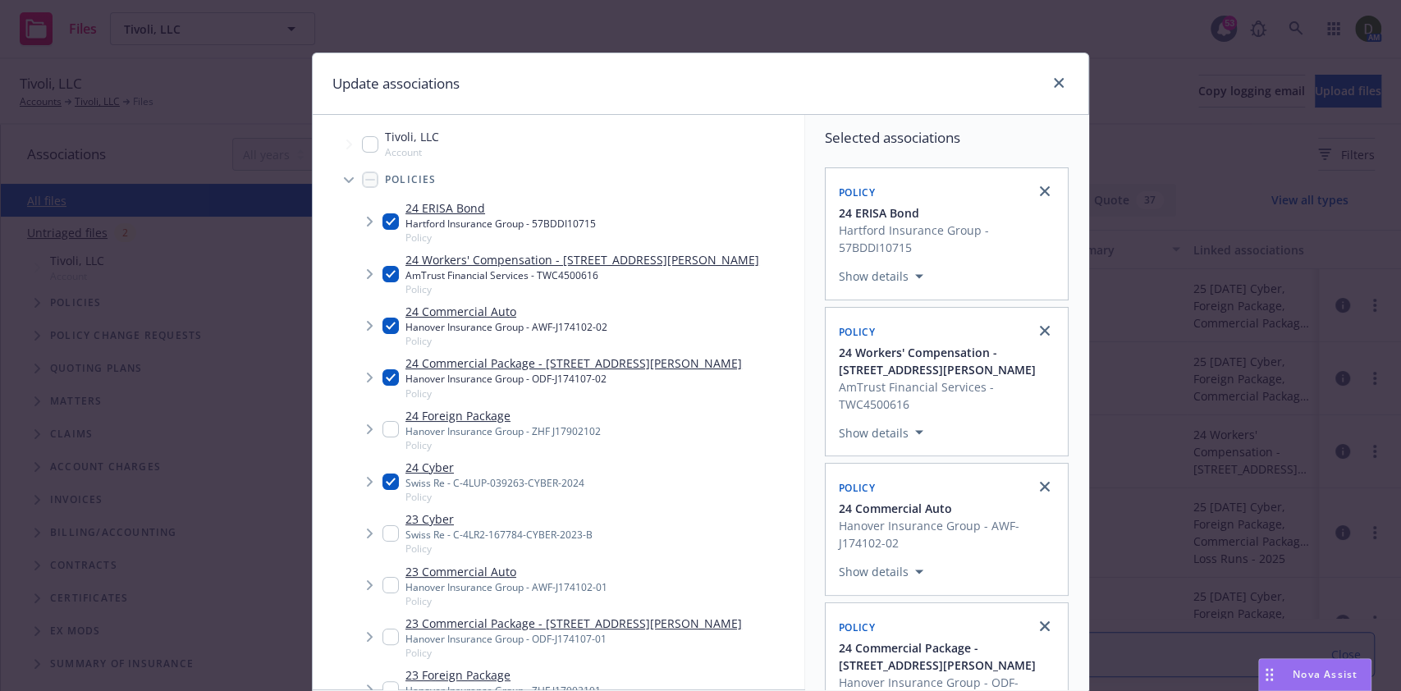
checkbox input "true"
click at [387, 428] on input "Tree Example" at bounding box center [390, 429] width 16 height 16
checkbox input "true"
click at [362, 144] on input "Tree Example" at bounding box center [370, 144] width 16 height 16
checkbox input "true"
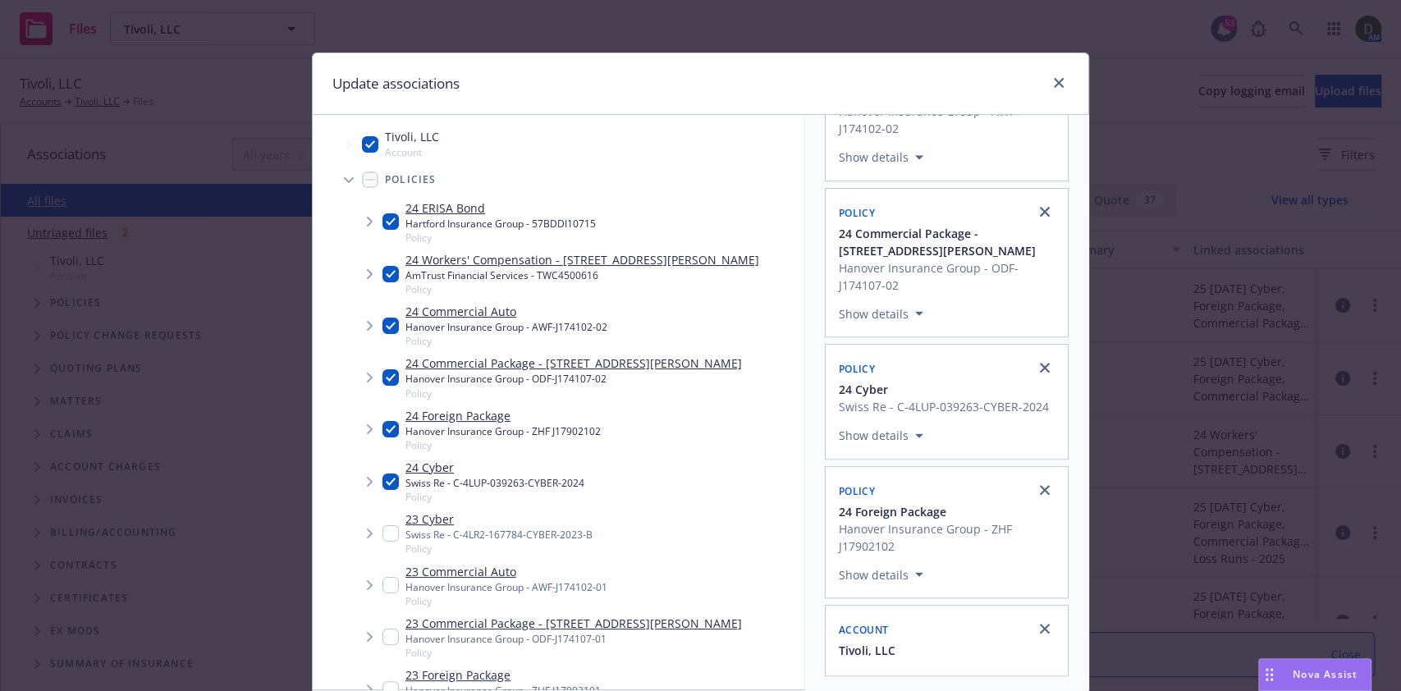
scroll to position [125, 0]
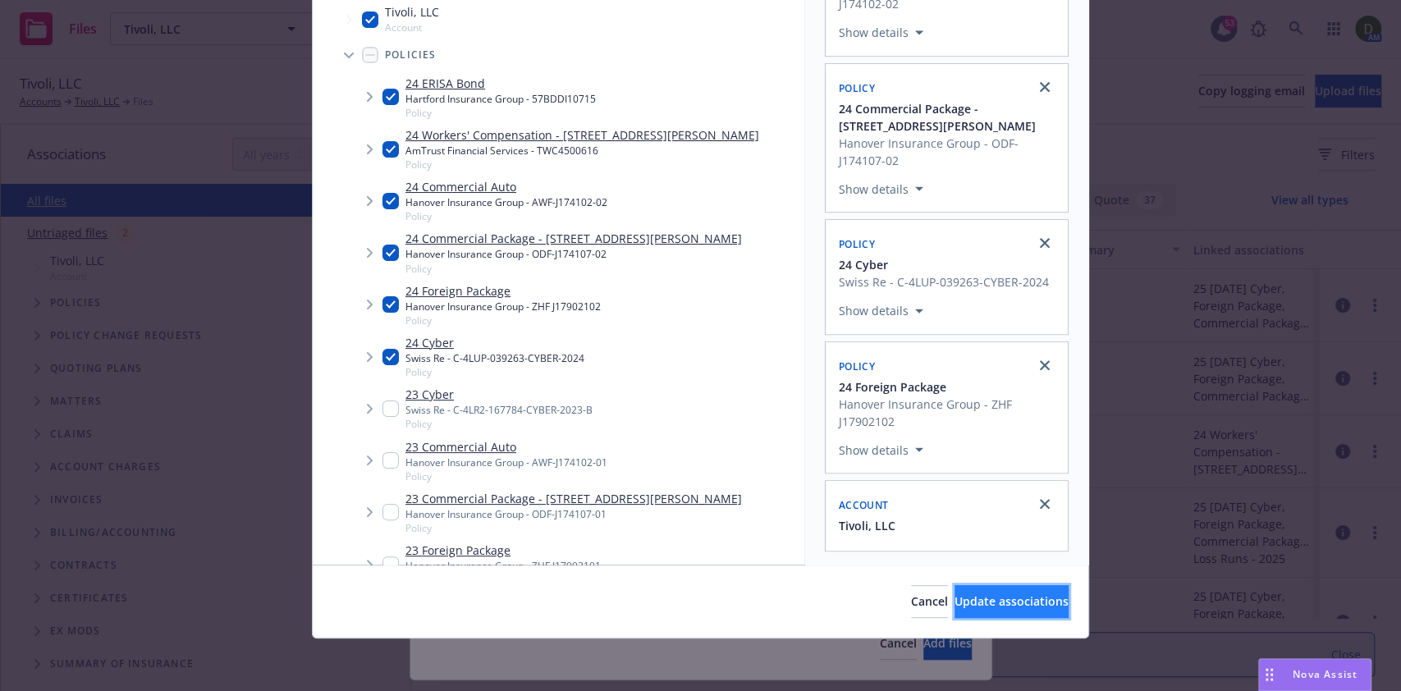
click at [968, 613] on button "Update associations" at bounding box center [1012, 601] width 114 height 33
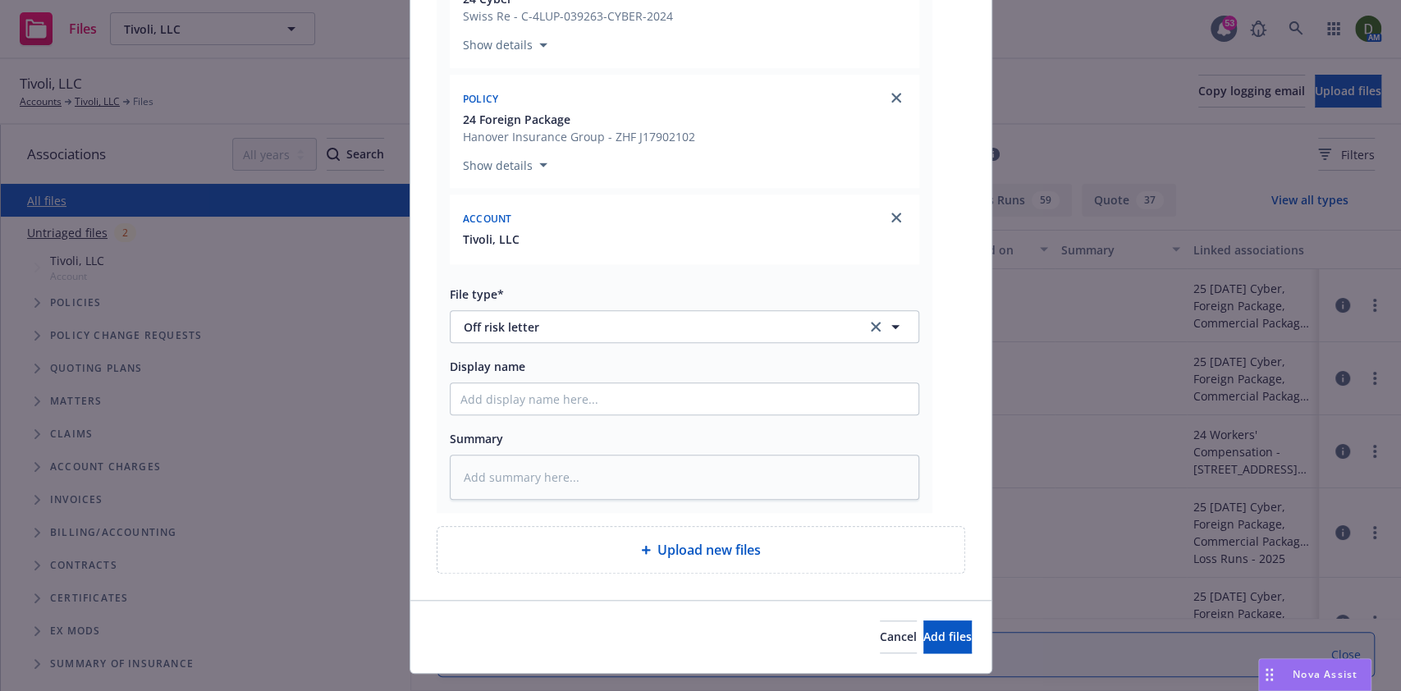
scroll to position [808, 0]
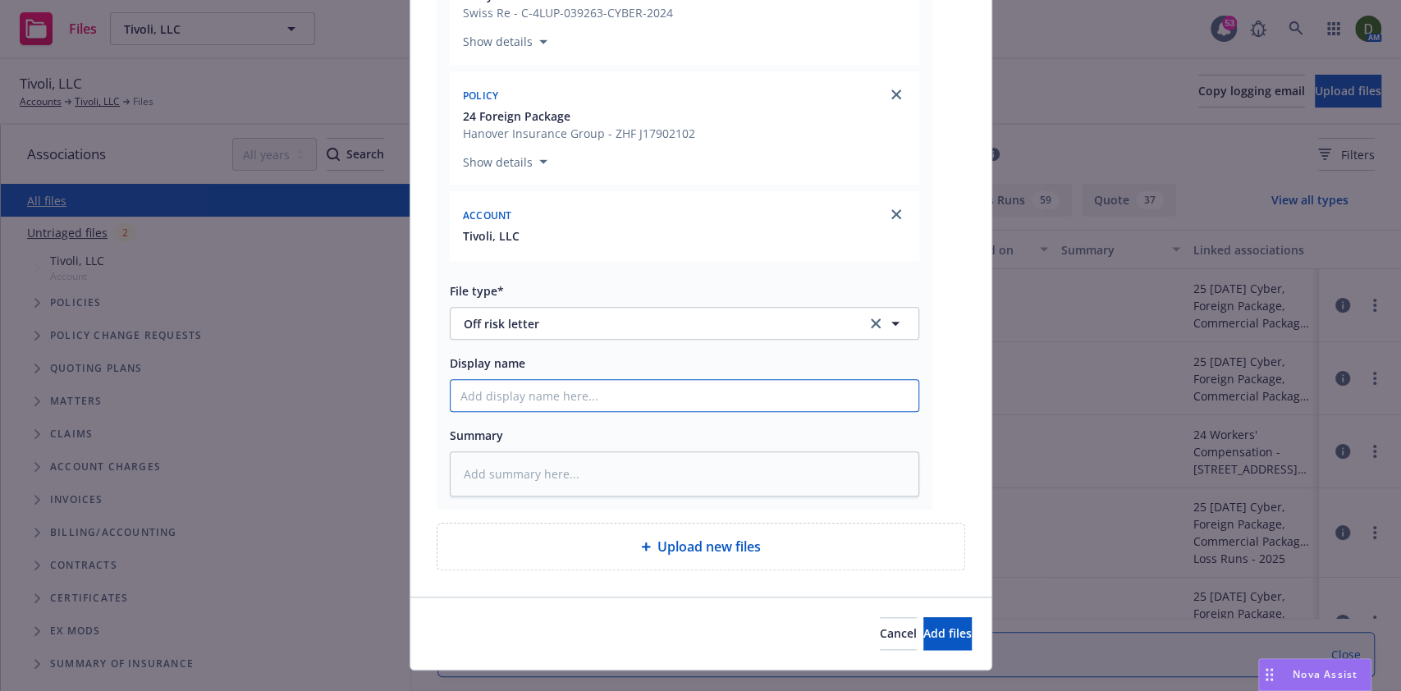
click at [654, 411] on input "Display name" at bounding box center [685, 395] width 468 height 31
type textarea "x"
type input "O"
type textarea "x"
type input "Of"
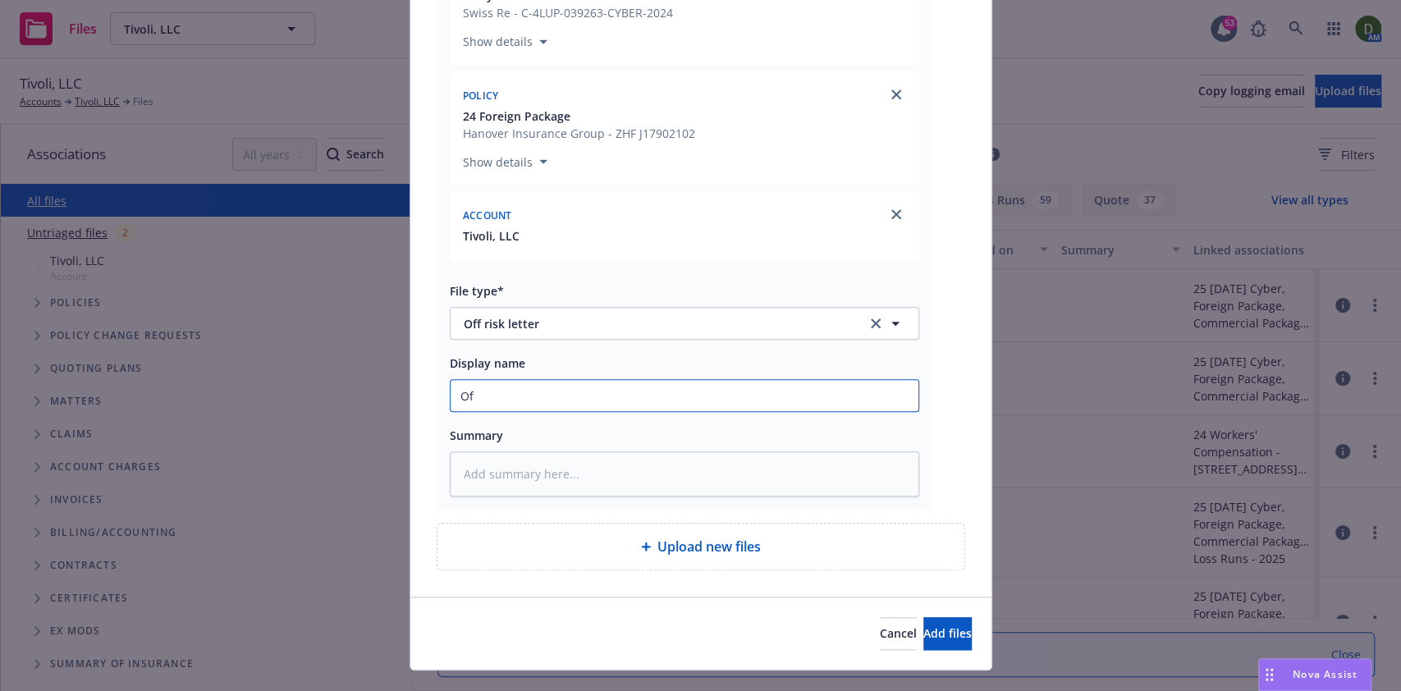
type textarea "x"
type input "Off"
type textarea "x"
type input "Off R"
type textarea "x"
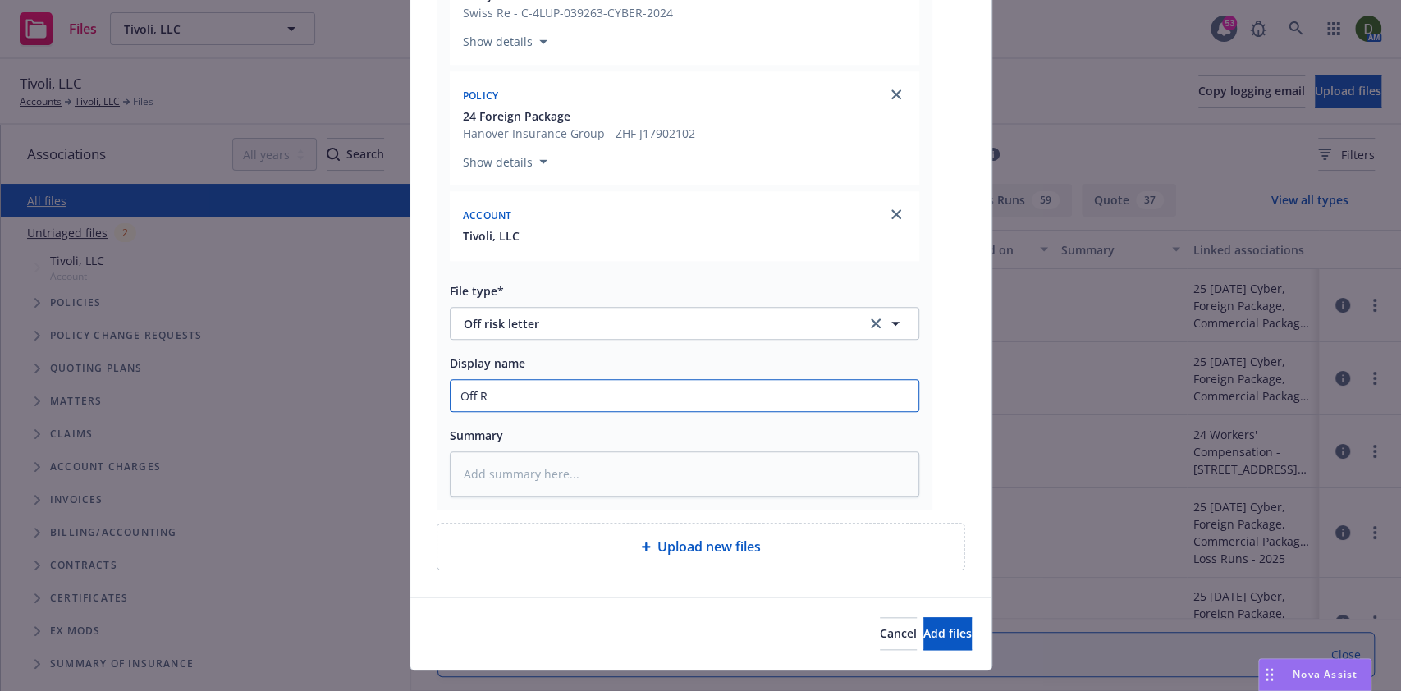
type input "Off Ri"
type textarea "x"
type input "Off Ris"
type textarea "x"
type input "Off Risk"
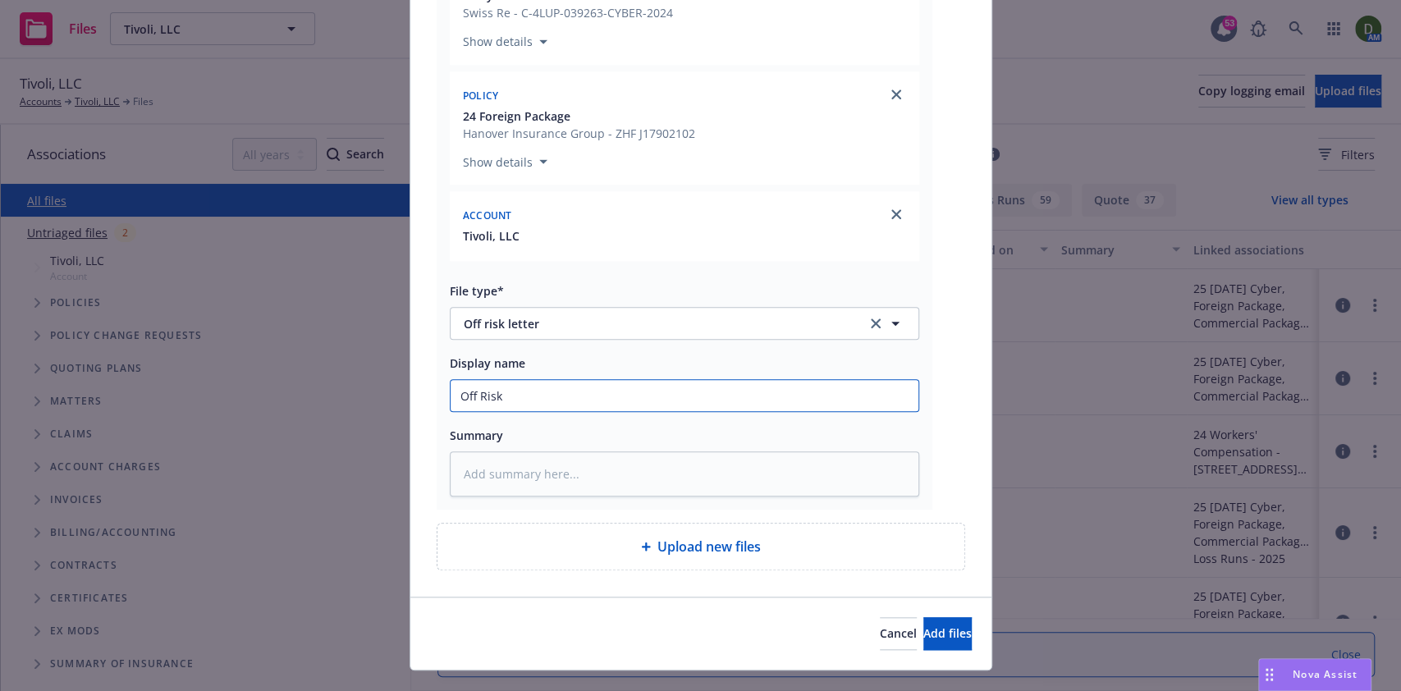
type textarea "x"
type input "Off Risk L"
type textarea "x"
type input "Off Risk Le"
type textarea "x"
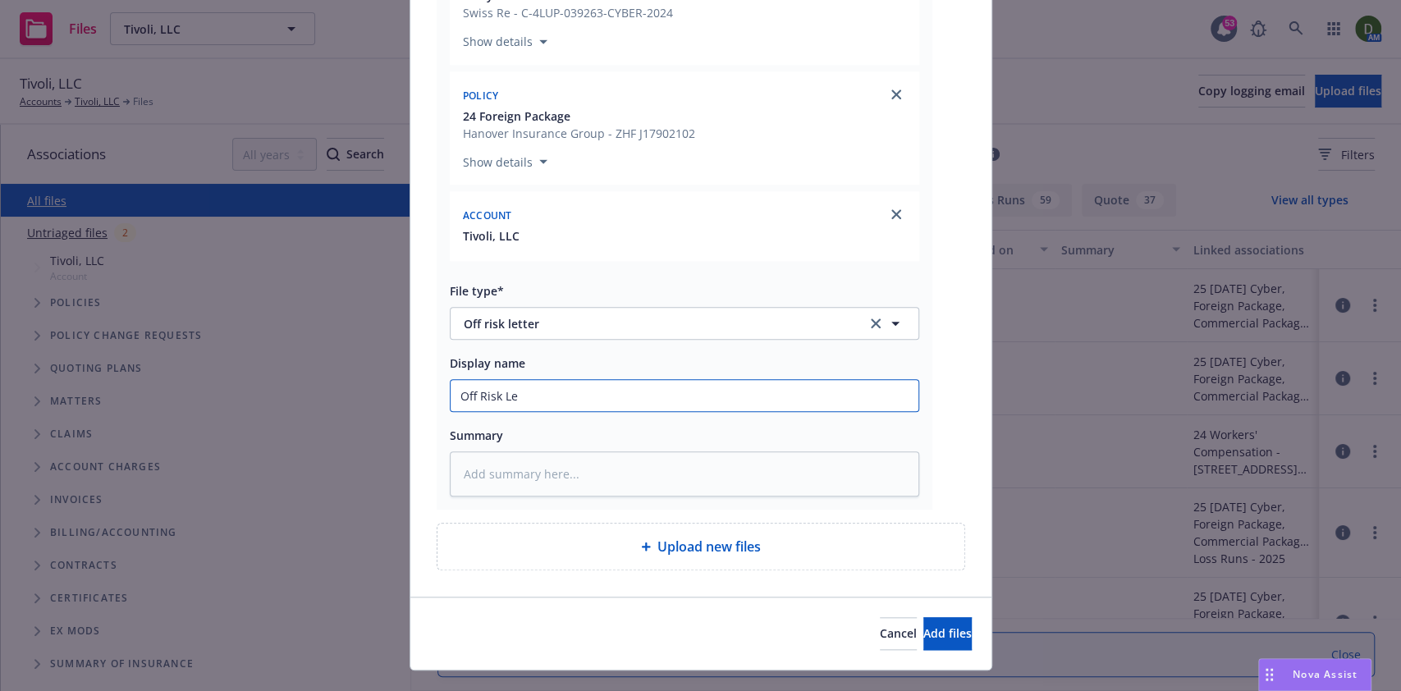
type input "Off Risk Let"
type textarea "x"
type input "Off Risk Lett"
type textarea "x"
type input "Off Risk Lette"
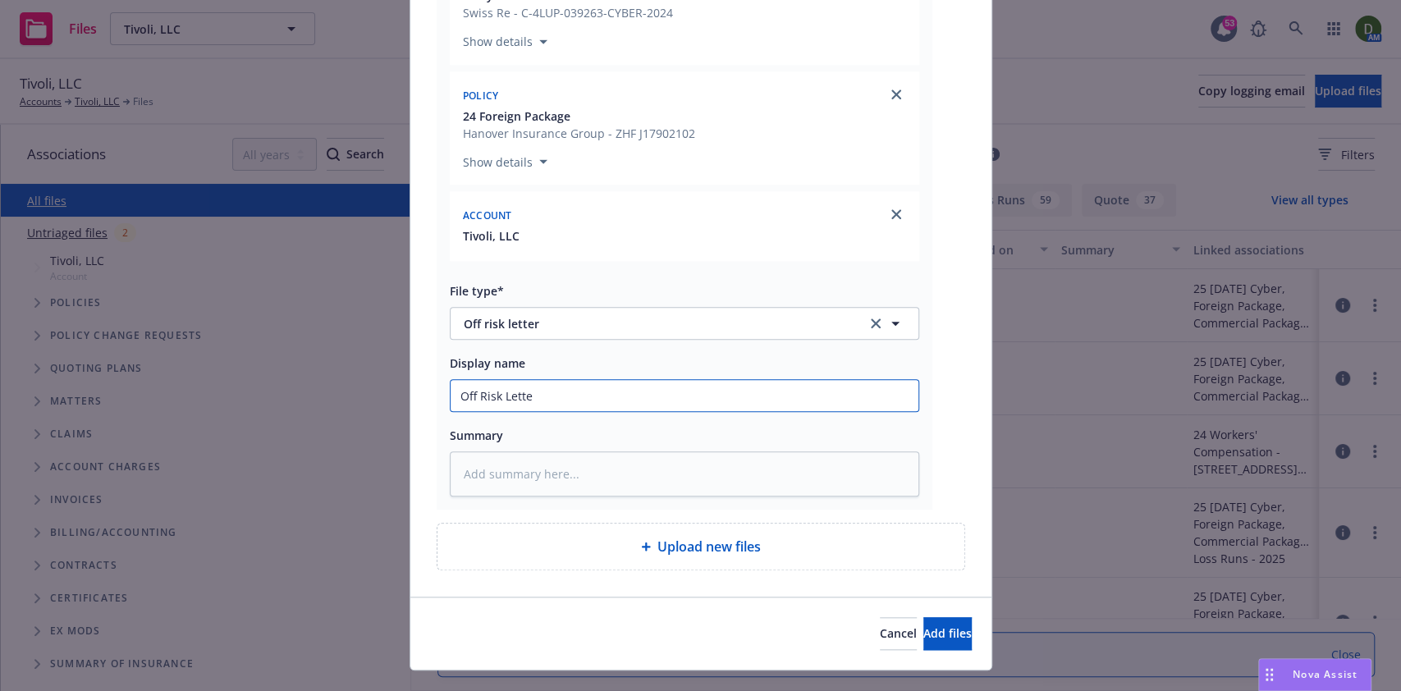
type textarea "x"
type input "Off Risk Letter"
type textarea "x"
type input "Off Risk Letter to"
type textarea "x"
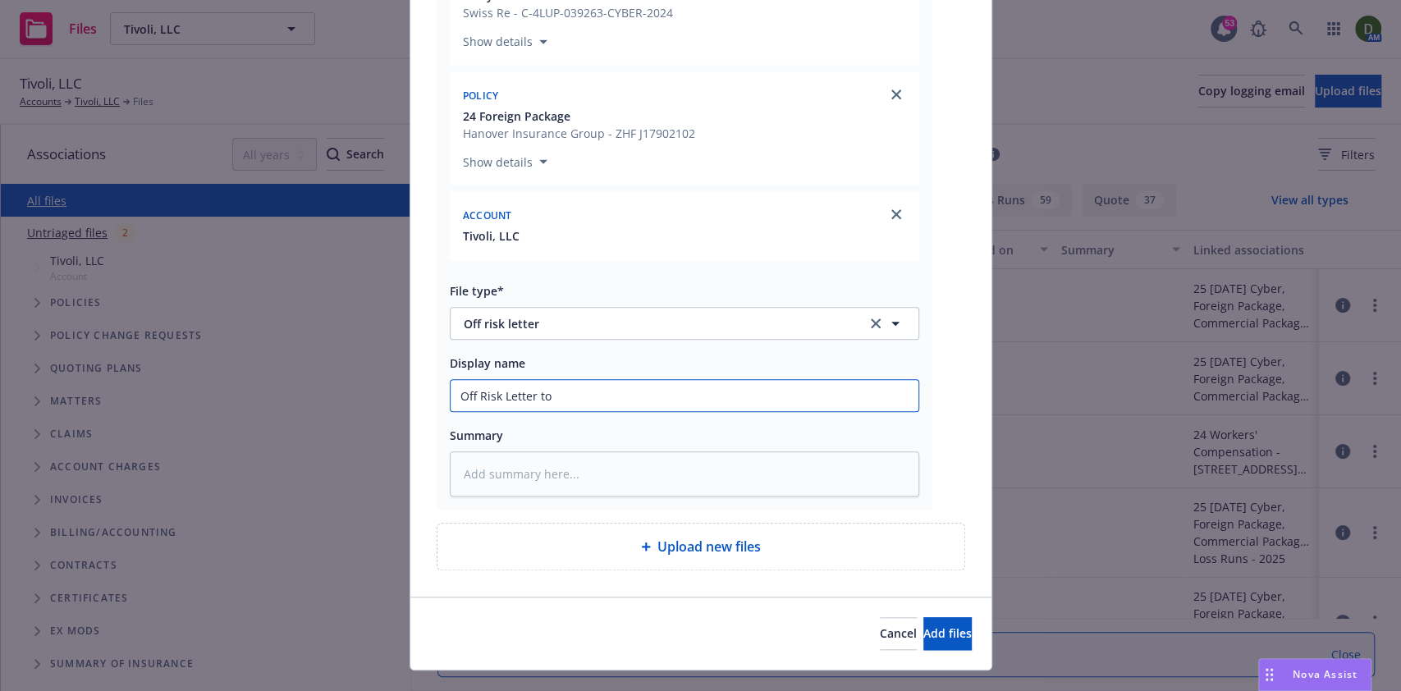
type input "Off Risk Letter to"
type textarea "x"
type input "Off Risk Letter to I"
type textarea "x"
type input "Off Risk Letter to In"
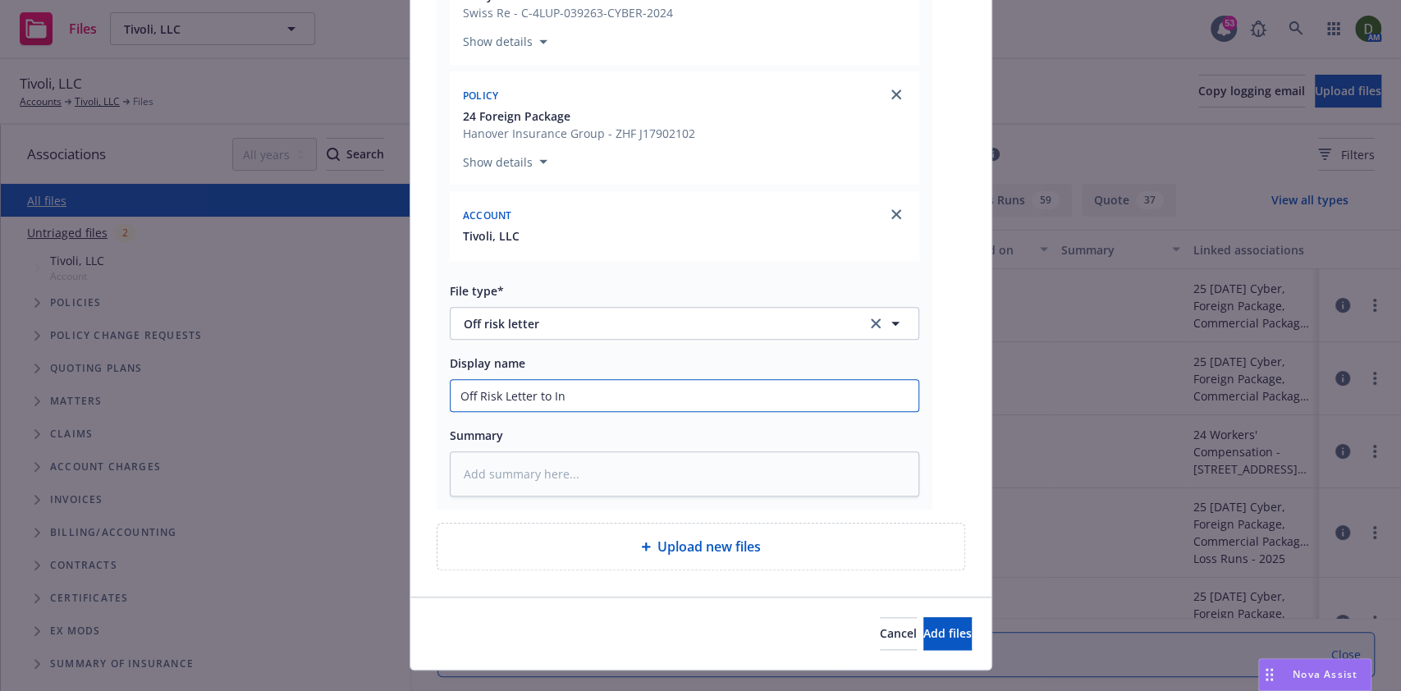
type textarea "x"
type input "Off Risk Letter to Ins"
type textarea "x"
type input "Off Risk Letter to Insu"
type textarea "x"
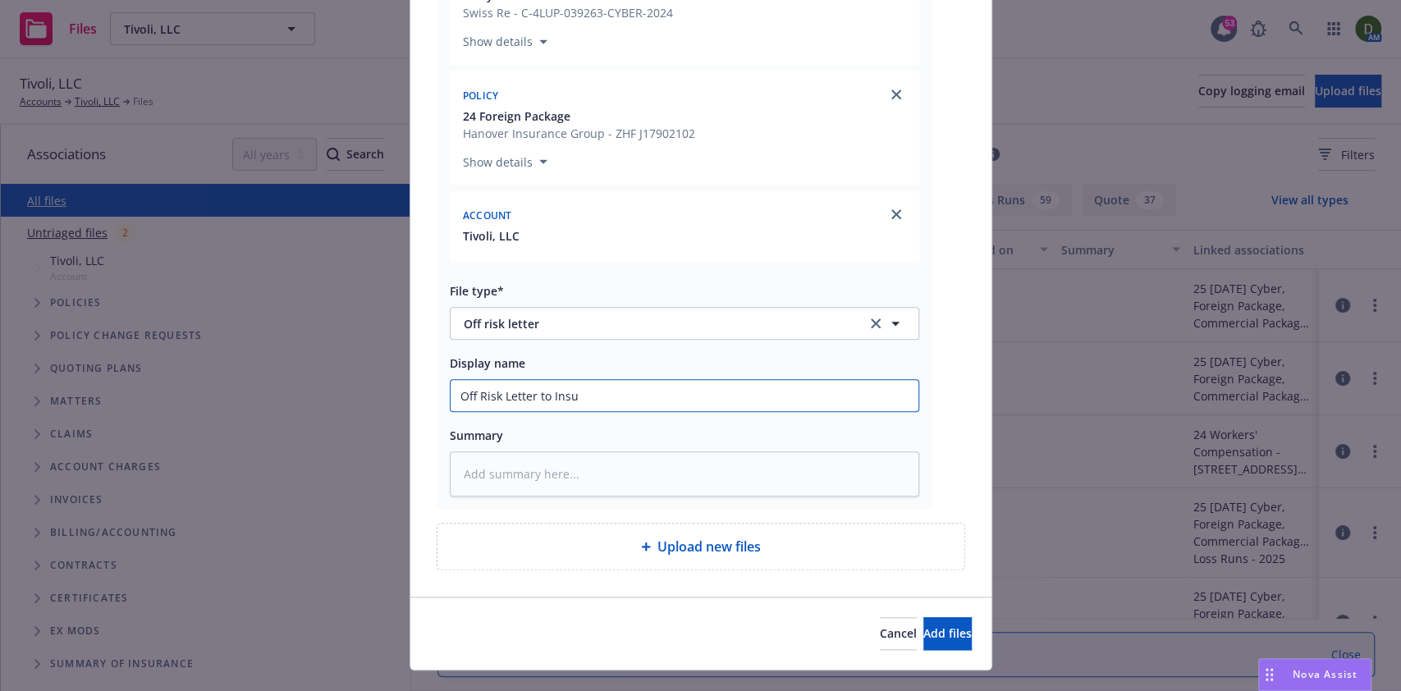
type input "Off Risk Letter to Insur"
type textarea "x"
type input "Off Risk Letter to Insure"
type textarea "x"
type input "Off Risk Letter to Insured"
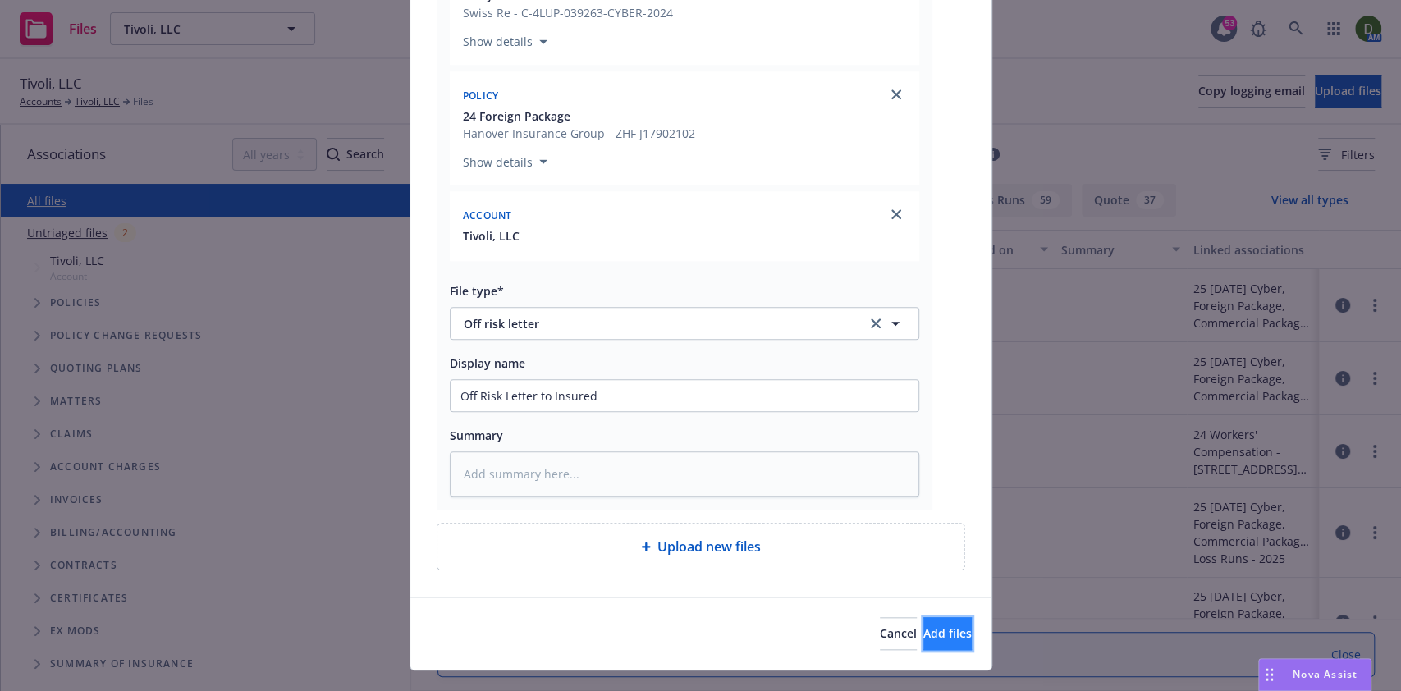
click at [923, 630] on span "Add files" at bounding box center [947, 633] width 48 height 16
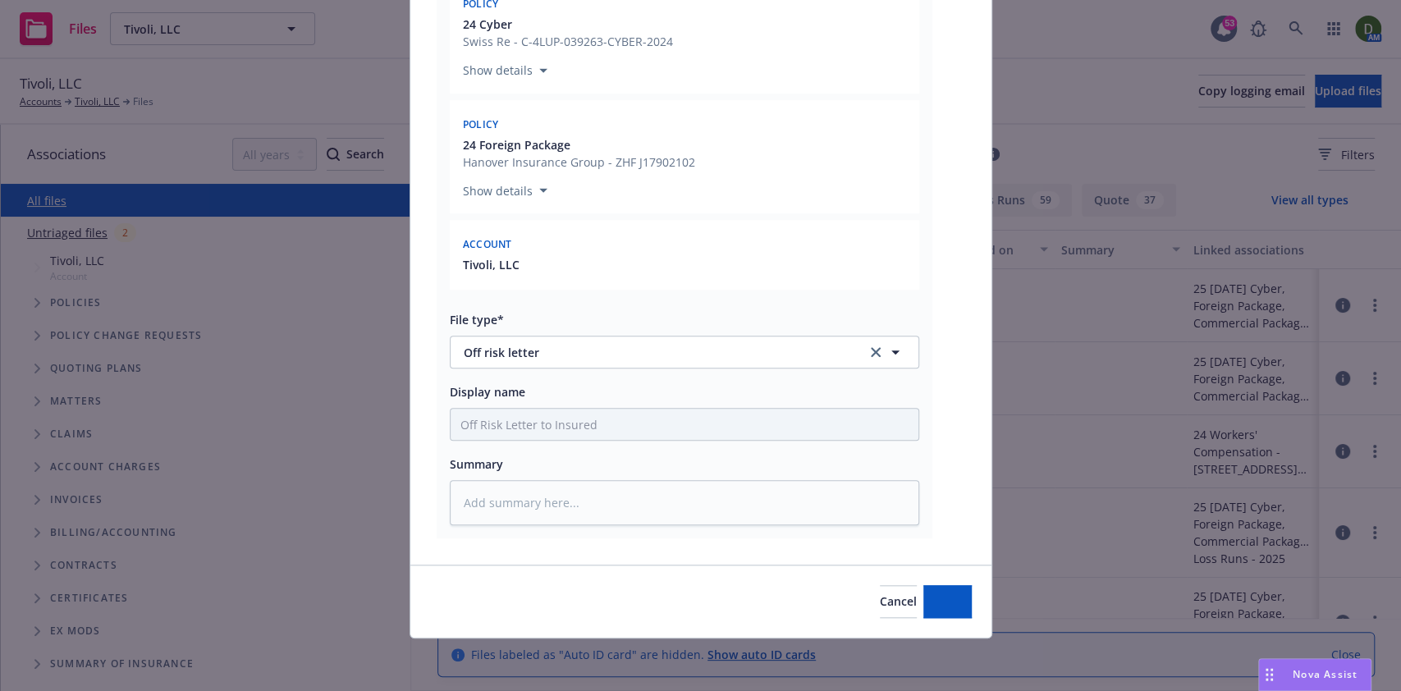
type textarea "x"
